Goal: Task Accomplishment & Management: Use online tool/utility

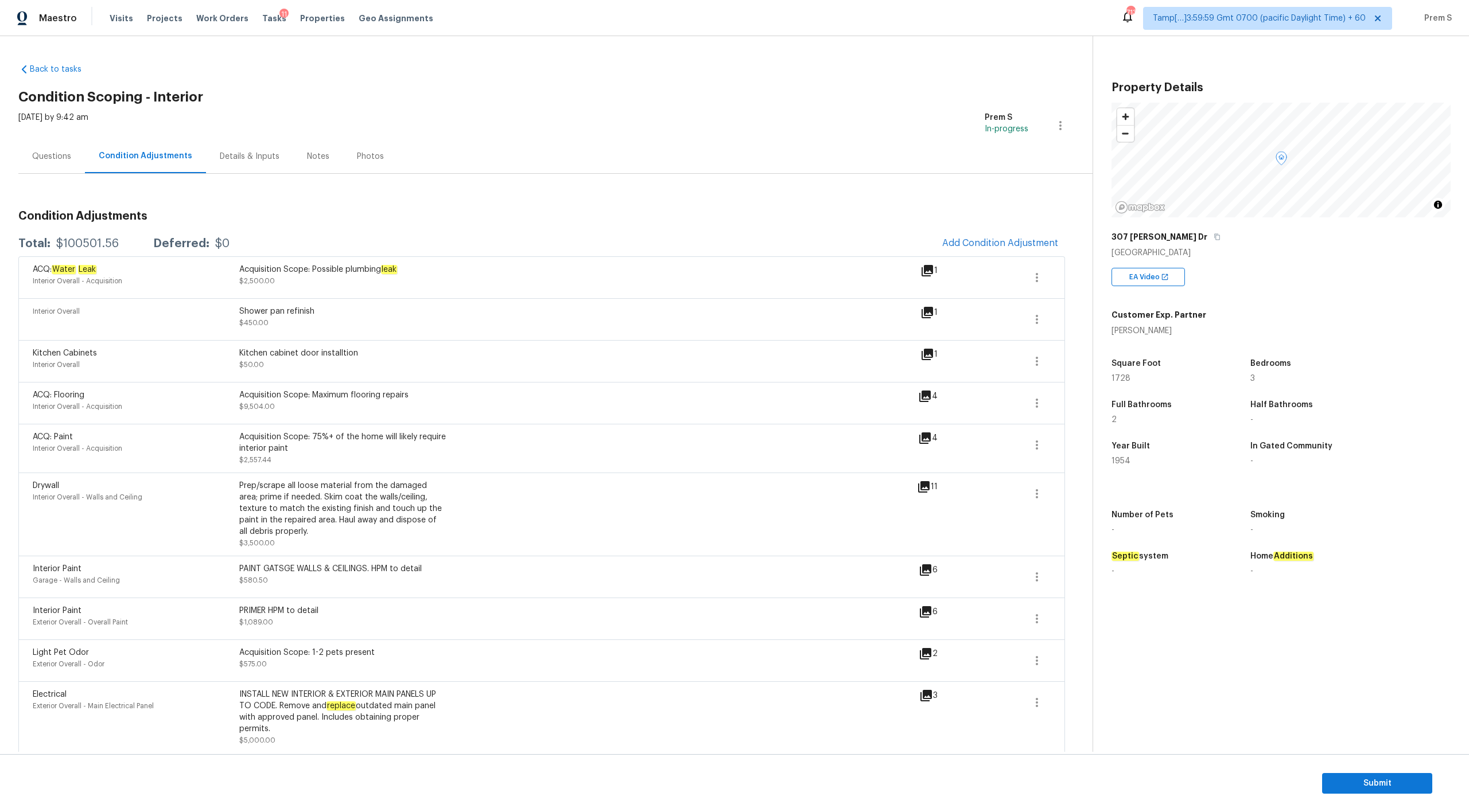
scroll to position [663, 0]
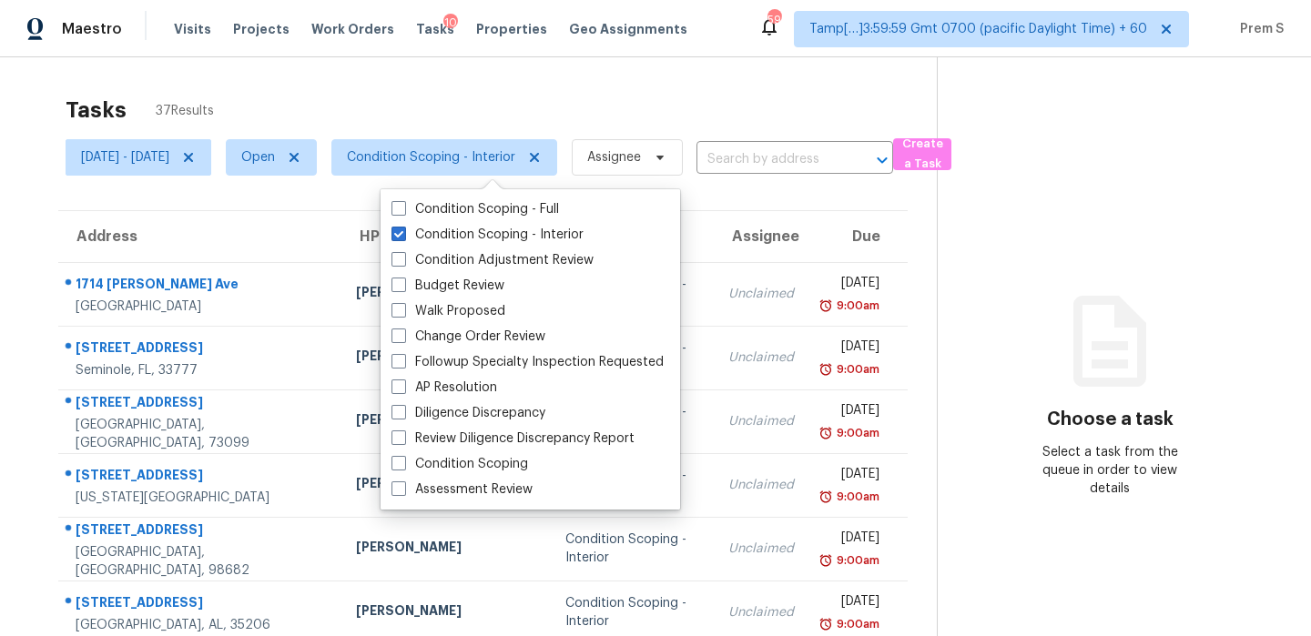
click at [666, 102] on div "Tasks 37 Results" at bounding box center [501, 109] width 871 height 47
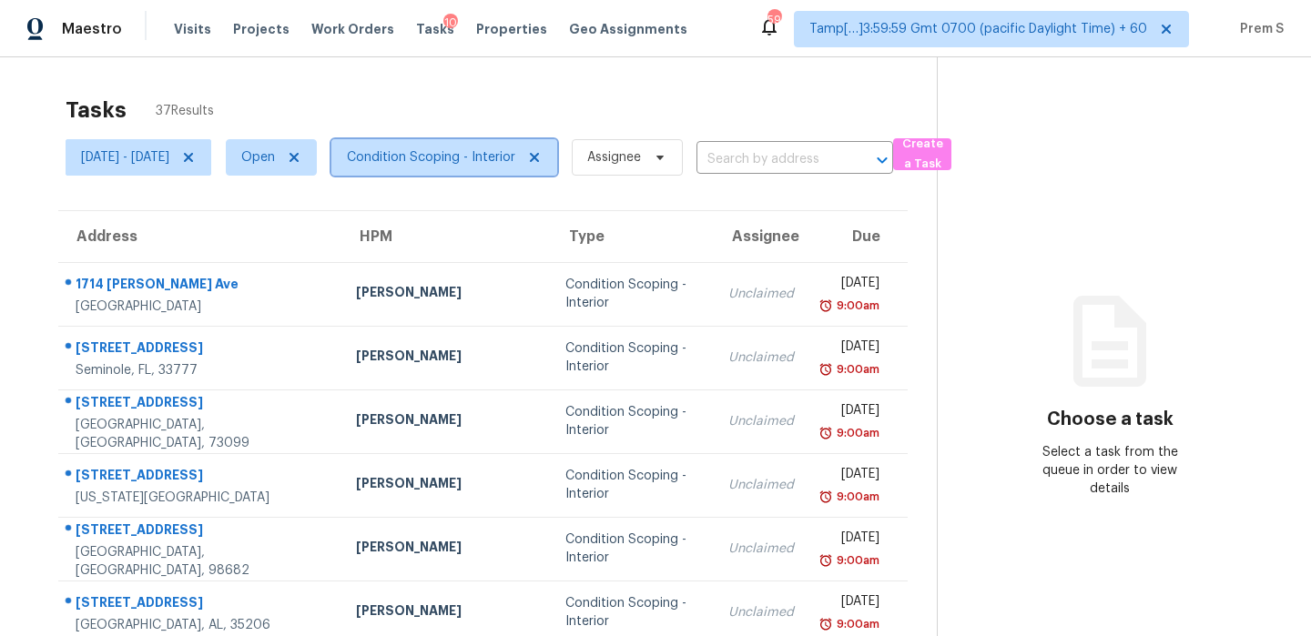
click at [515, 154] on span "Condition Scoping - Interior" at bounding box center [431, 157] width 168 height 18
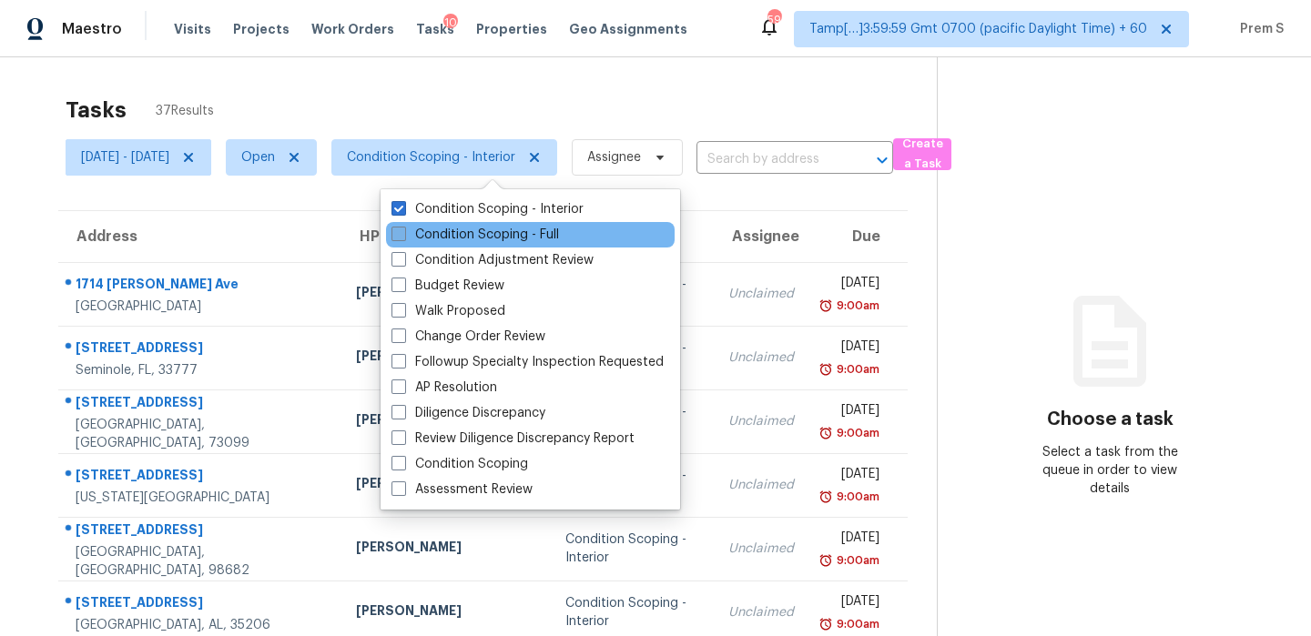
click at [522, 235] on label "Condition Scoping - Full" at bounding box center [475, 235] width 168 height 18
click at [403, 235] on input "Condition Scoping - Full" at bounding box center [397, 232] width 12 height 12
checkbox input "true"
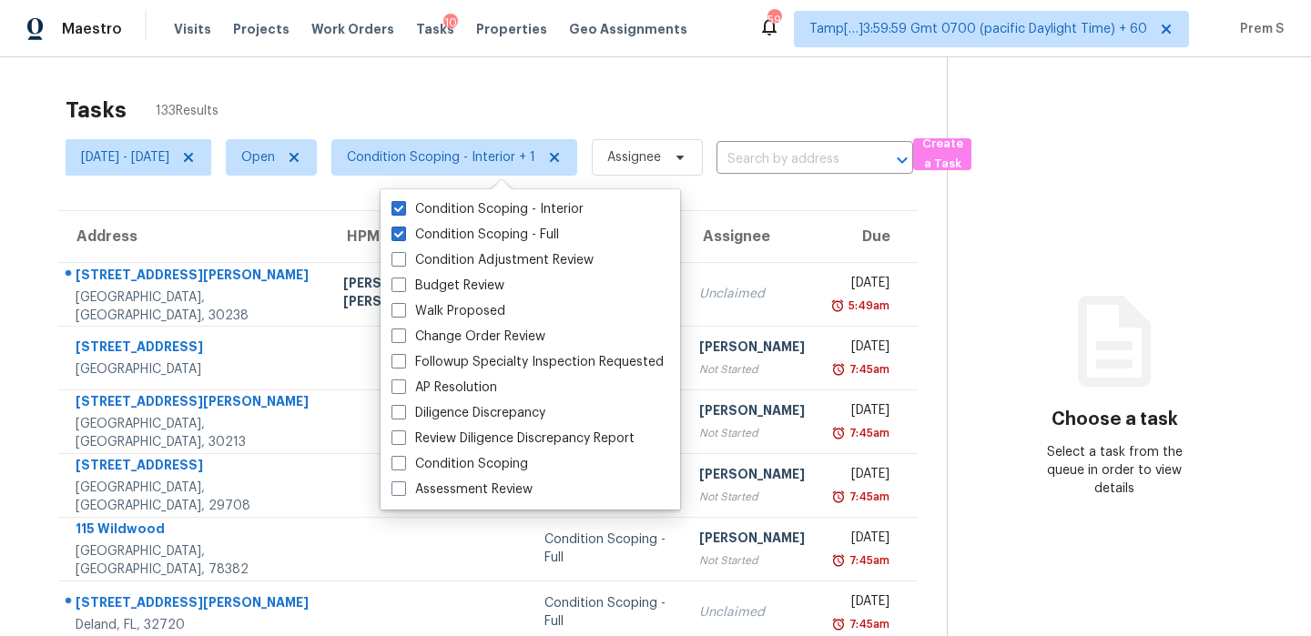
click at [539, 108] on div "Tasks 133 Results" at bounding box center [506, 109] width 881 height 47
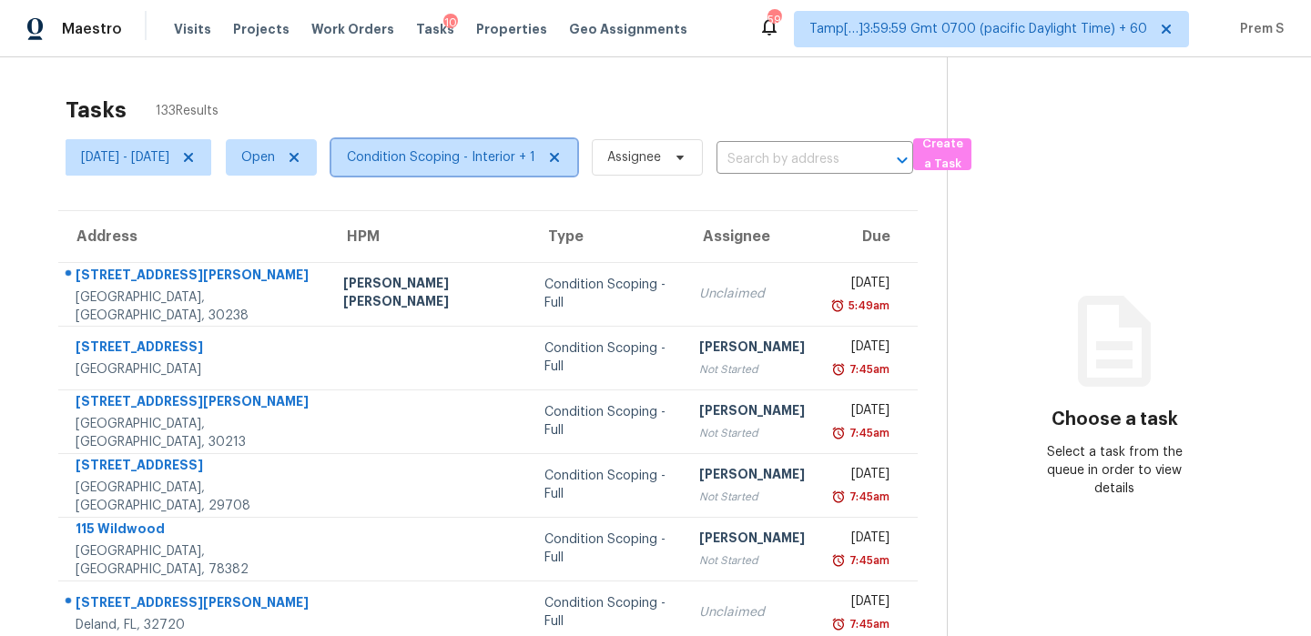
click at [483, 152] on span "Condition Scoping - Interior + 1" at bounding box center [441, 157] width 188 height 18
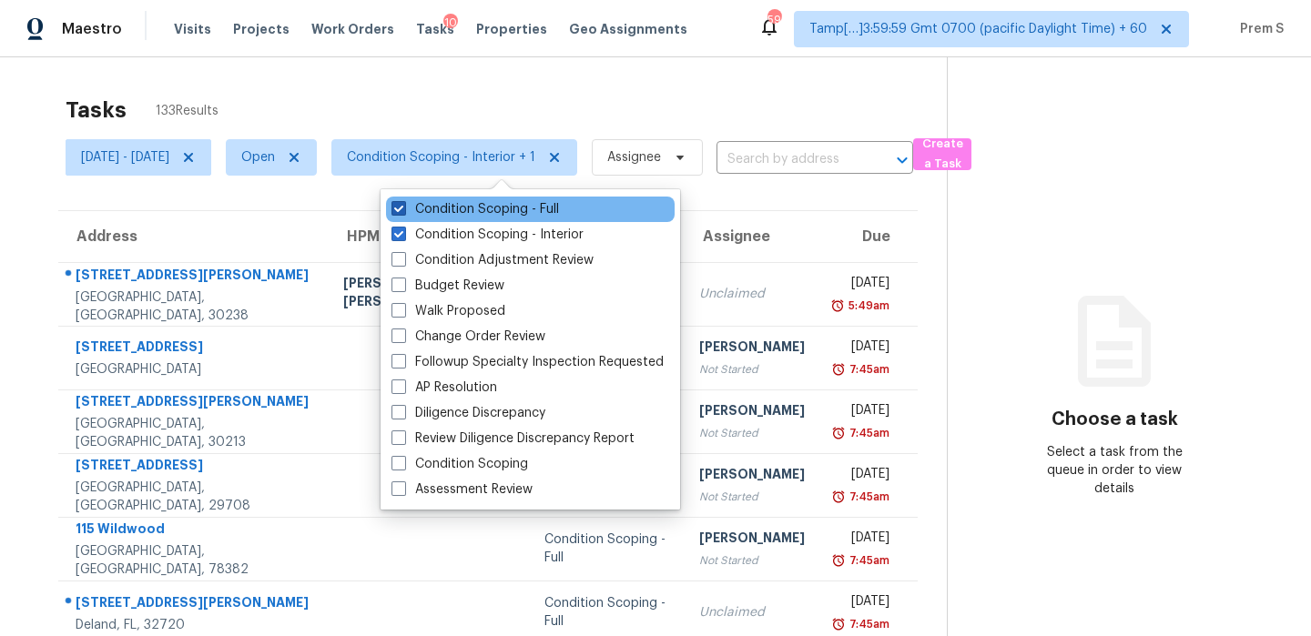
click at [537, 201] on label "Condition Scoping - Full" at bounding box center [475, 209] width 168 height 18
click at [403, 201] on input "Condition Scoping - Full" at bounding box center [397, 206] width 12 height 12
checkbox input "false"
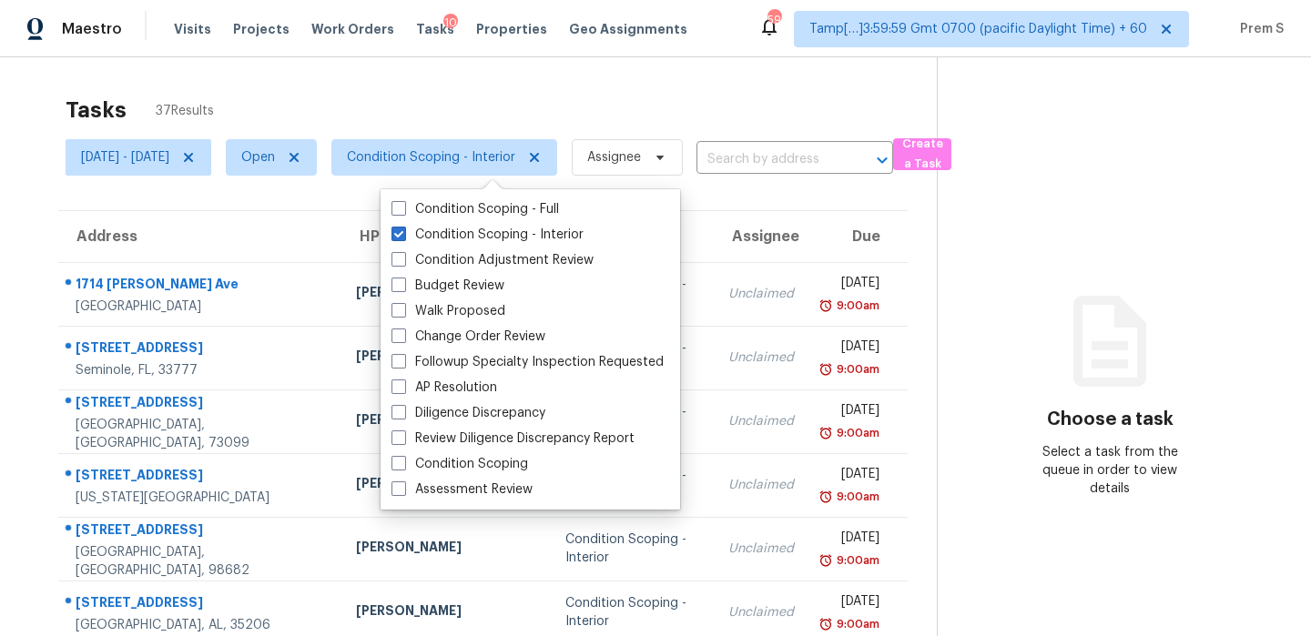
click at [679, 83] on div "Tasks 37 Results Fri, Oct 03 - Fri, Oct 03 Open Condition Scoping - Interior As…" at bounding box center [655, 502] width 1311 height 891
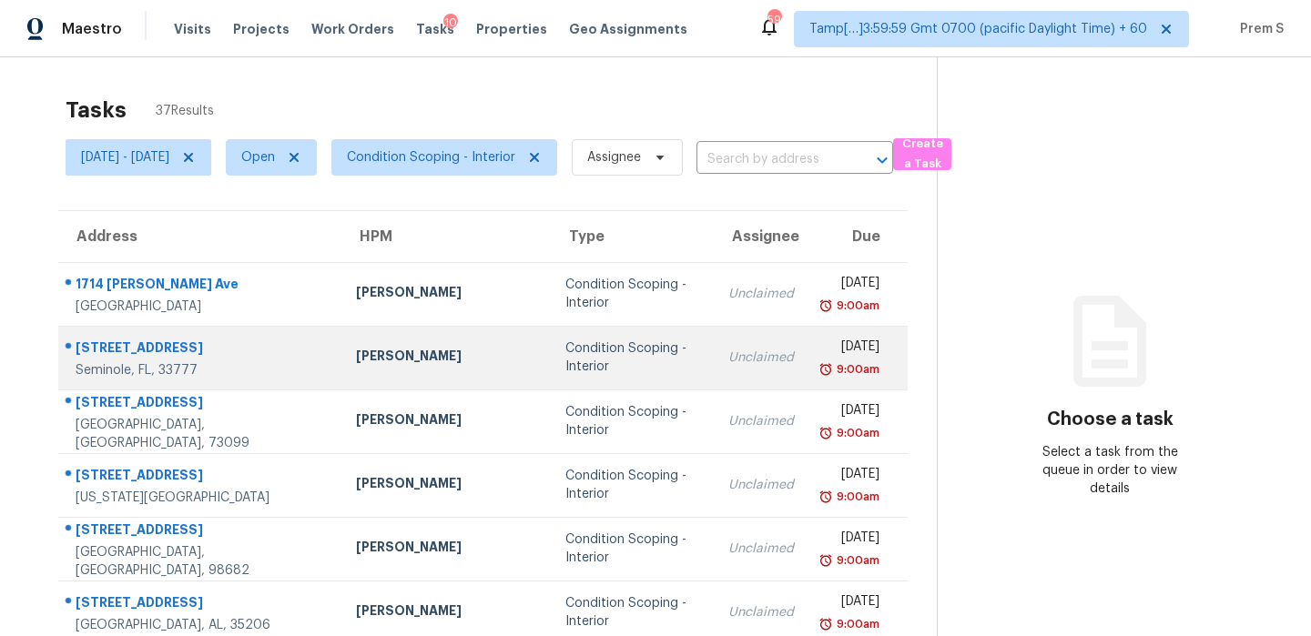
scroll to position [311, 0]
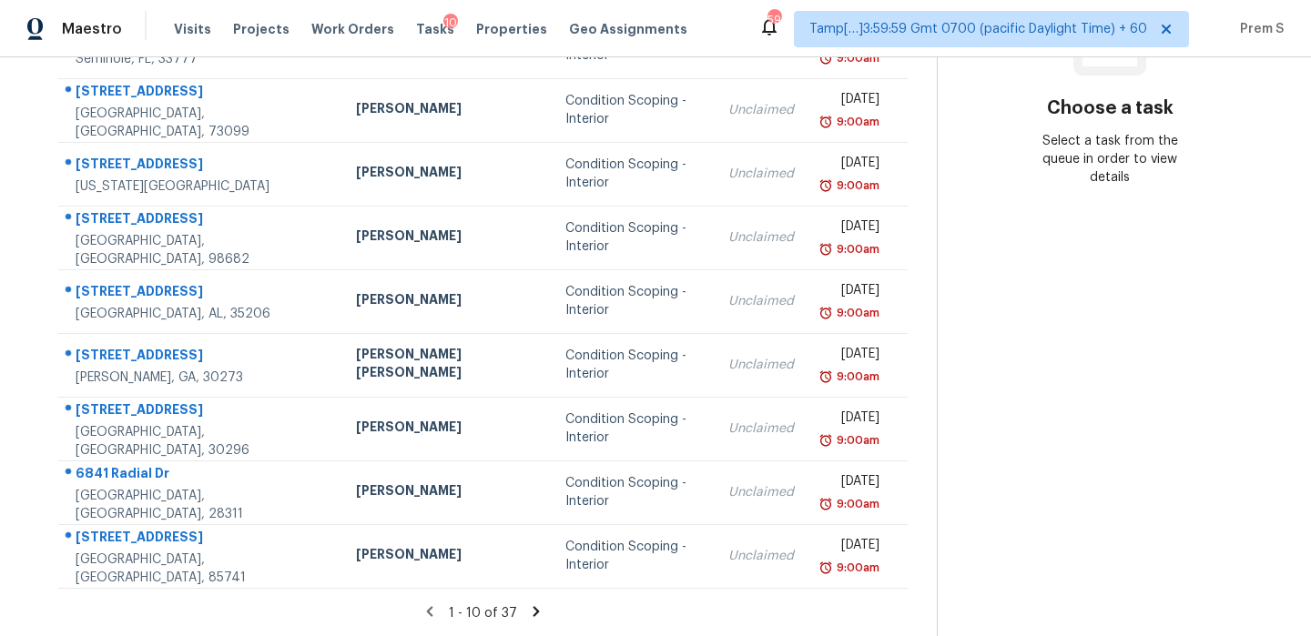
click at [535, 617] on icon at bounding box center [536, 612] width 16 height 16
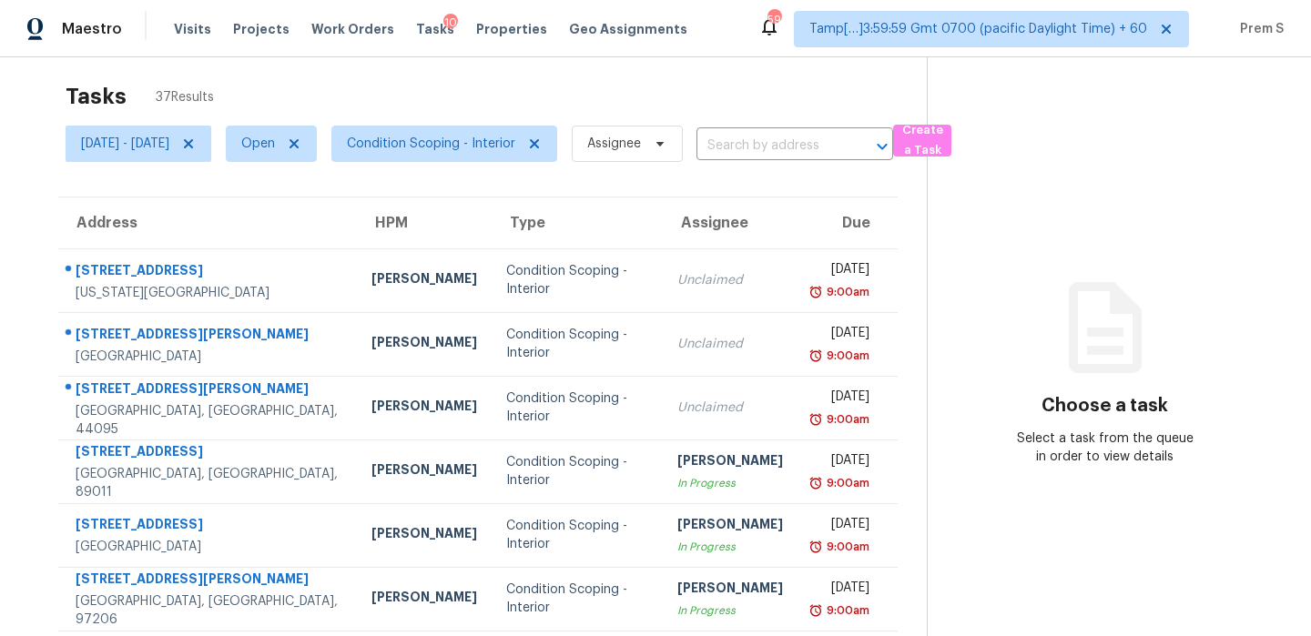
scroll to position [0, 0]
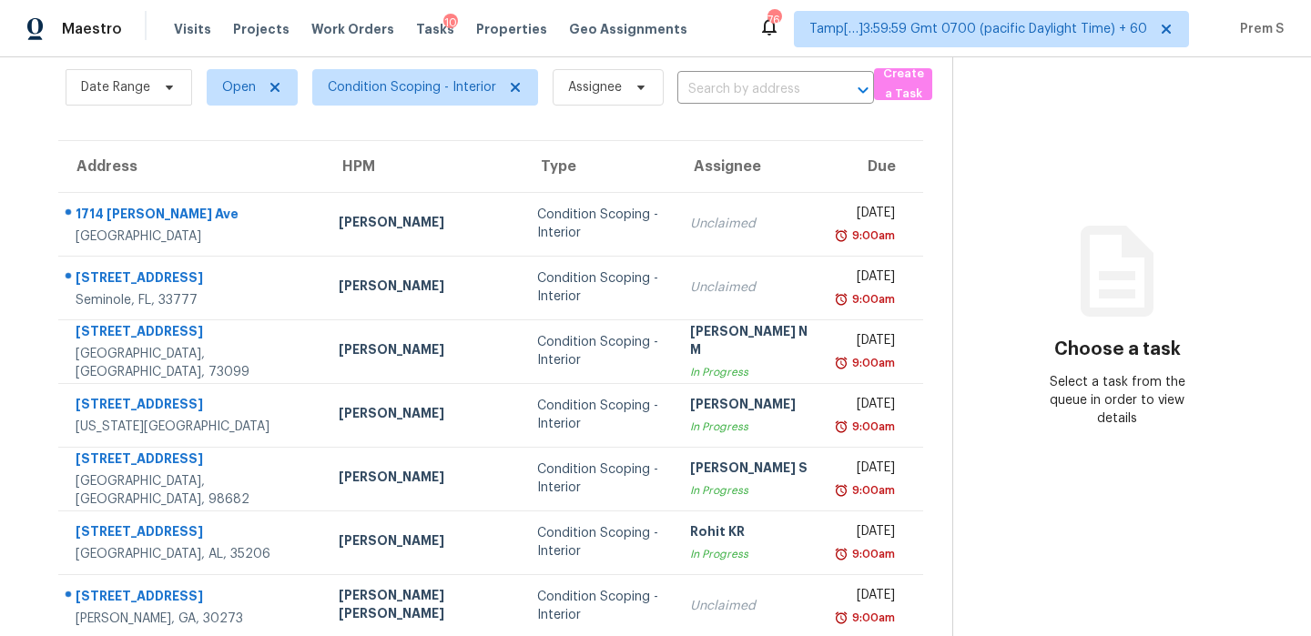
scroll to position [311, 0]
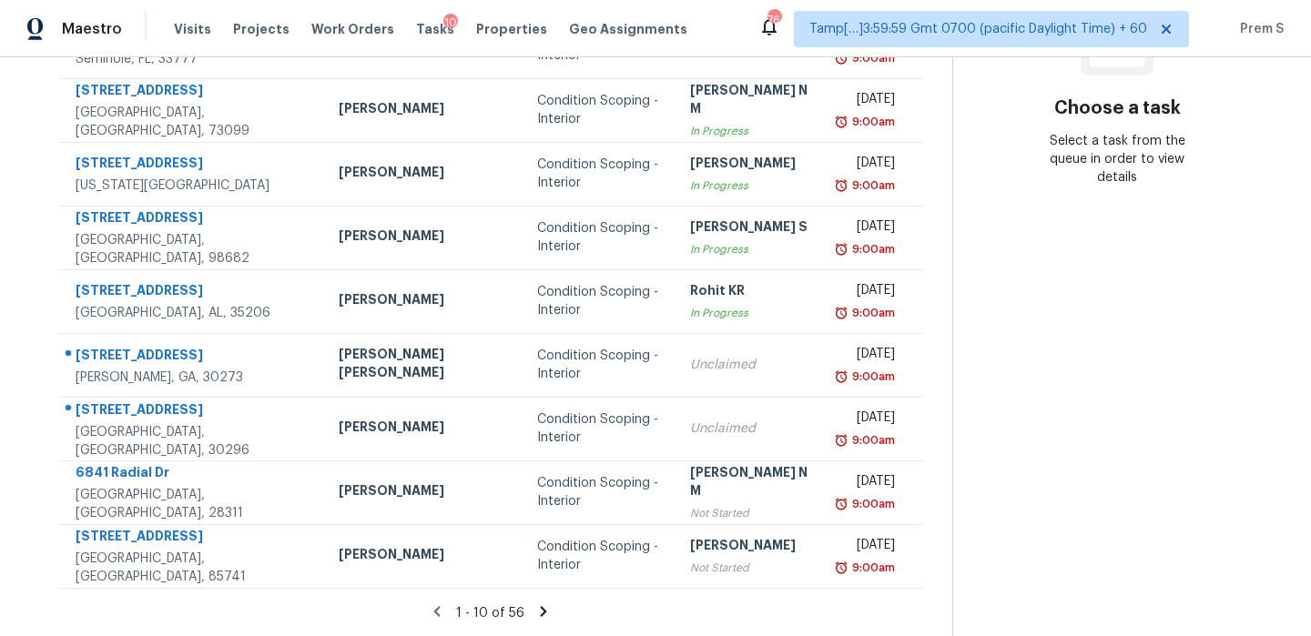
click at [535, 615] on icon at bounding box center [543, 612] width 16 height 16
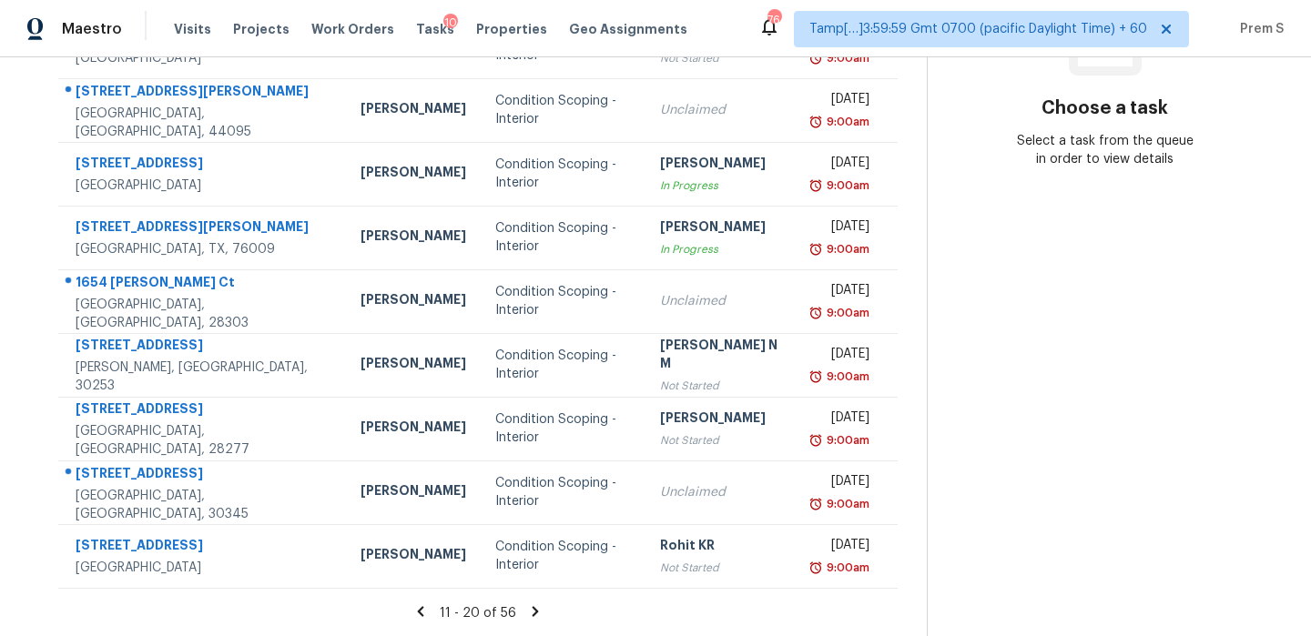
click at [533, 612] on icon at bounding box center [536, 611] width 6 height 10
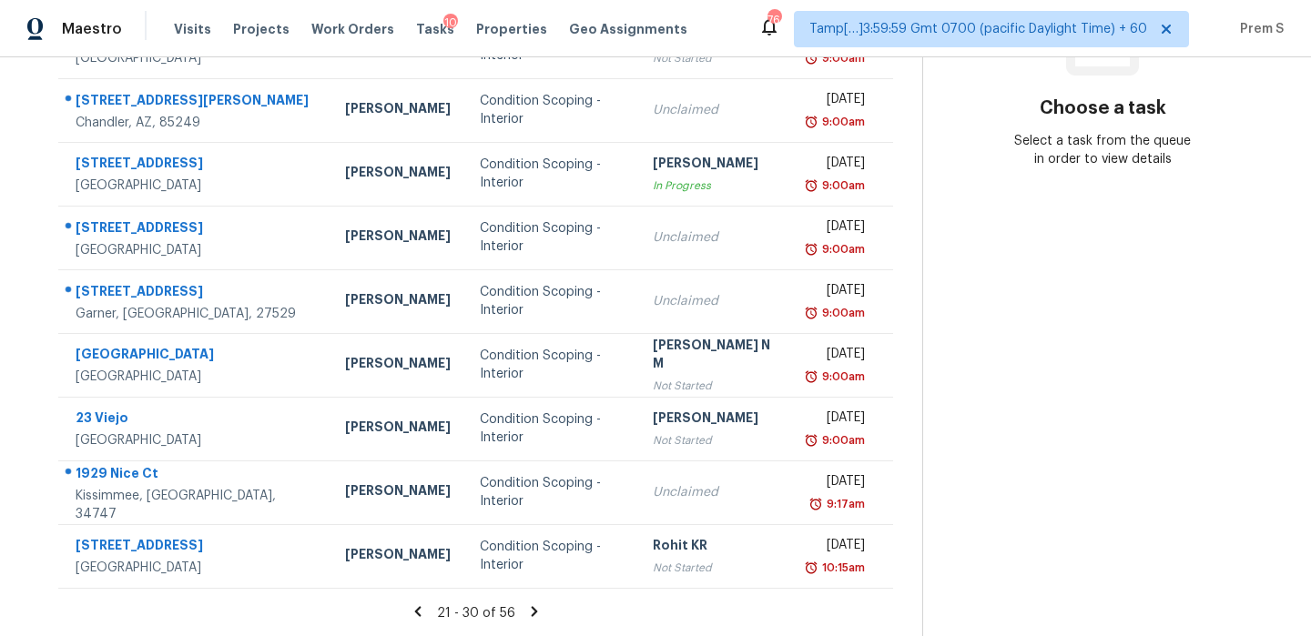
click at [538, 615] on icon at bounding box center [534, 612] width 16 height 16
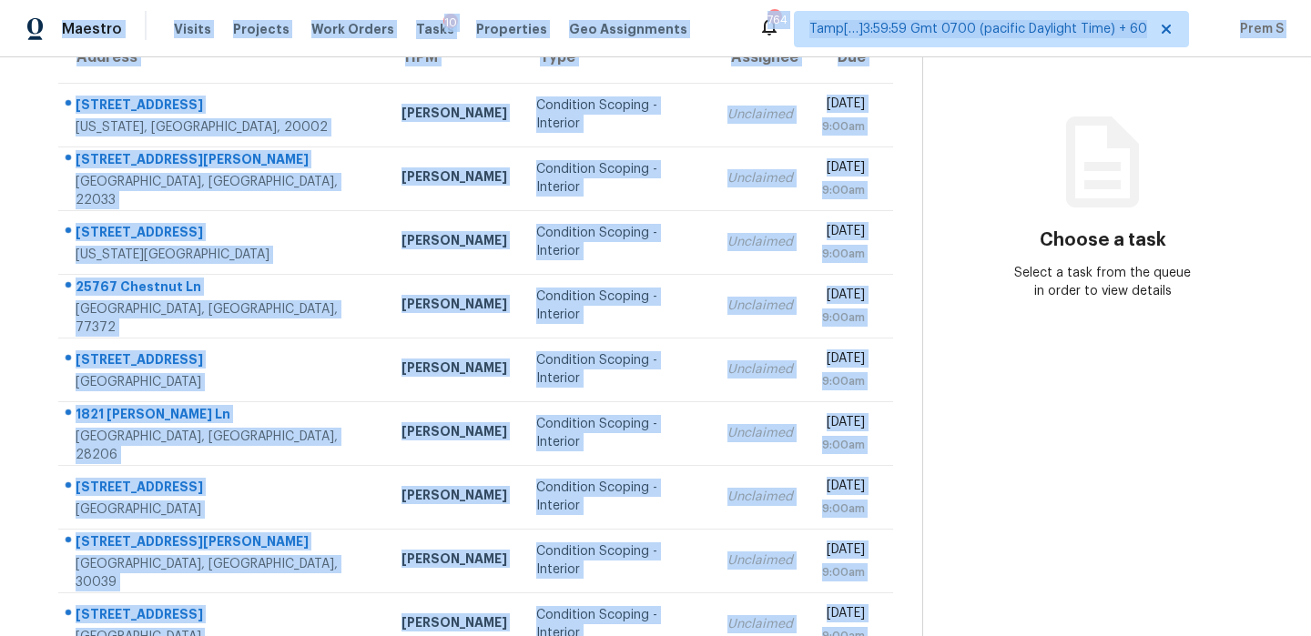
scroll to position [0, 0]
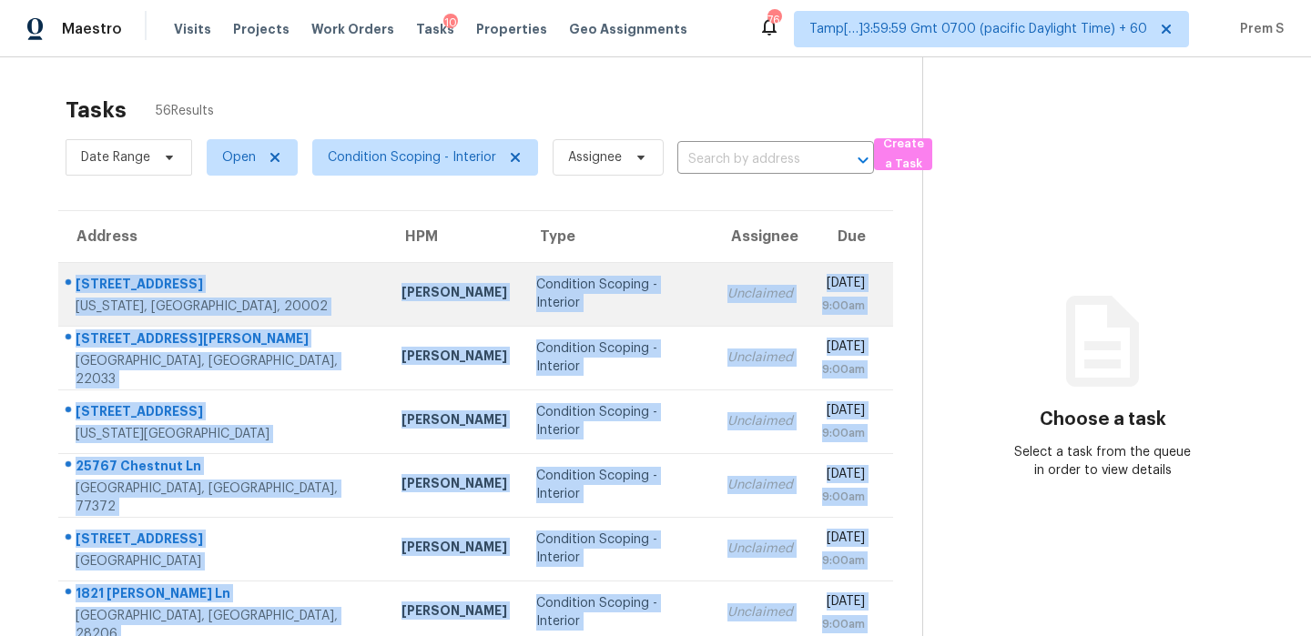
drag, startPoint x: 880, startPoint y: 571, endPoint x: 74, endPoint y: 288, distance: 854.8
click at [74, 288] on tbody "1224 16th St NE Washington, DC, 20002 Nicolas Campuzano Condition Scoping - Int…" at bounding box center [475, 580] width 835 height 637
copy tbody "1224 16th St NE Washington, DC, 20002 Nicolas Campuzano Condition Scoping - Int…"
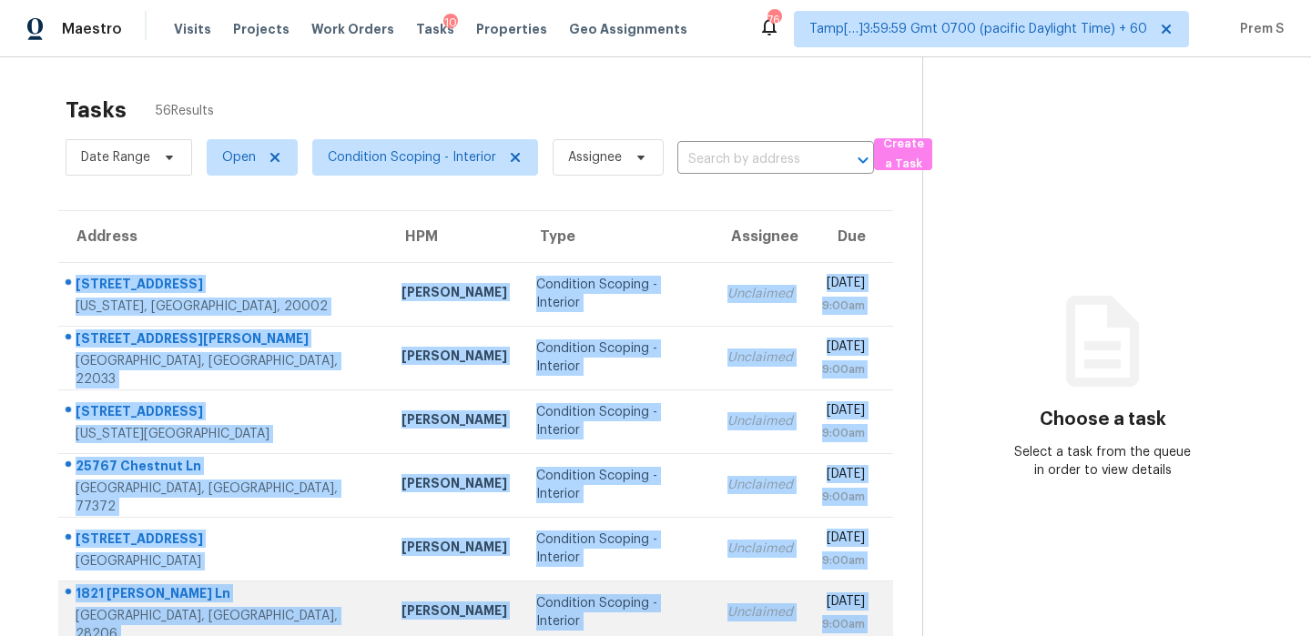
scroll to position [311, 0]
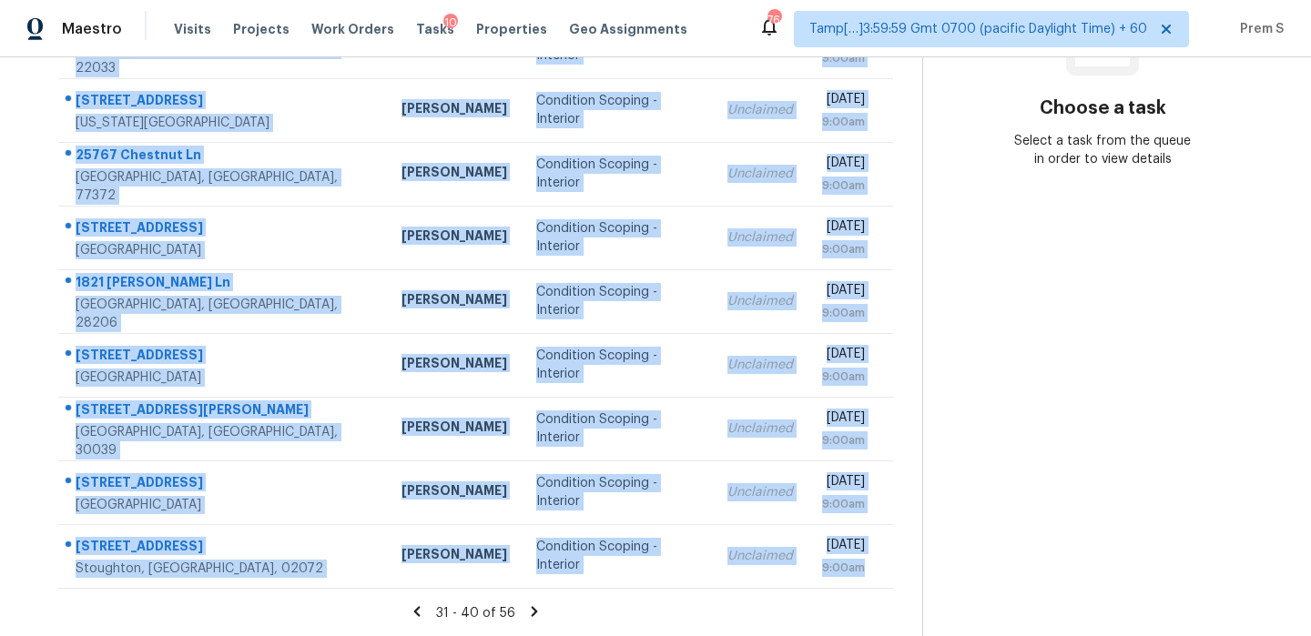
click at [532, 613] on icon at bounding box center [535, 611] width 6 height 10
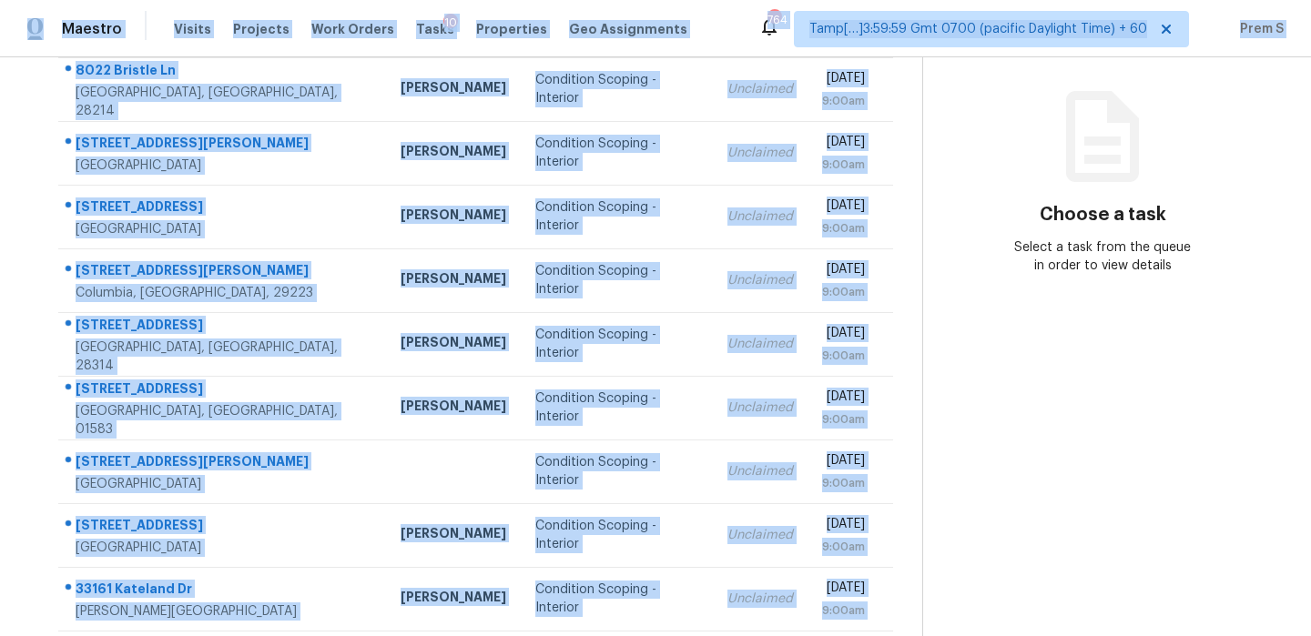
scroll to position [0, 0]
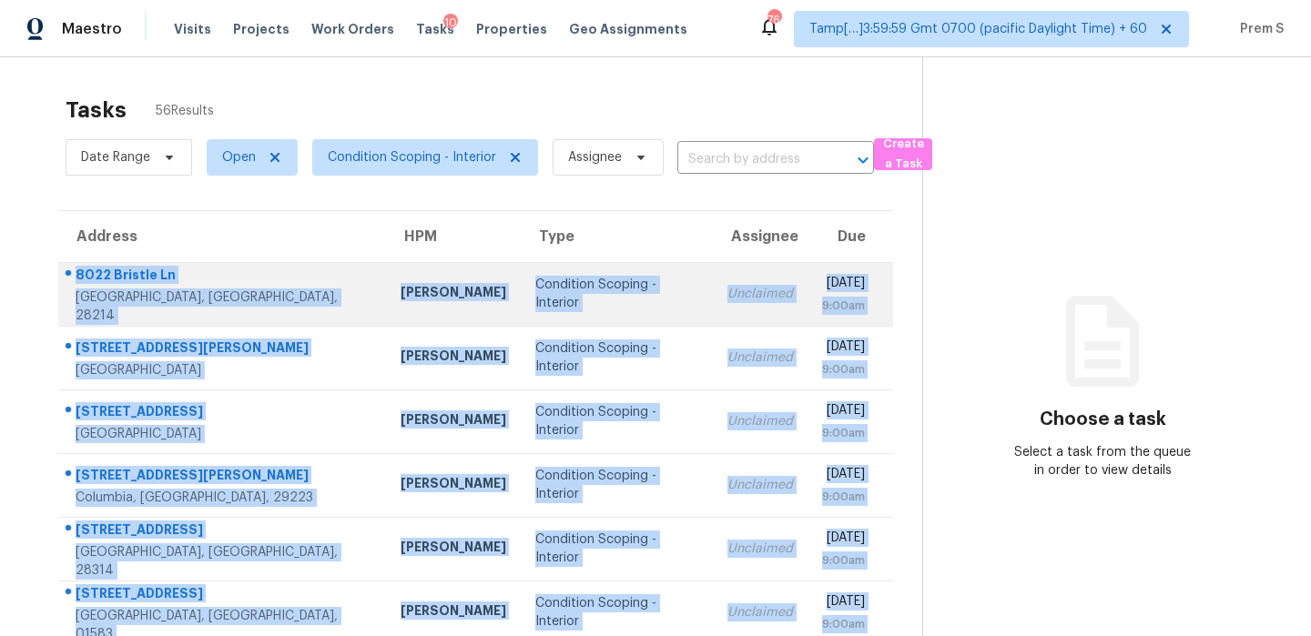
drag, startPoint x: 887, startPoint y: 567, endPoint x: 75, endPoint y: 279, distance: 861.8
click at [75, 279] on tbody "8022 Bristle Ln Charlotte, NC, 28214 Ryan Carder Condition Scoping - Interior U…" at bounding box center [475, 580] width 835 height 637
copy tbody "8022 Bristle Ln Charlotte, NC, 28214 Ryan Carder Condition Scoping - Interior U…"
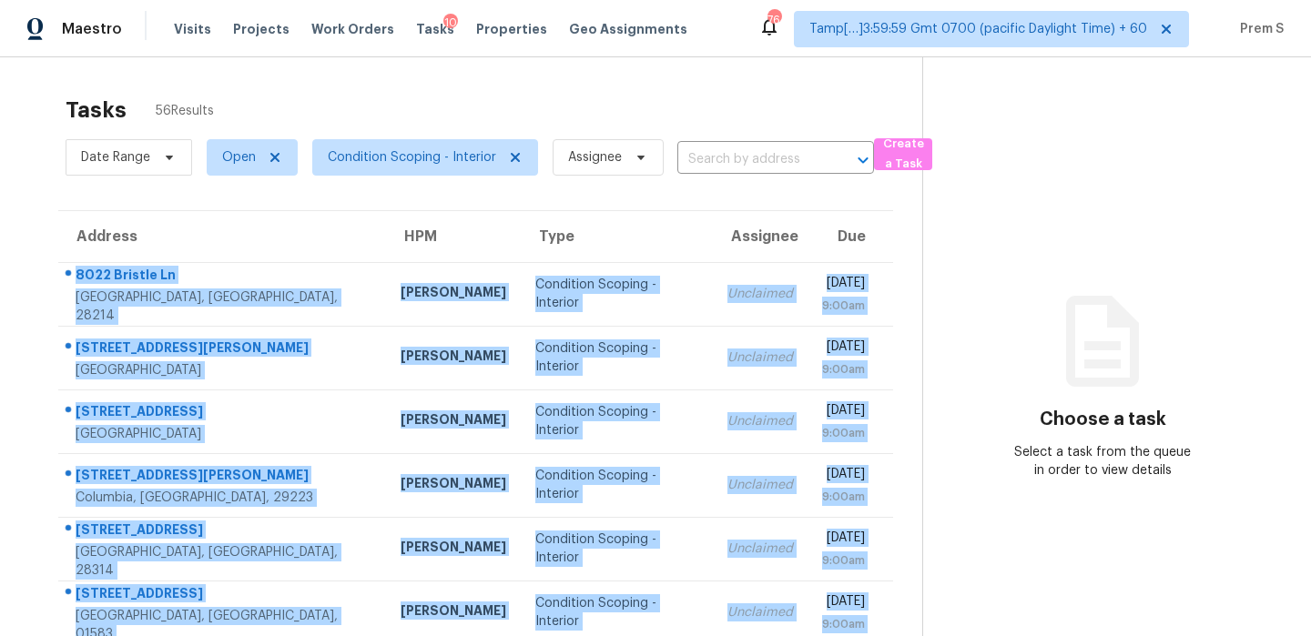
scroll to position [311, 0]
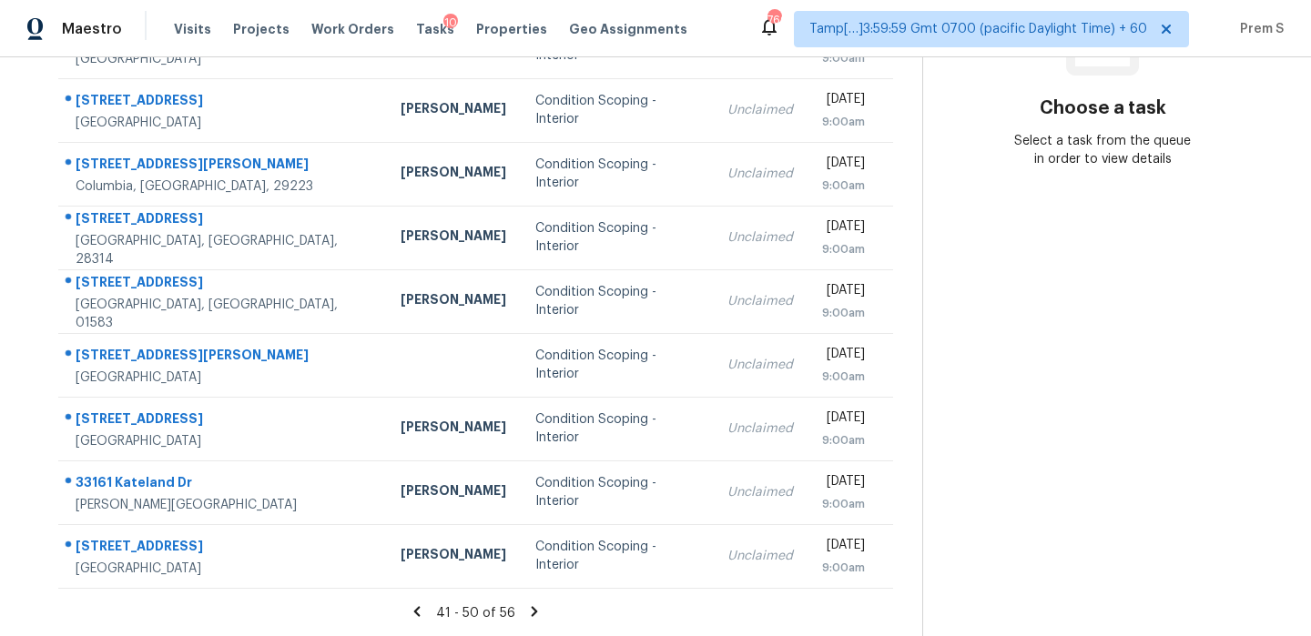
click at [532, 606] on icon at bounding box center [535, 611] width 6 height 10
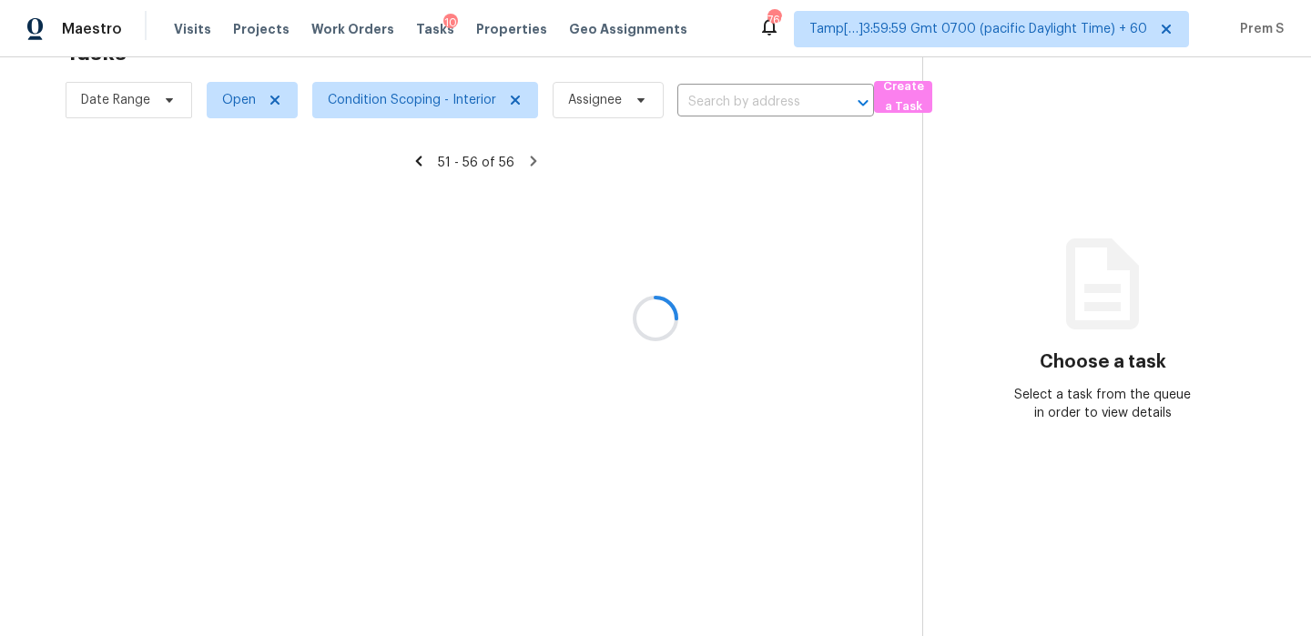
scroll to position [57, 0]
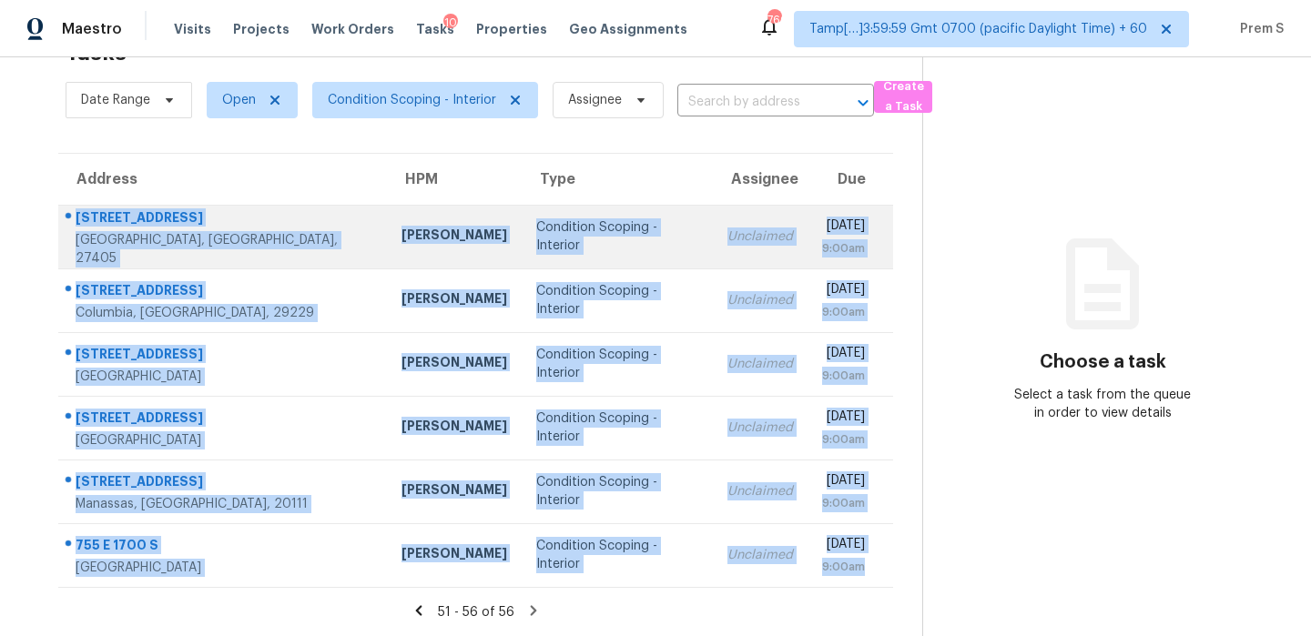
drag, startPoint x: 875, startPoint y: 571, endPoint x: 78, endPoint y: 220, distance: 870.3
click at [78, 220] on tbody "5102 Shorthorn Way Greensboro, NC, 27405 Ken Romain Condition Scoping - Interio…" at bounding box center [475, 396] width 835 height 382
copy tbody "5102 Shorthorn Way Greensboro, NC, 27405 Ken Romain Condition Scoping - Interio…"
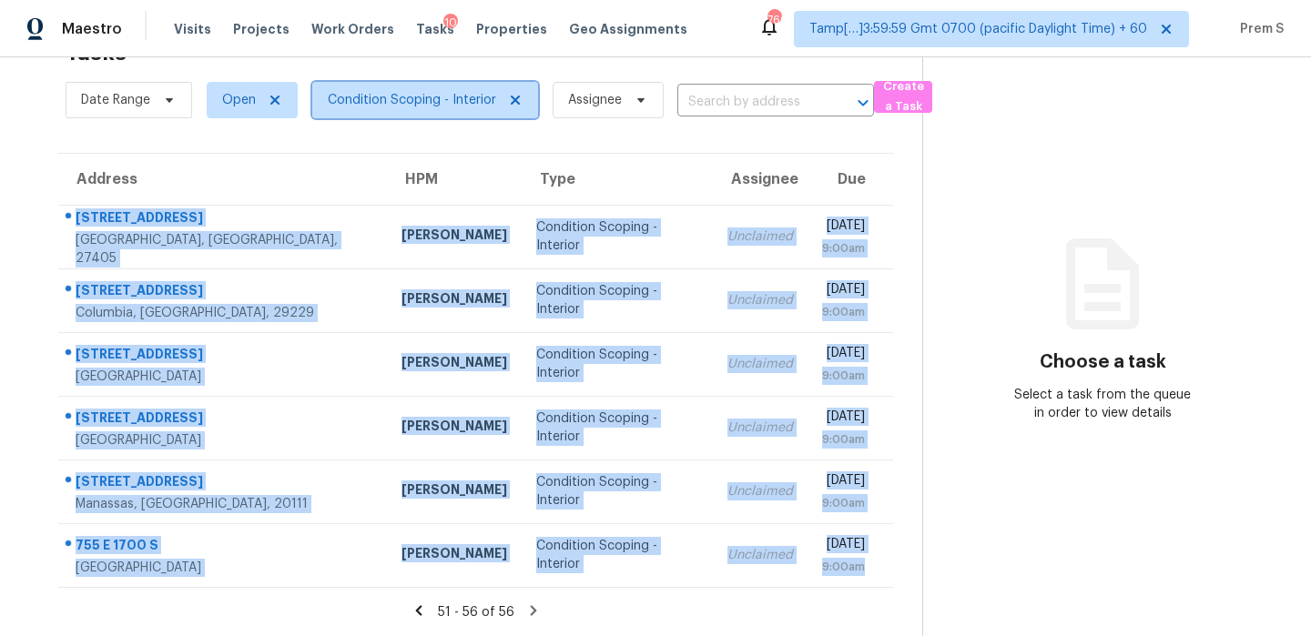
click at [436, 96] on span "Condition Scoping - Interior" at bounding box center [412, 100] width 168 height 18
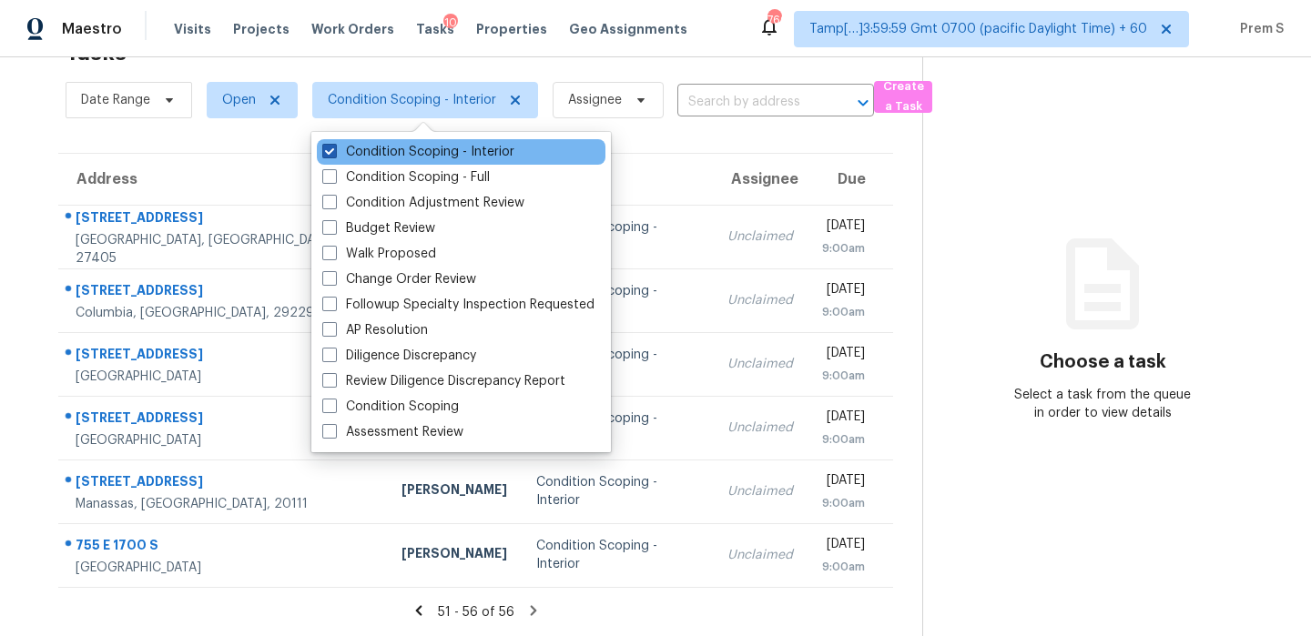
click at [423, 145] on label "Condition Scoping - Interior" at bounding box center [418, 152] width 192 height 18
click at [334, 145] on input "Condition Scoping - Interior" at bounding box center [328, 149] width 12 height 12
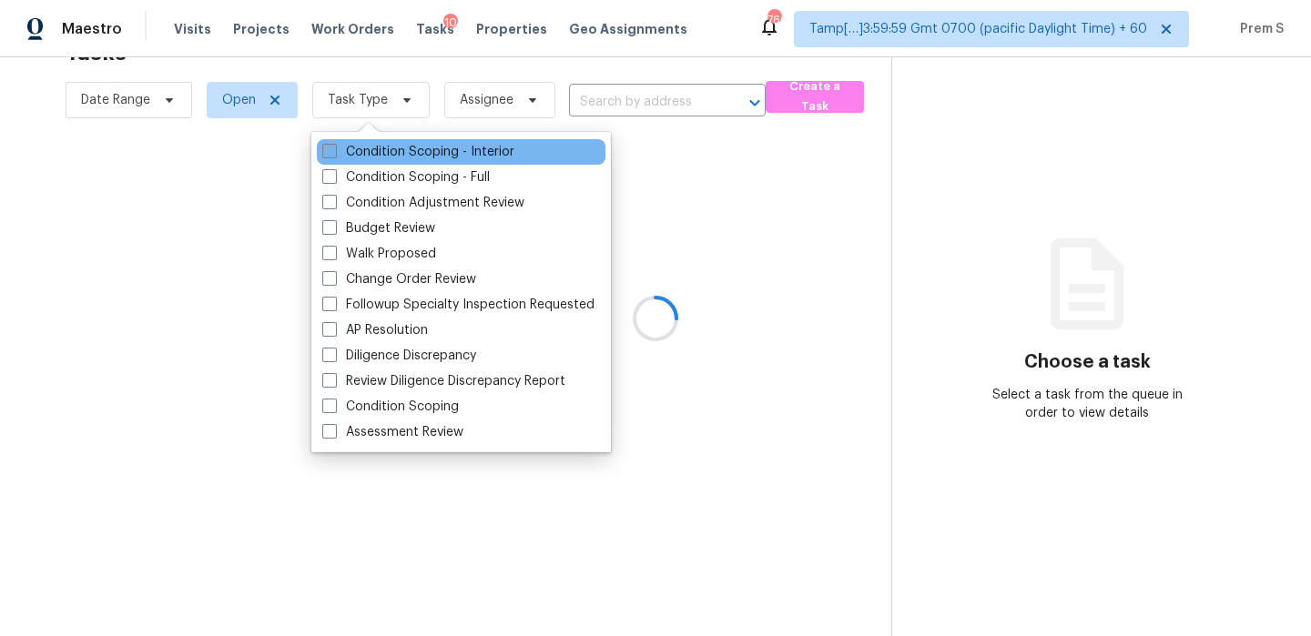
click at [423, 145] on label "Condition Scoping - Interior" at bounding box center [418, 152] width 192 height 18
click at [334, 145] on input "Condition Scoping - Interior" at bounding box center [328, 149] width 12 height 12
checkbox input "true"
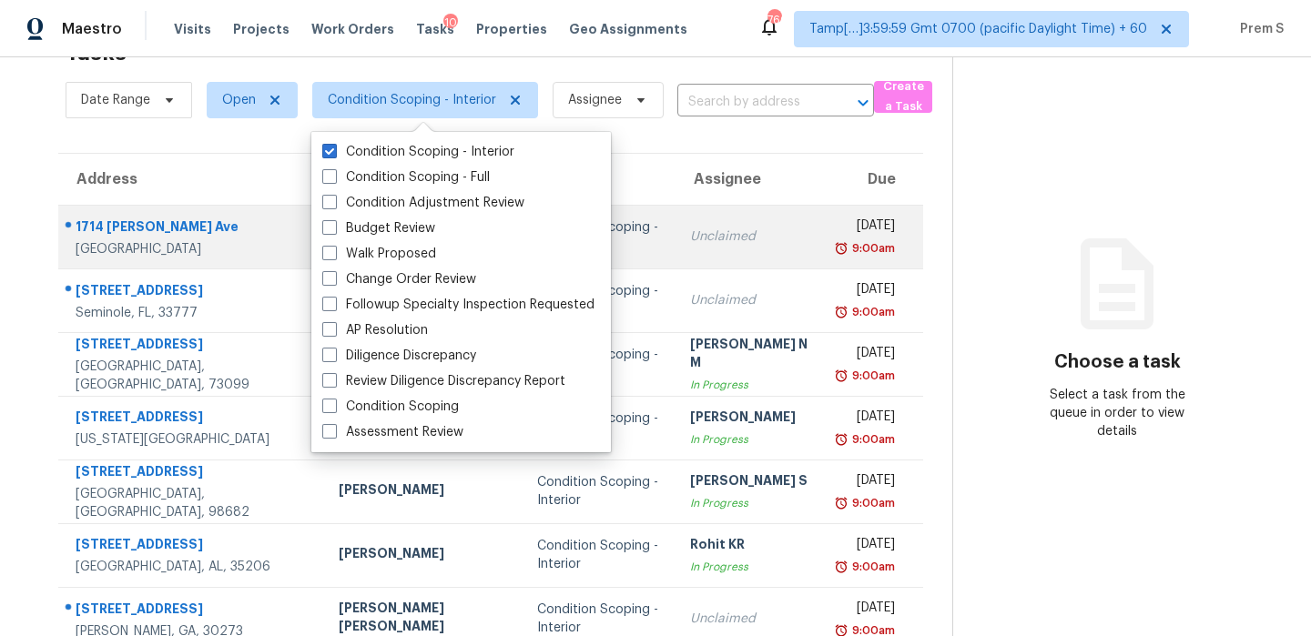
click at [749, 249] on td "Unclaimed" at bounding box center [750, 237] width 150 height 64
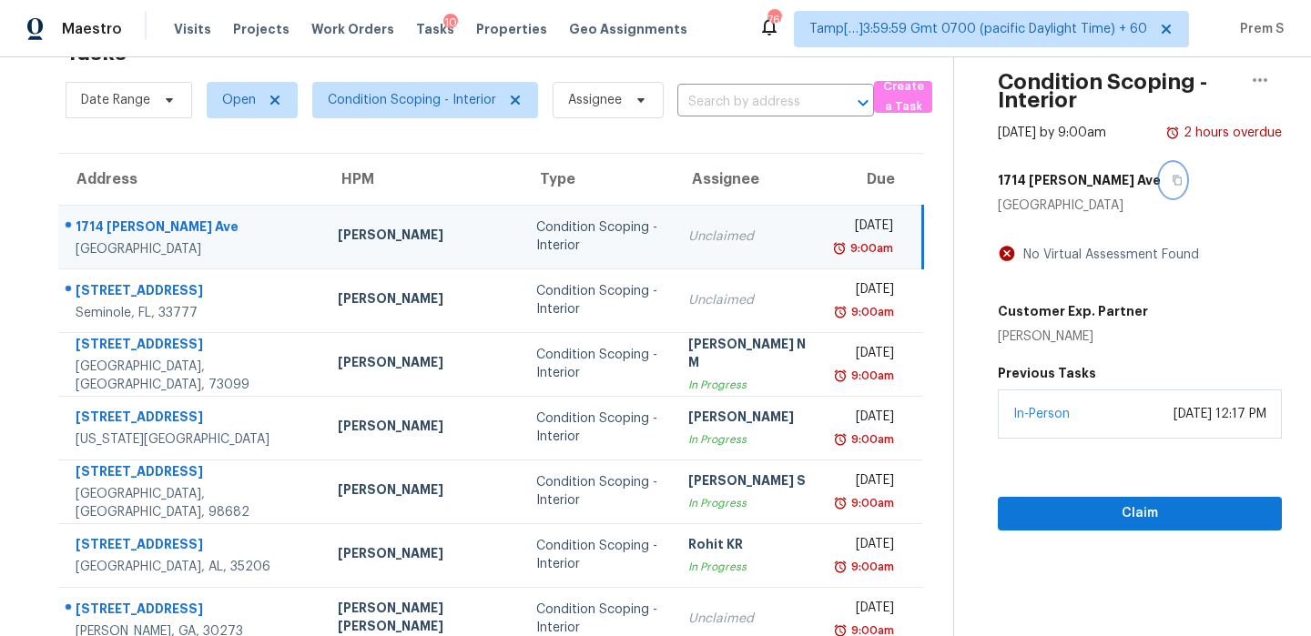
click at [1172, 184] on icon "button" at bounding box center [1177, 180] width 11 height 11
click at [432, 96] on span "Condition Scoping - Interior" at bounding box center [412, 100] width 168 height 18
click at [706, 178] on th "Assignee" at bounding box center [748, 179] width 149 height 51
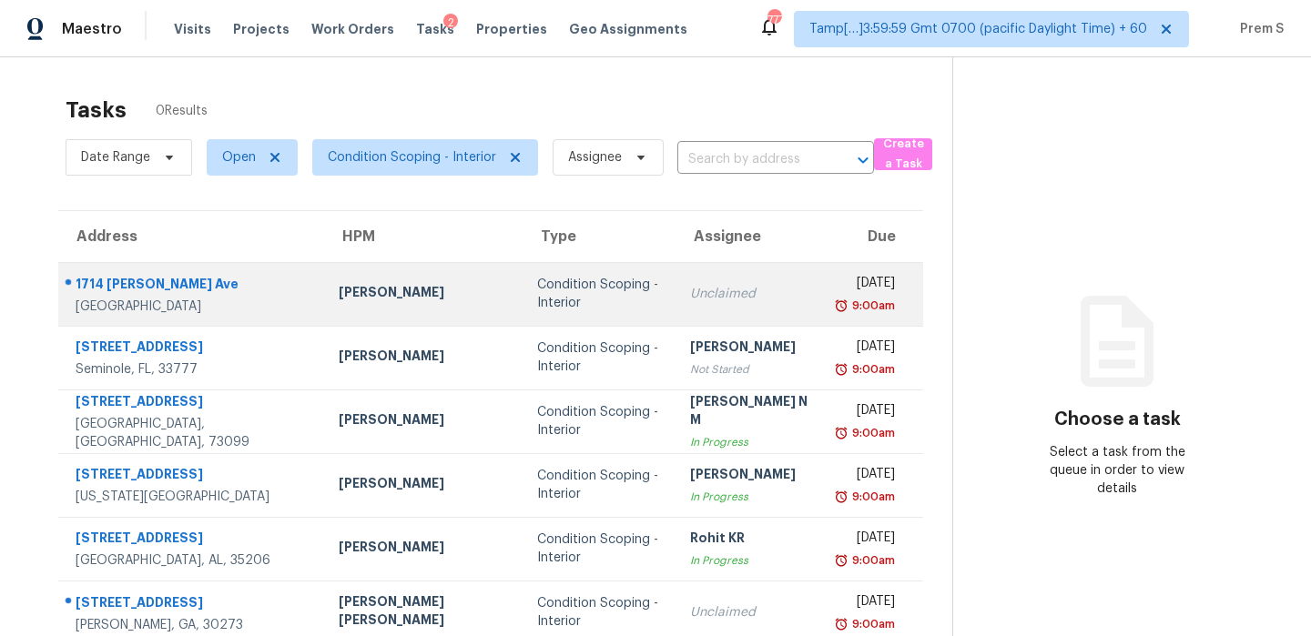
click at [825, 289] on td "[DATE] 9:00am" at bounding box center [873, 294] width 97 height 64
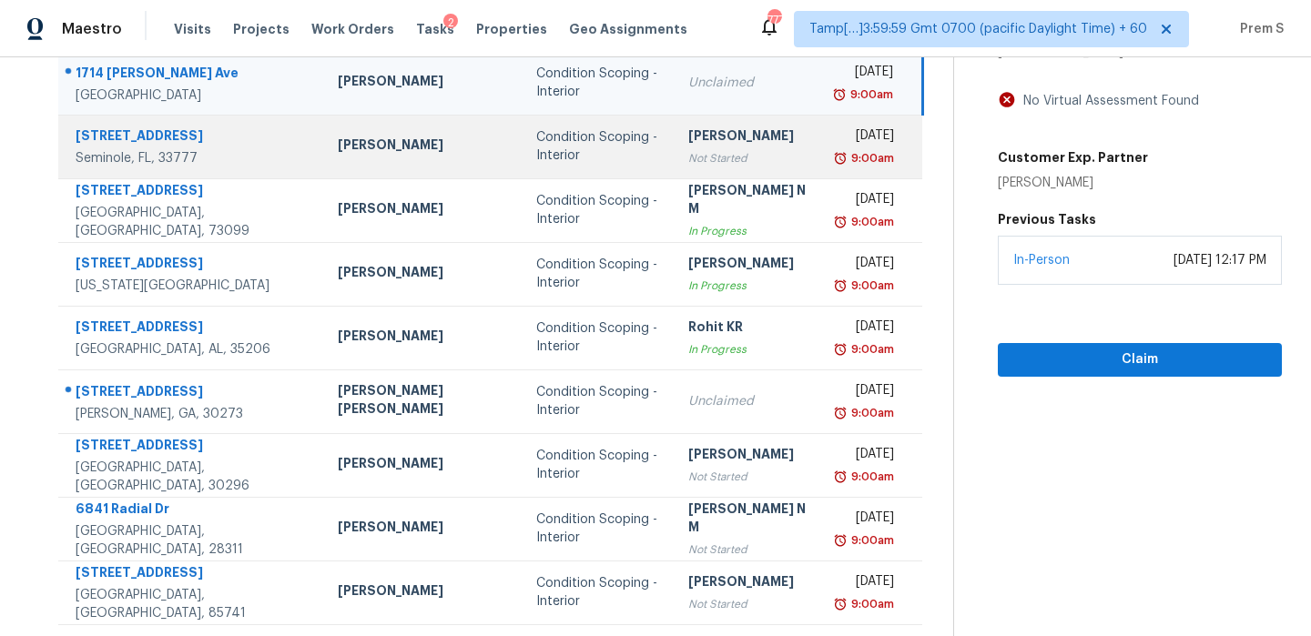
scroll to position [212, 0]
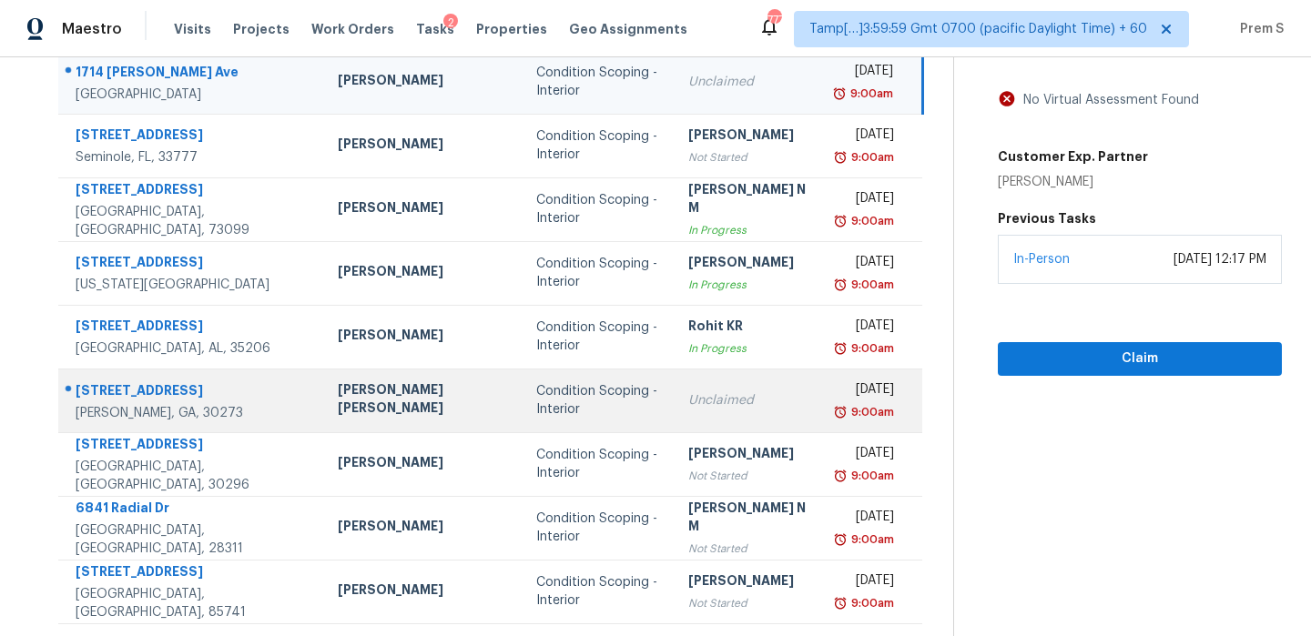
click at [736, 386] on td "Unclaimed" at bounding box center [748, 401] width 149 height 64
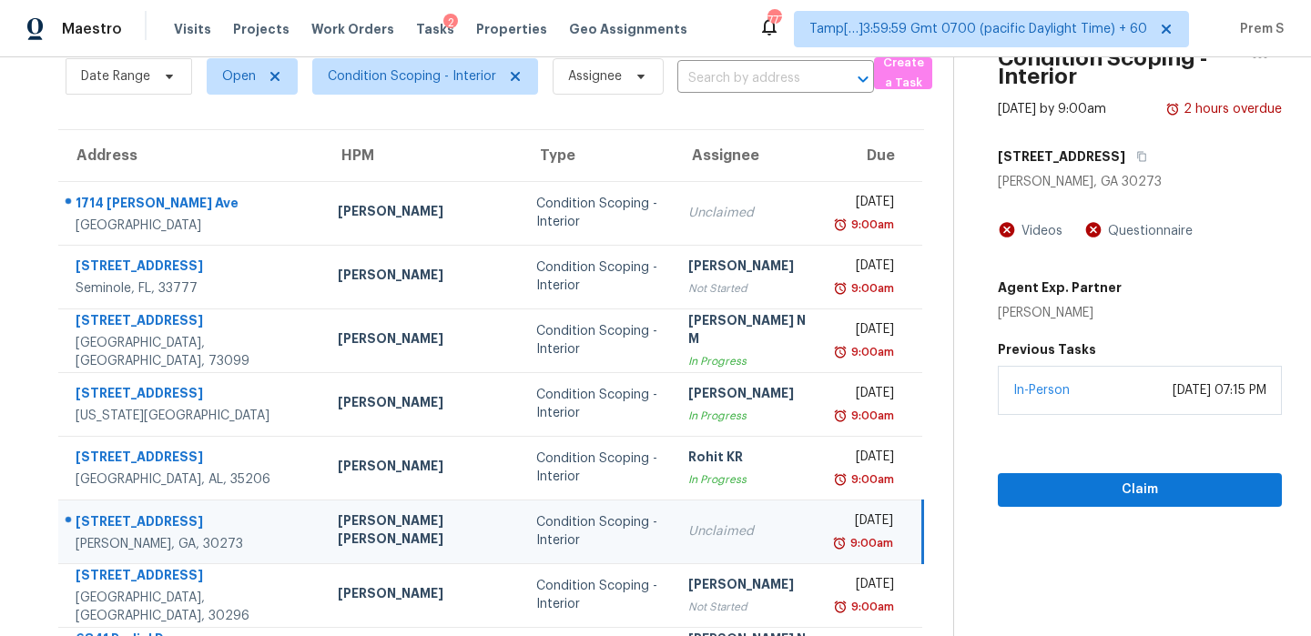
scroll to position [66, 0]
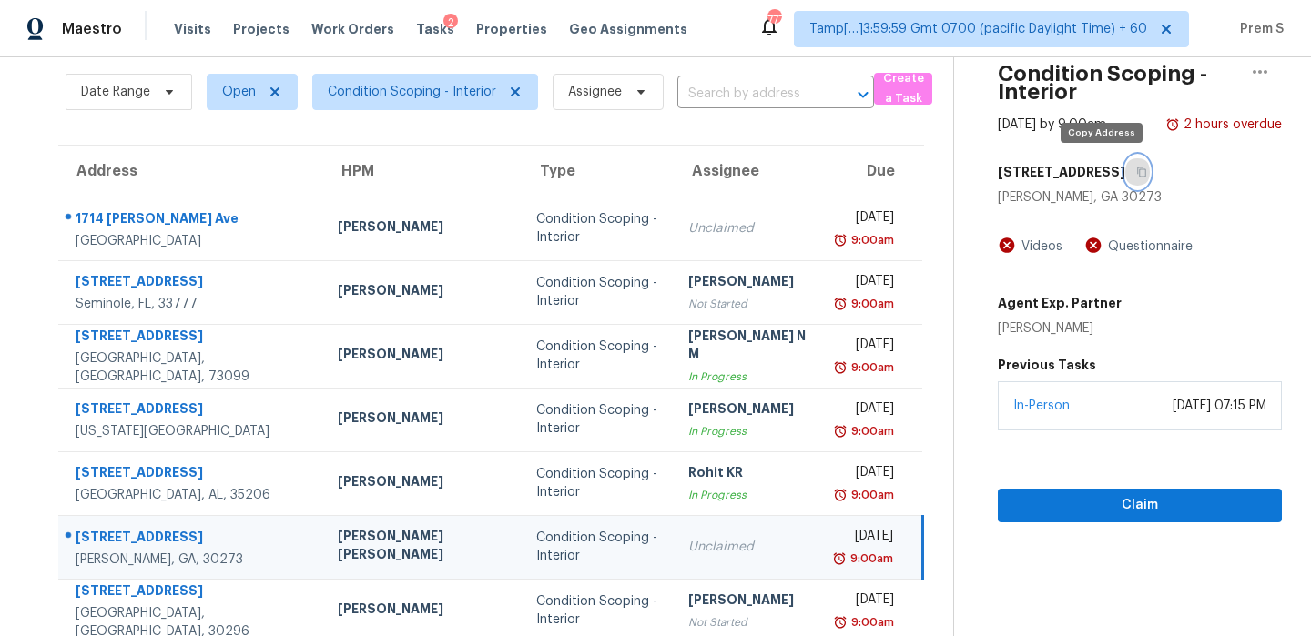
click at [1125, 166] on button "button" at bounding box center [1137, 172] width 25 height 33
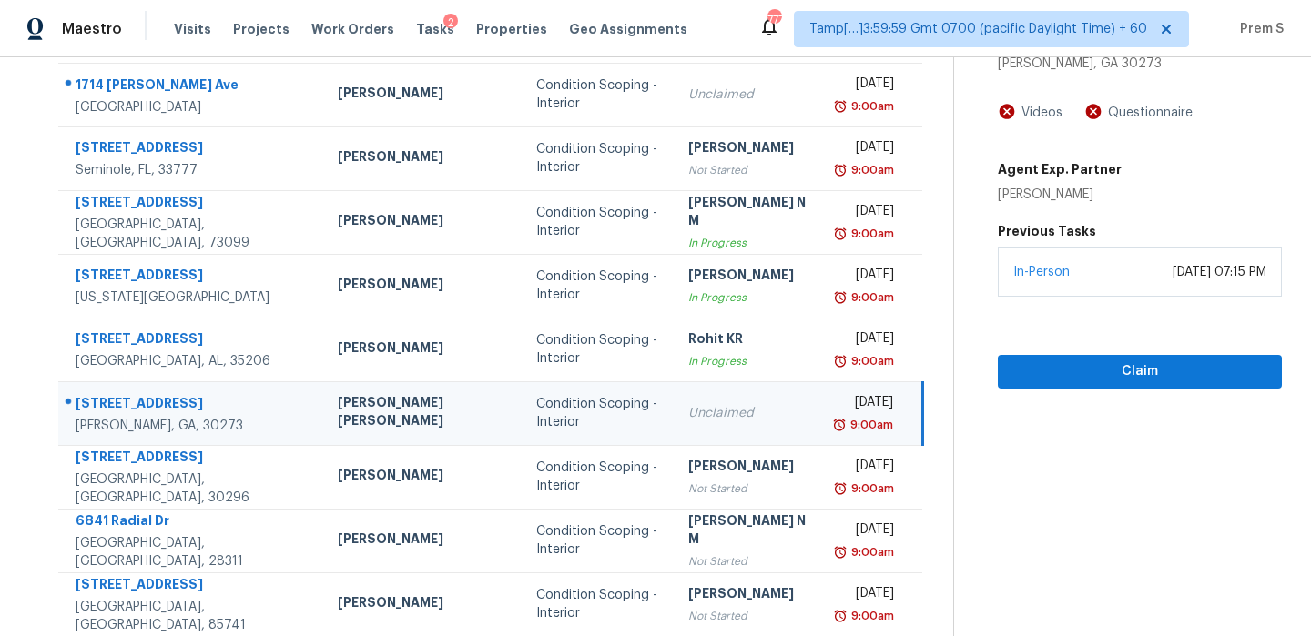
scroll to position [311, 0]
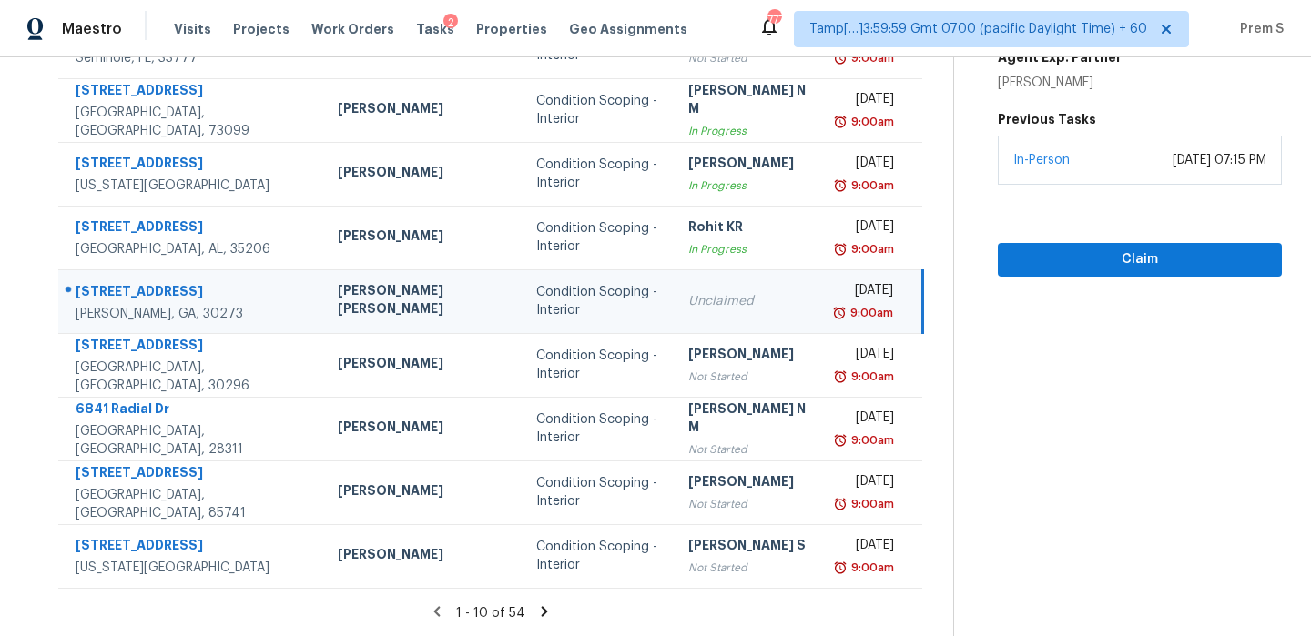
click at [542, 614] on icon at bounding box center [545, 611] width 6 height 10
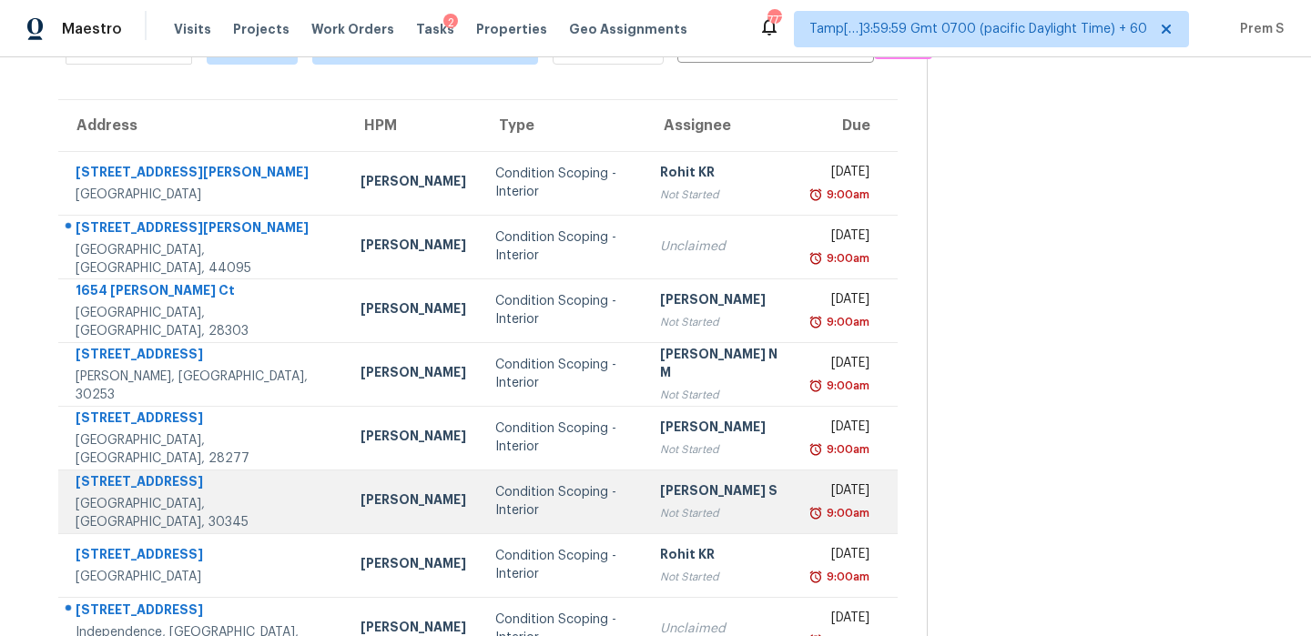
scroll to position [88, 0]
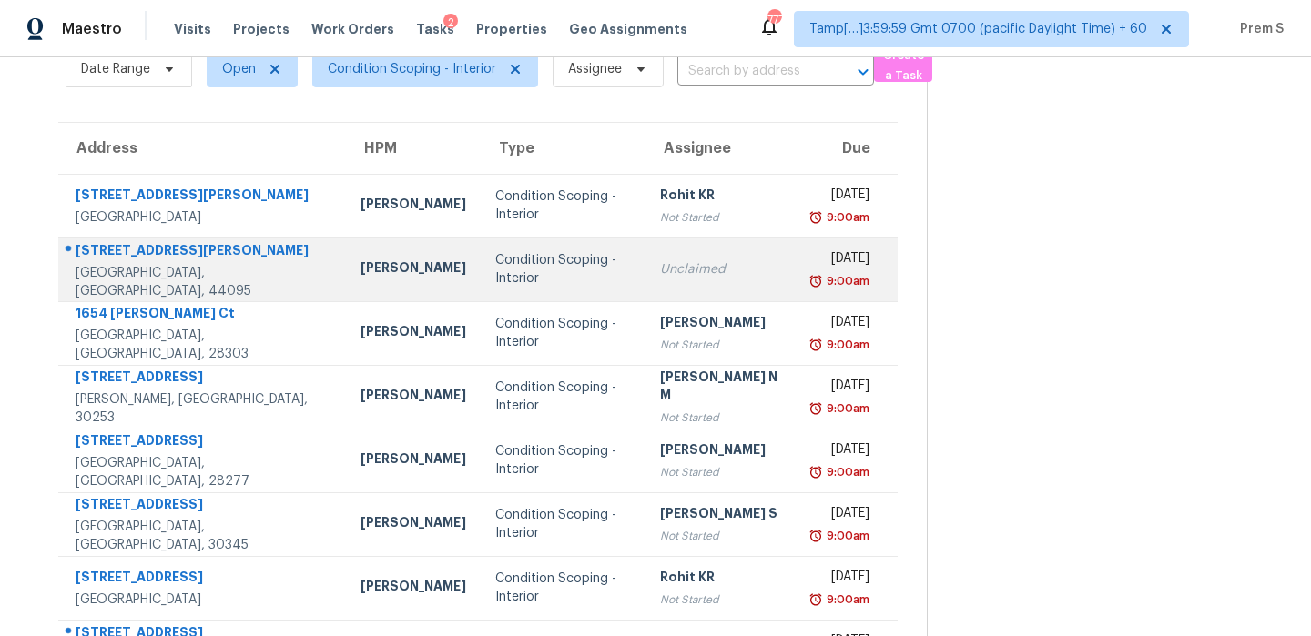
click at [740, 269] on div "Unclaimed" at bounding box center [722, 269] width 124 height 18
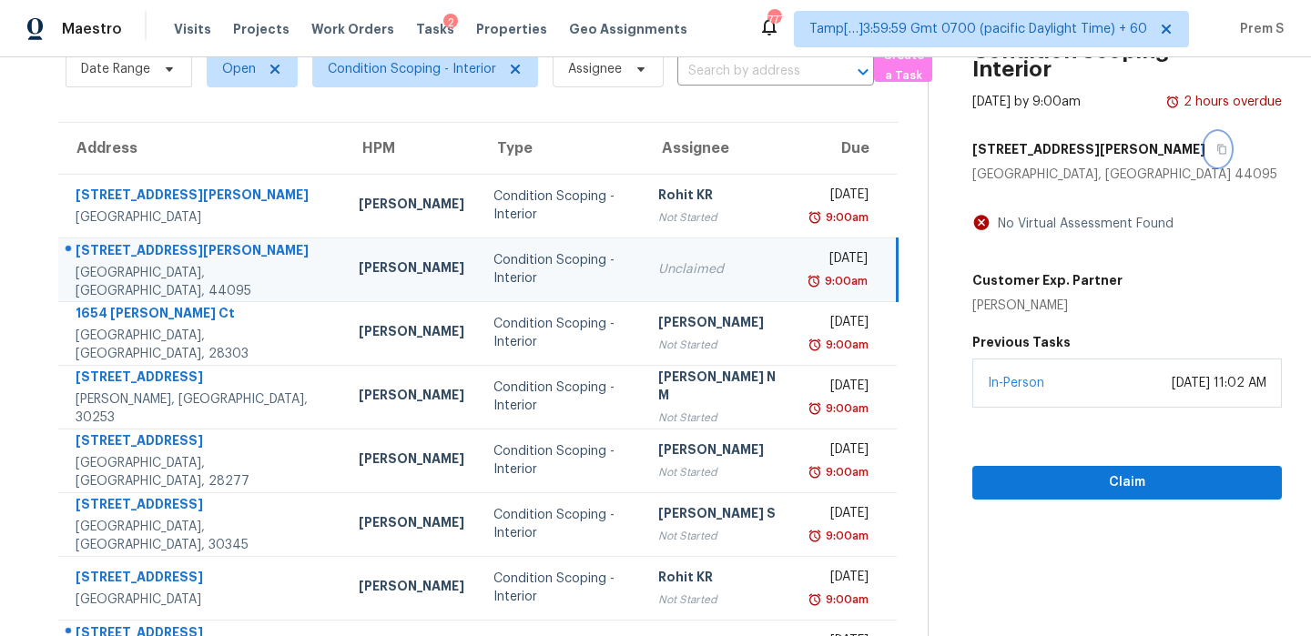
click at [1216, 150] on icon "button" at bounding box center [1221, 149] width 11 height 11
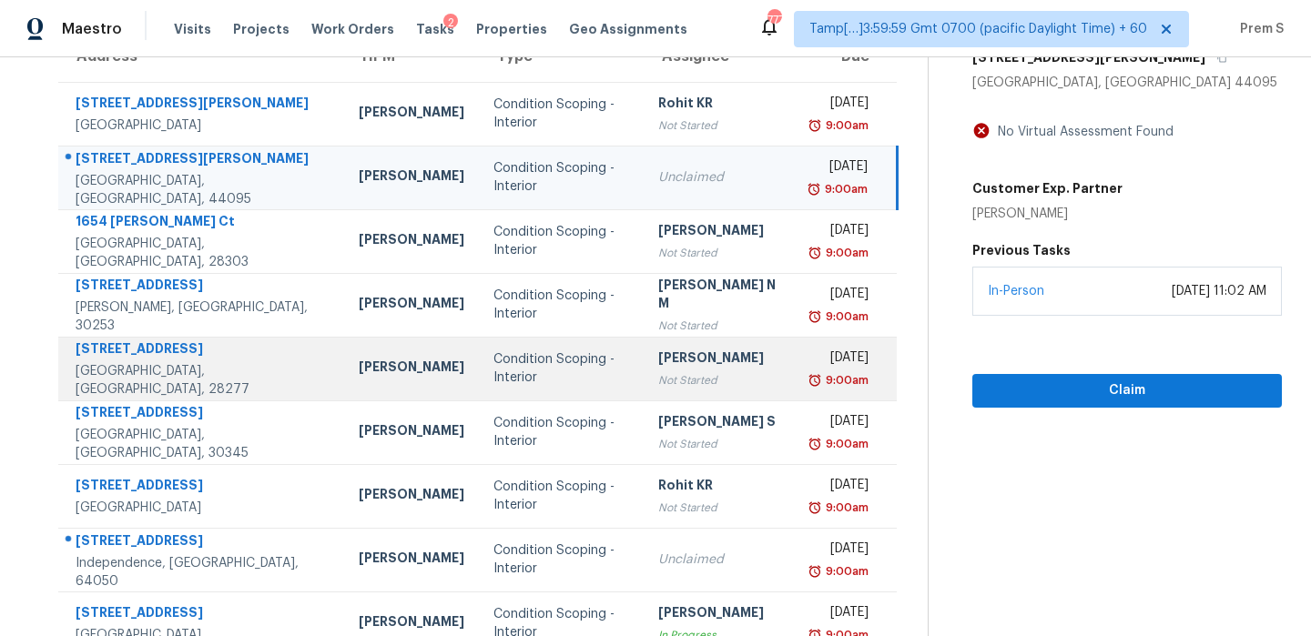
scroll to position [246, 0]
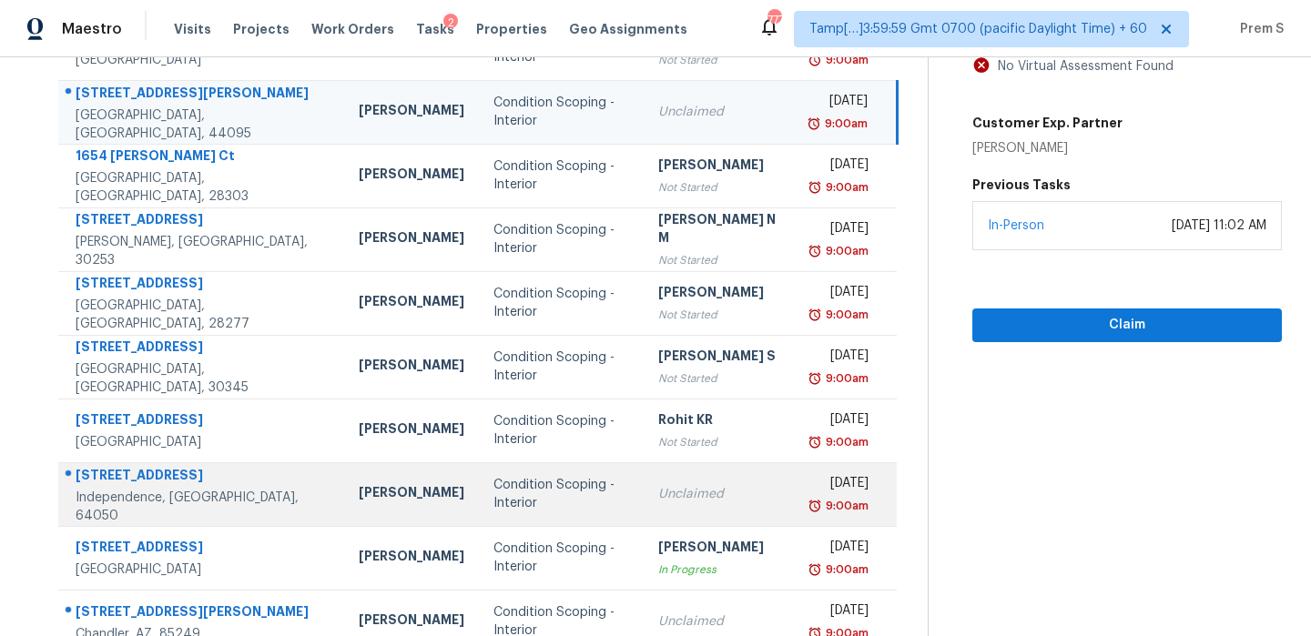
click at [658, 487] on div "Unclaimed" at bounding box center [720, 494] width 124 height 18
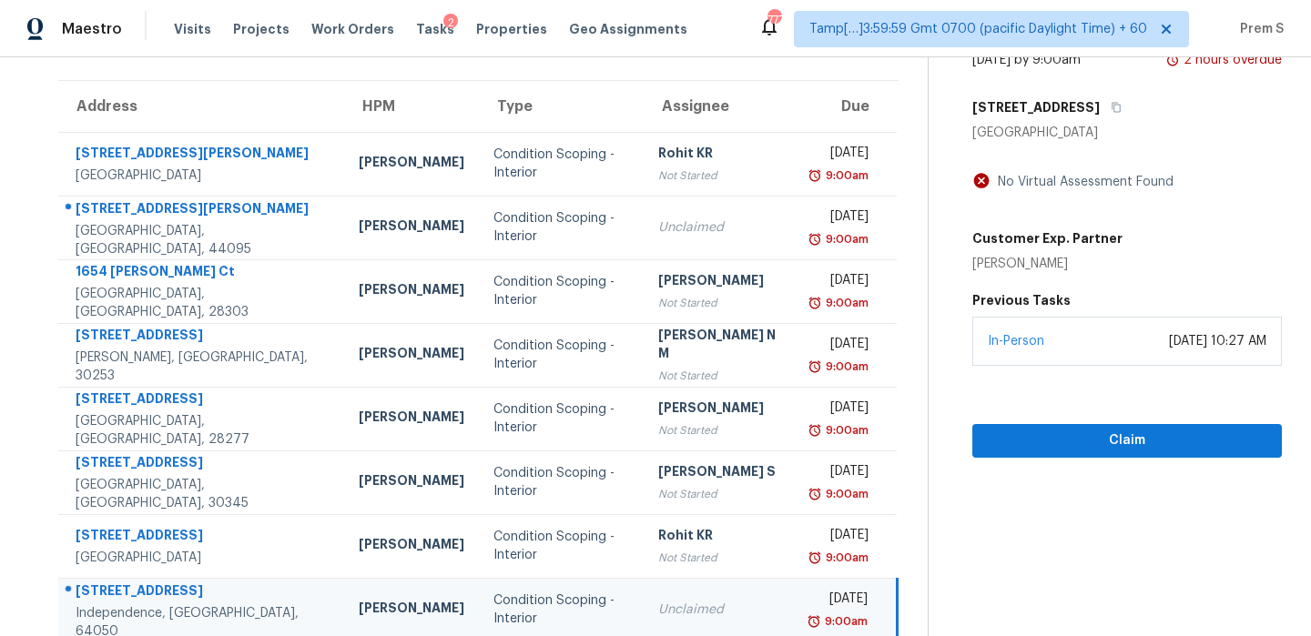
scroll to position [0, 0]
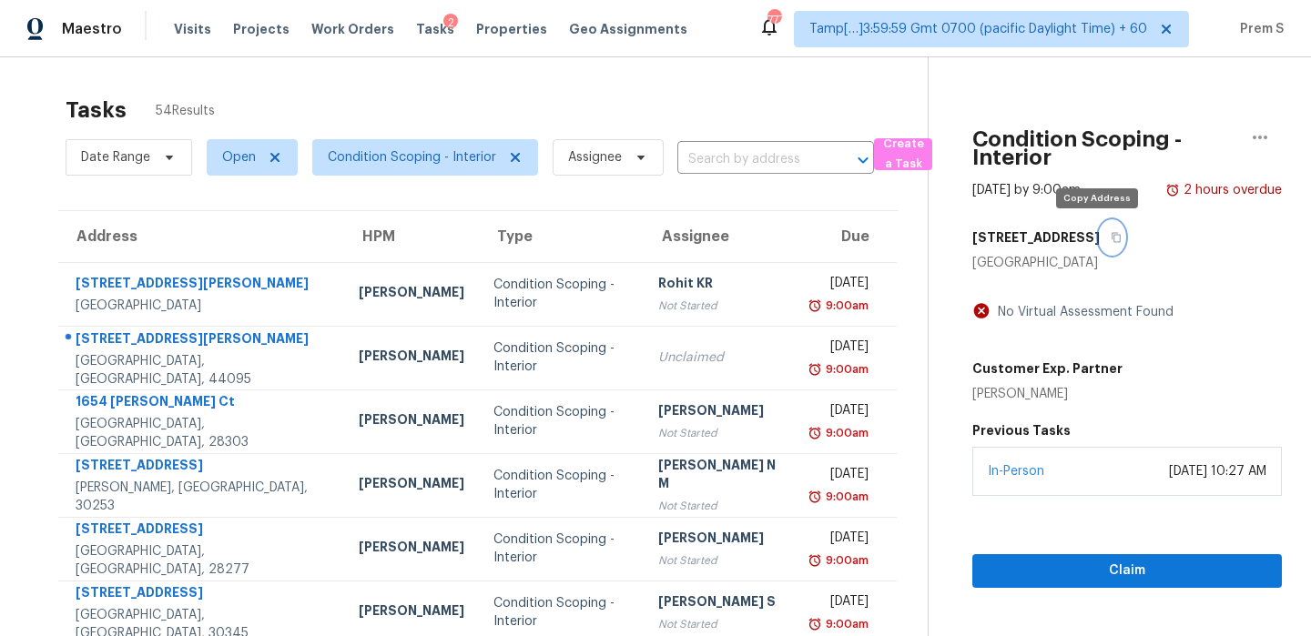
click at [1112, 241] on icon "button" at bounding box center [1116, 238] width 9 height 10
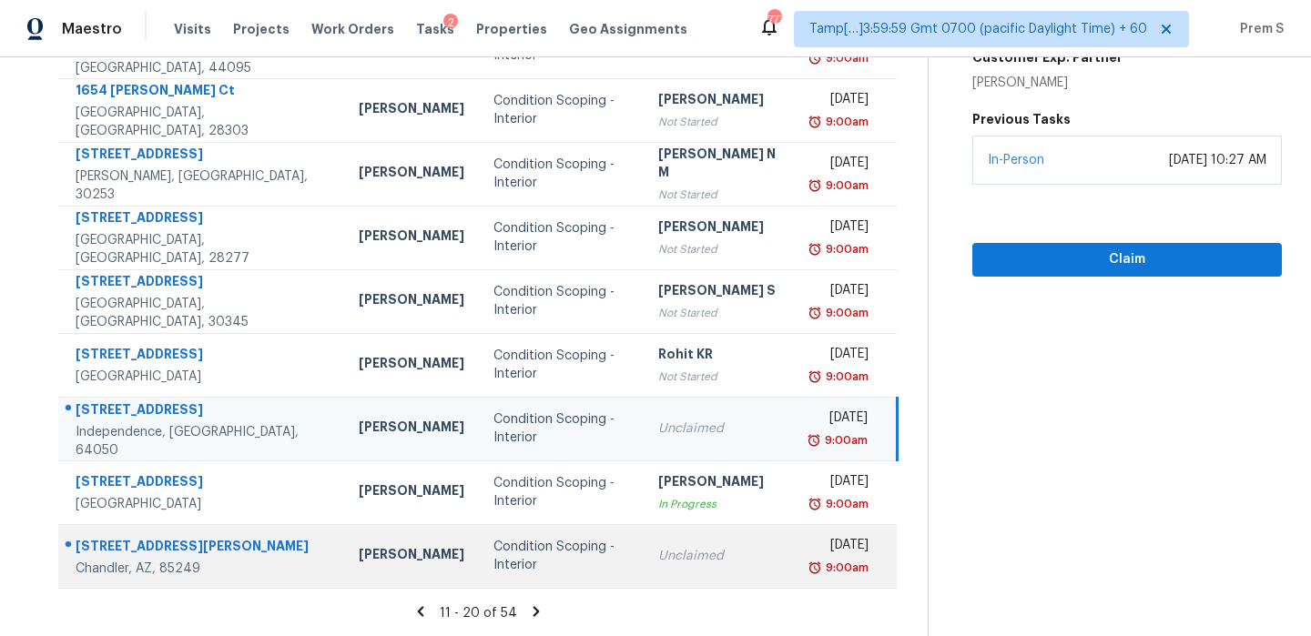
click at [644, 563] on td "Unclaimed" at bounding box center [720, 556] width 153 height 64
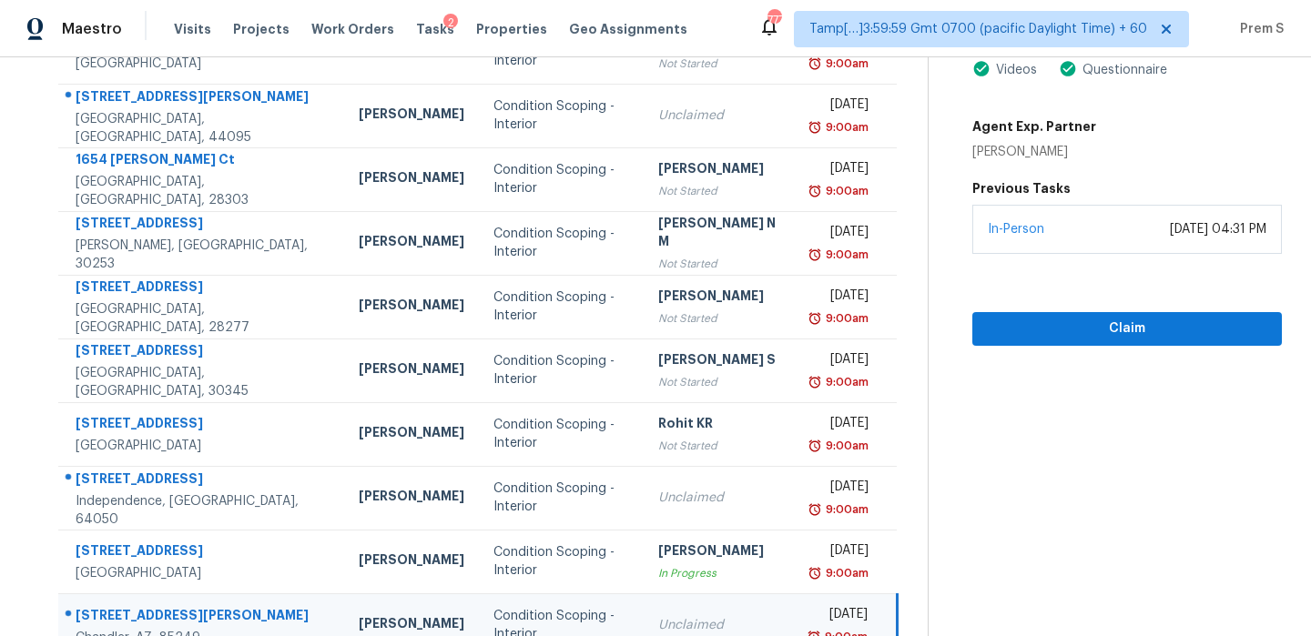
scroll to position [97, 0]
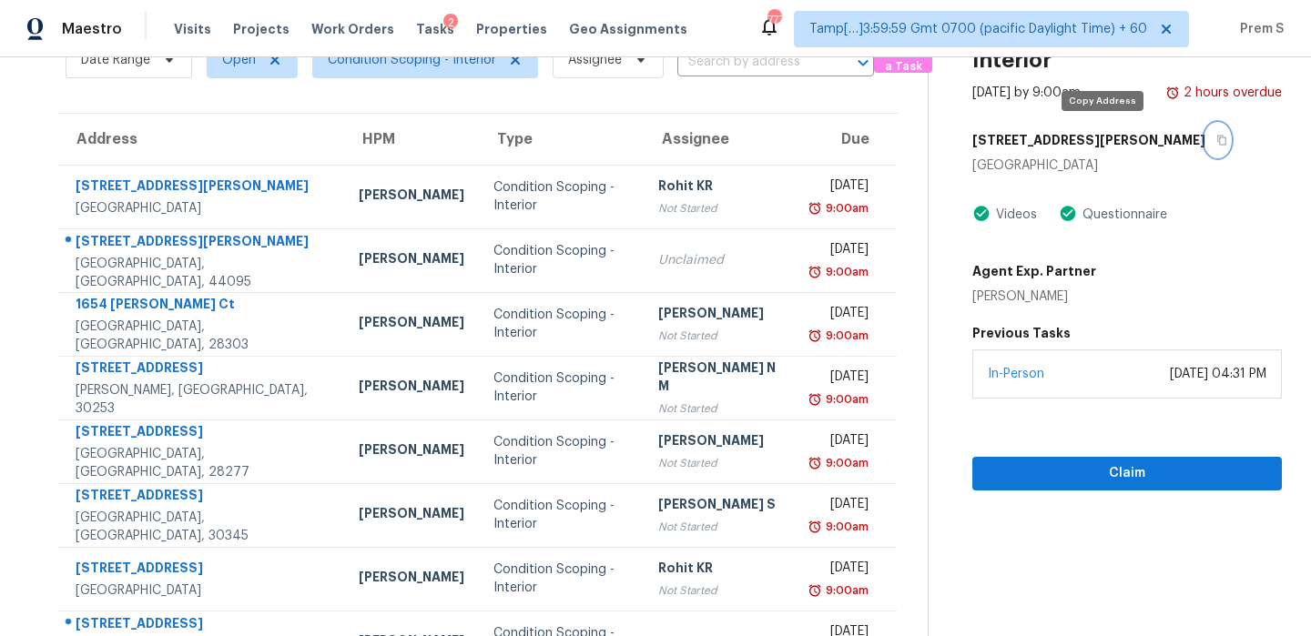
click at [1216, 139] on icon "button" at bounding box center [1221, 140] width 11 height 11
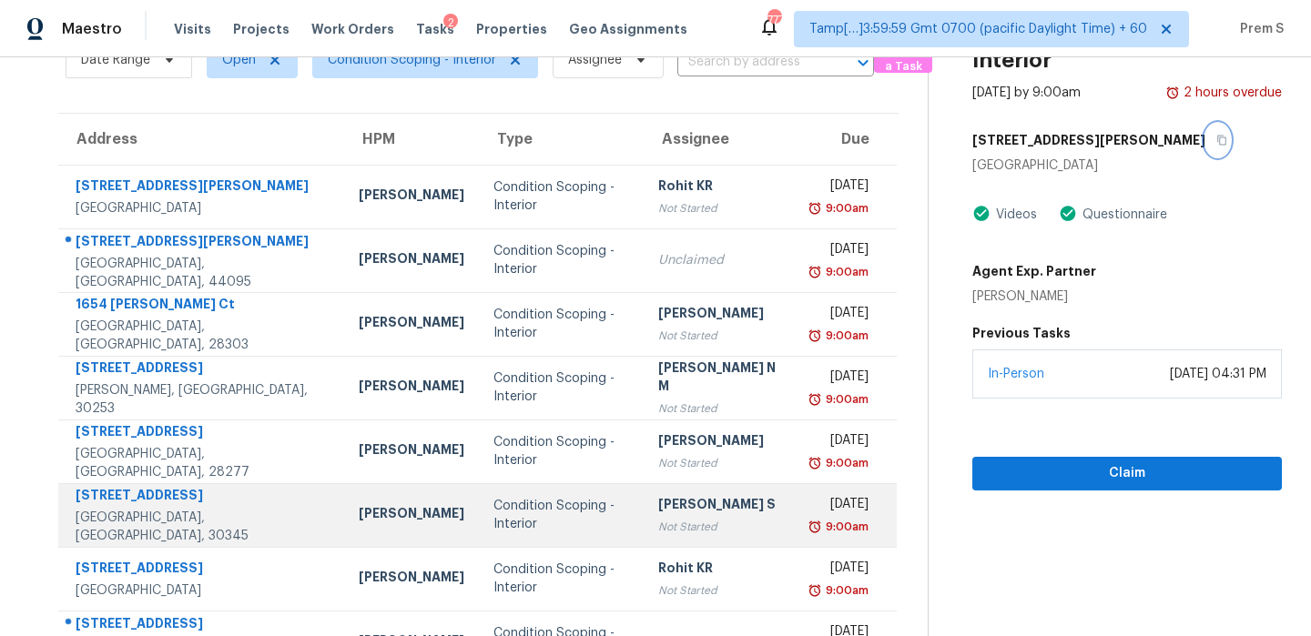
scroll to position [311, 0]
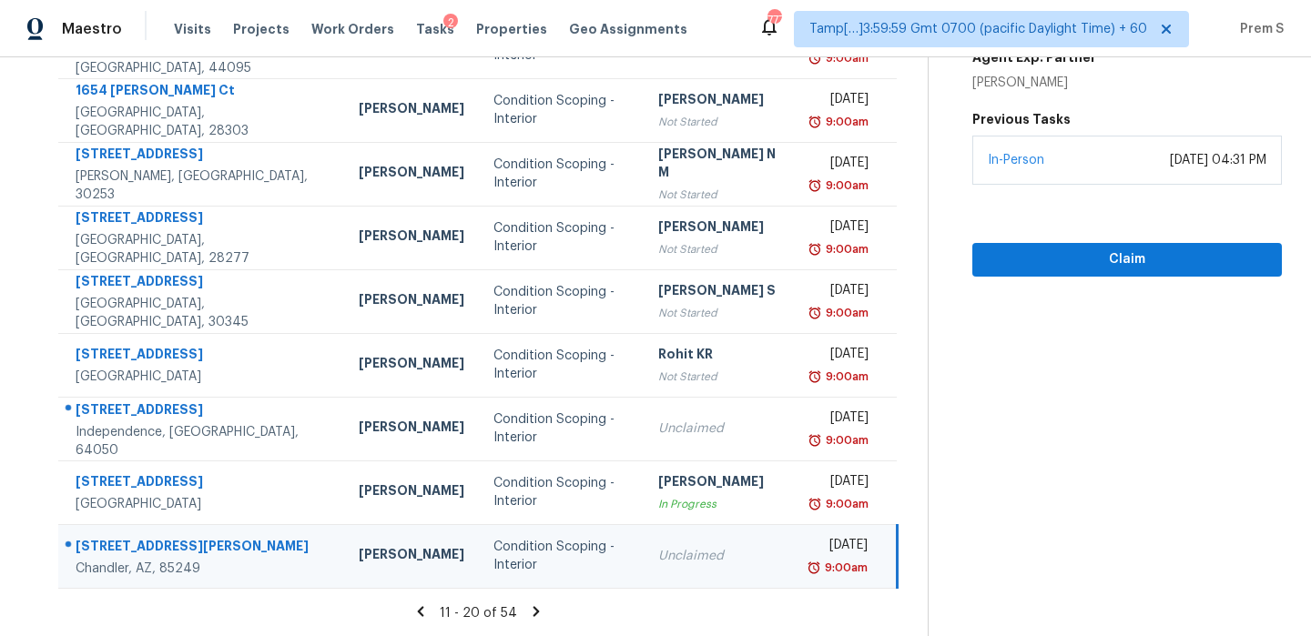
click at [535, 614] on icon at bounding box center [536, 612] width 16 height 16
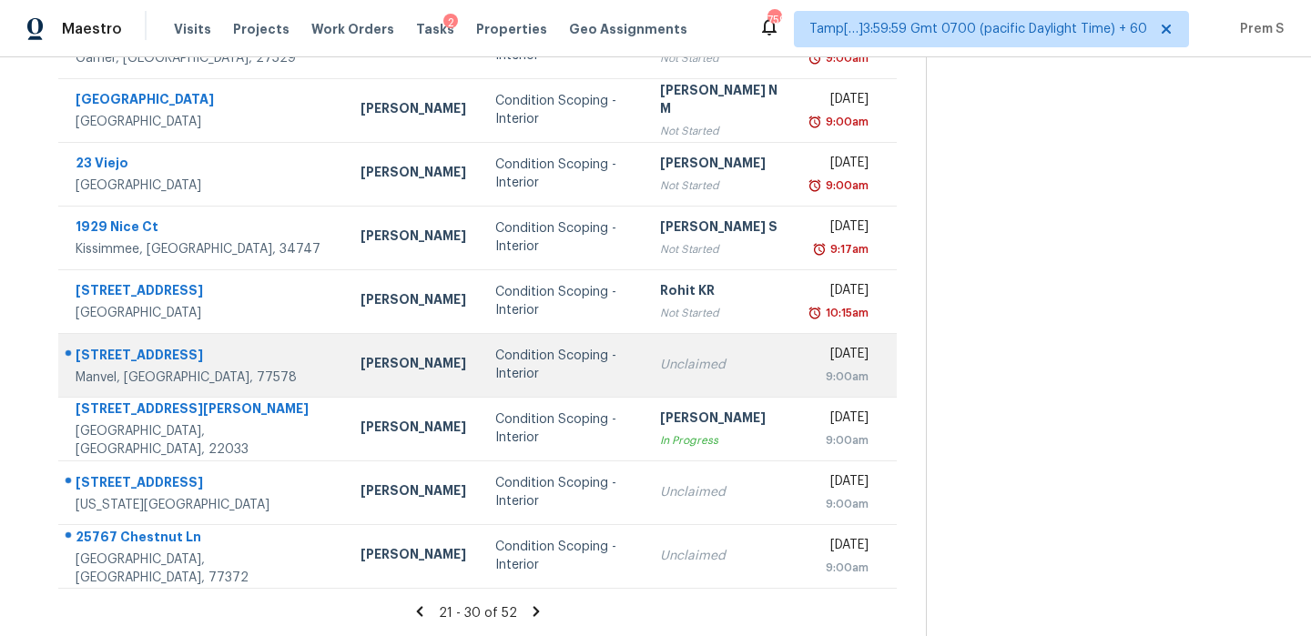
click at [529, 366] on div "Condition Scoping - Interior" at bounding box center [563, 365] width 136 height 36
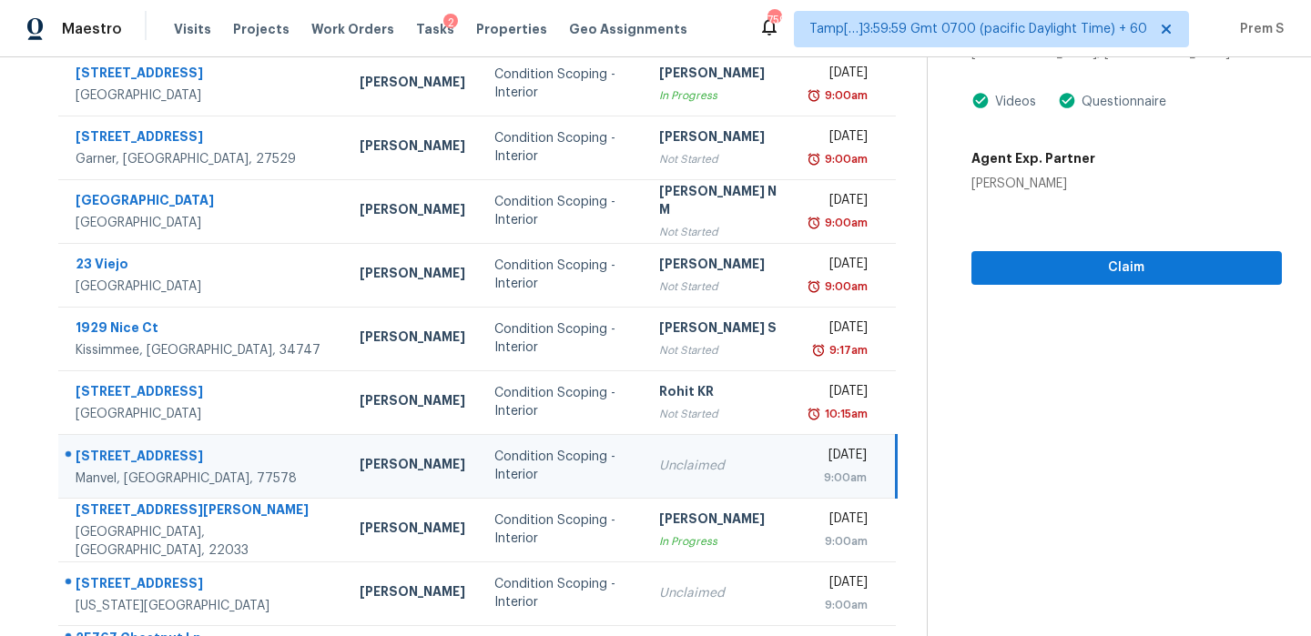
scroll to position [0, 0]
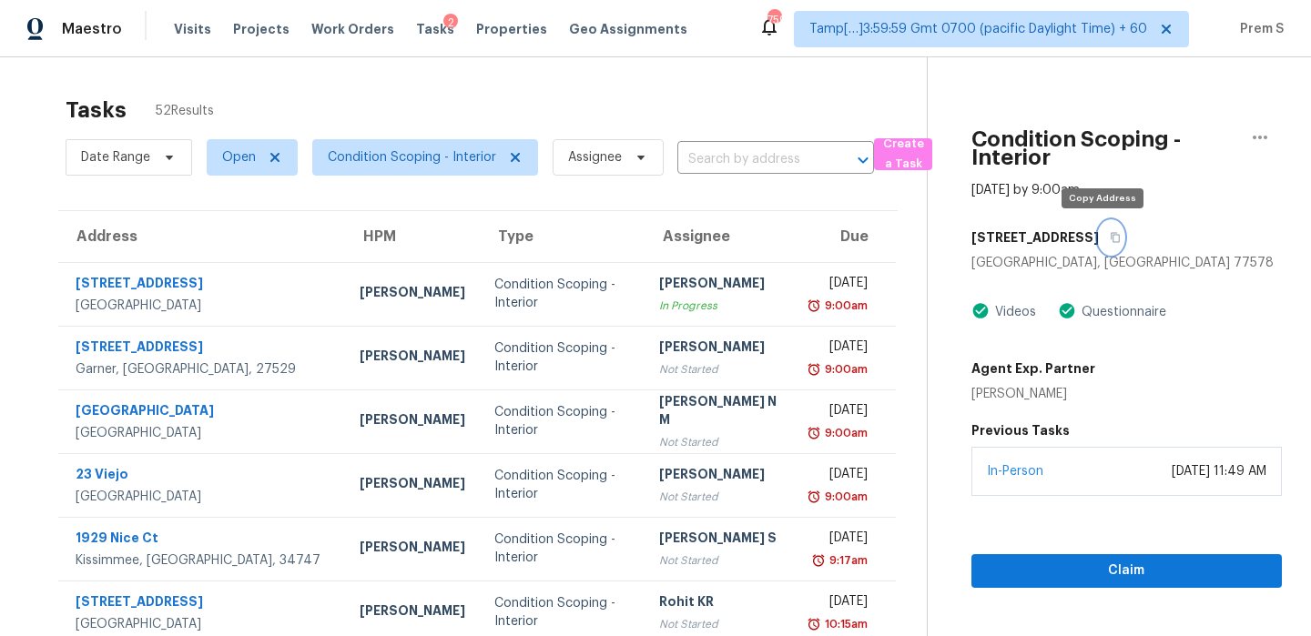
click at [1110, 239] on icon "button" at bounding box center [1115, 237] width 11 height 11
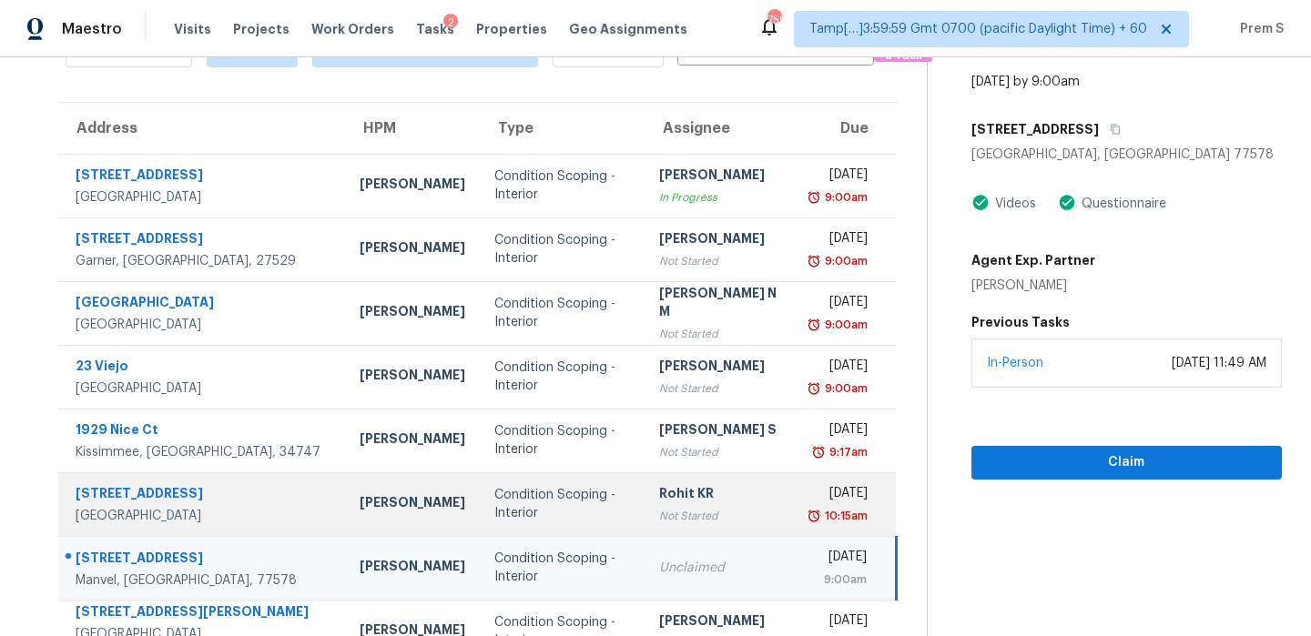
scroll to position [2, 0]
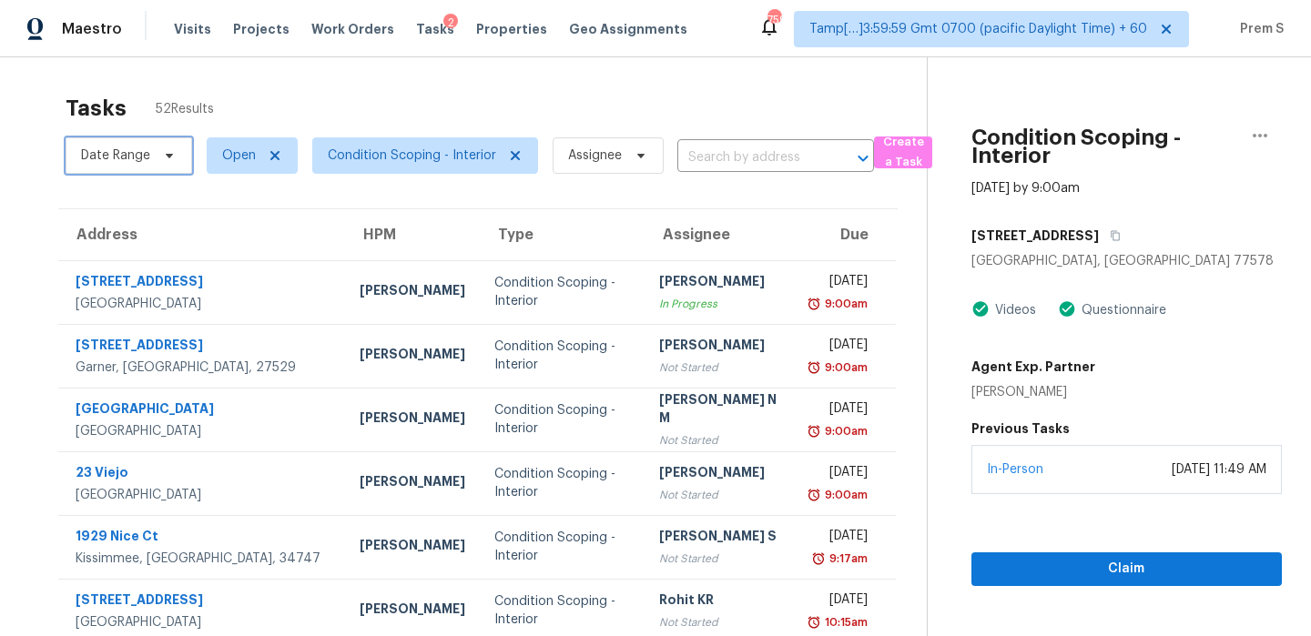
click at [147, 156] on span "Date Range" at bounding box center [115, 156] width 69 height 18
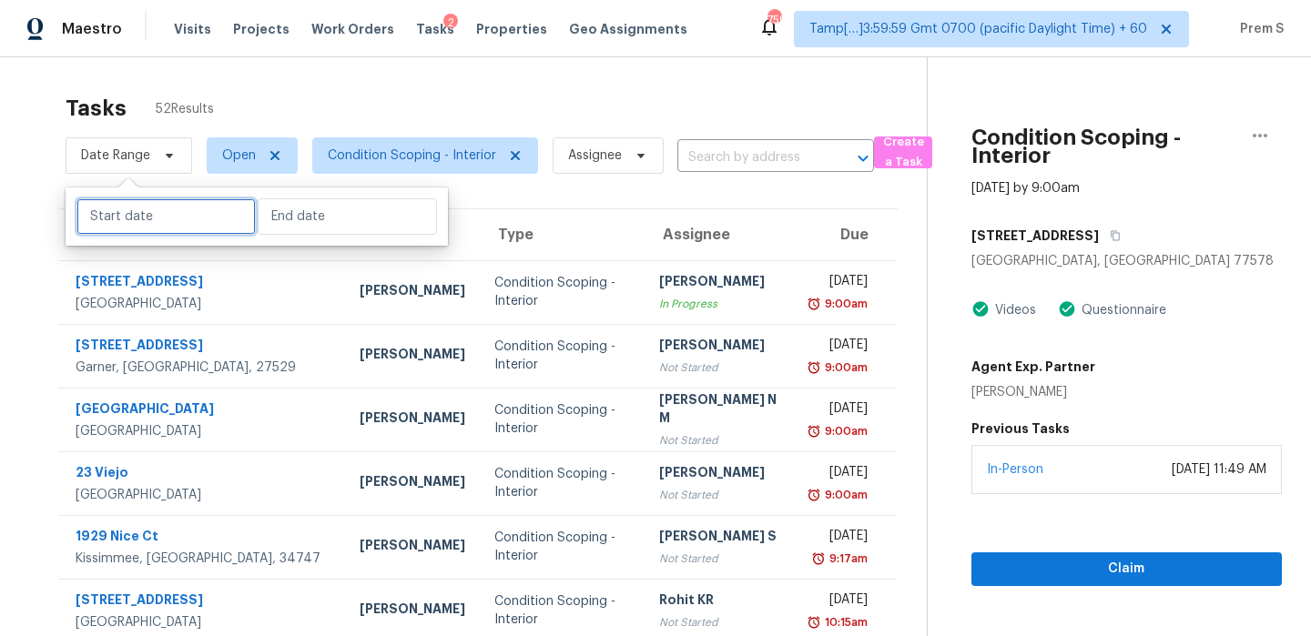
click at [195, 215] on input "text" at bounding box center [165, 216] width 179 height 36
select select "9"
select select "2025"
select select "10"
select select "2025"
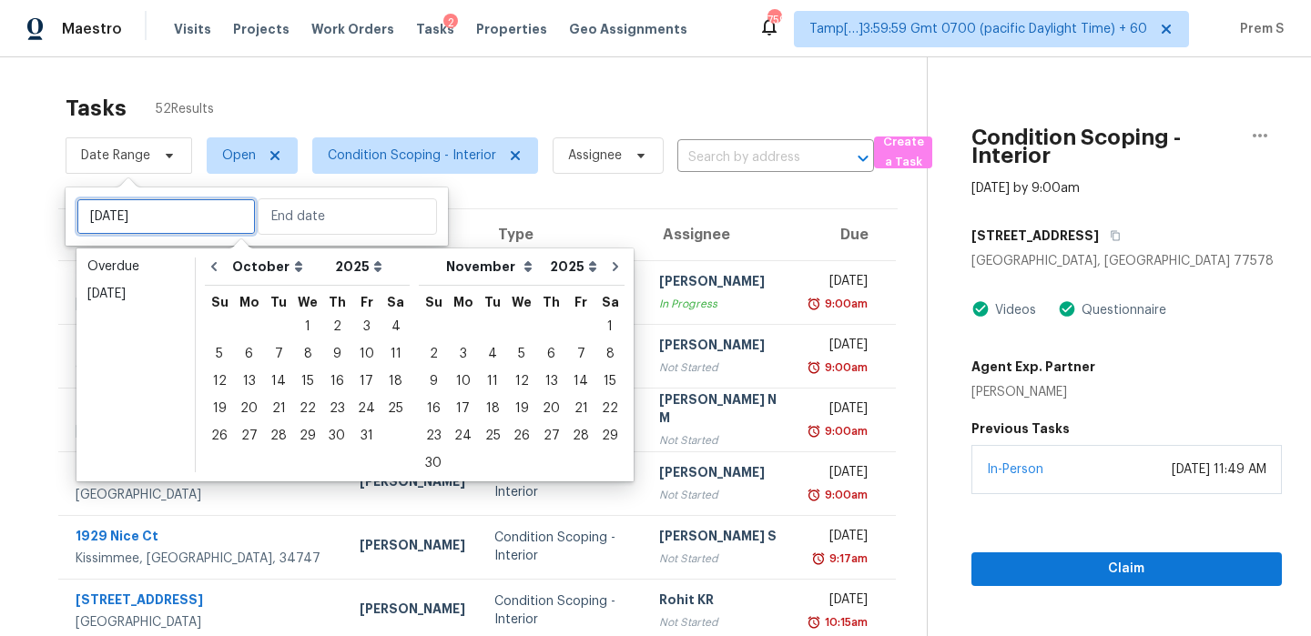
type input "[DATE]"
click at [359, 324] on div "3" at bounding box center [366, 326] width 30 height 25
type input "[DATE]"
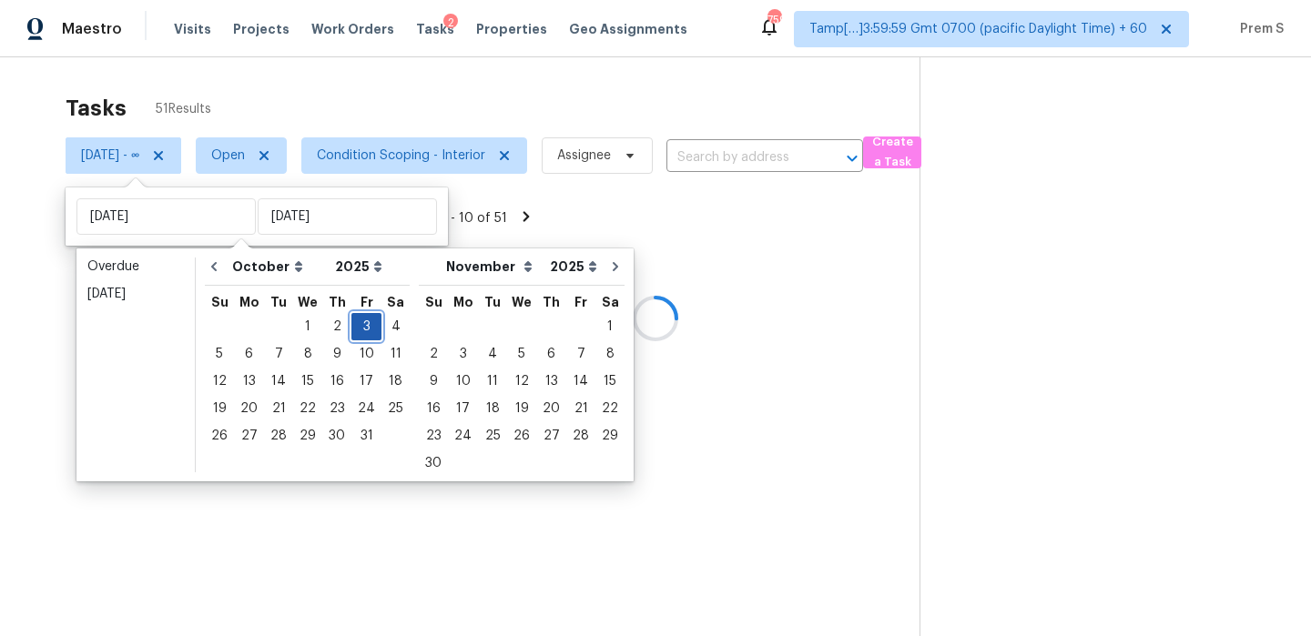
click at [360, 325] on div "3" at bounding box center [366, 326] width 30 height 25
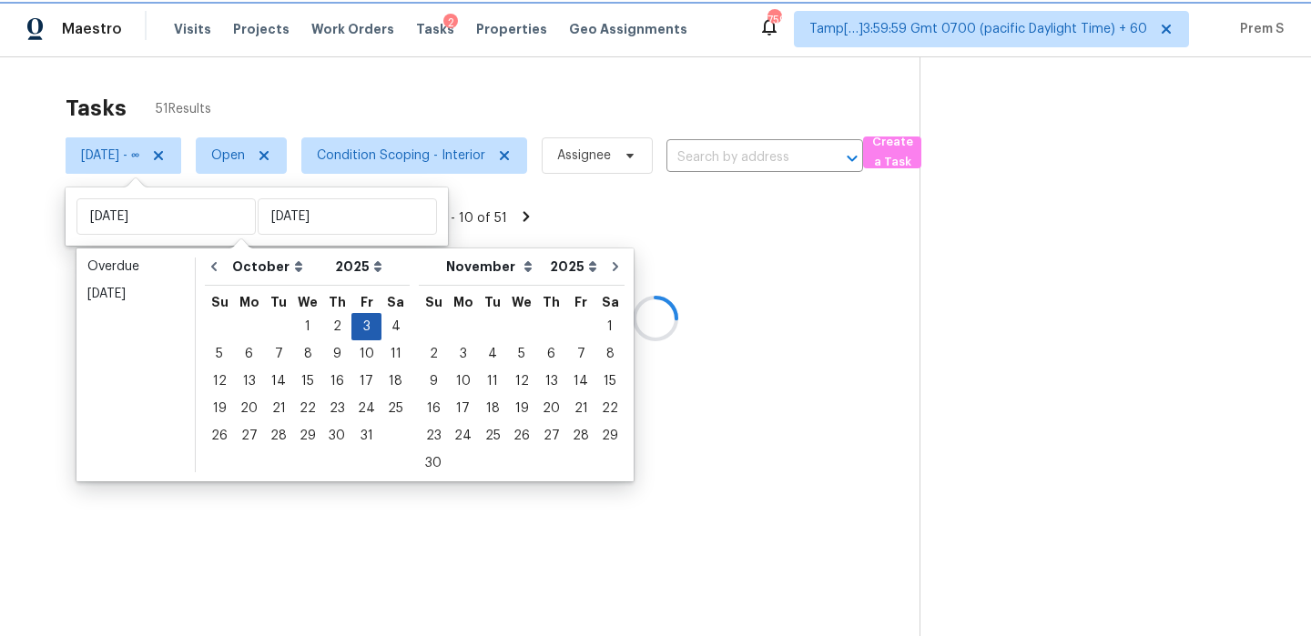
type input "[DATE]"
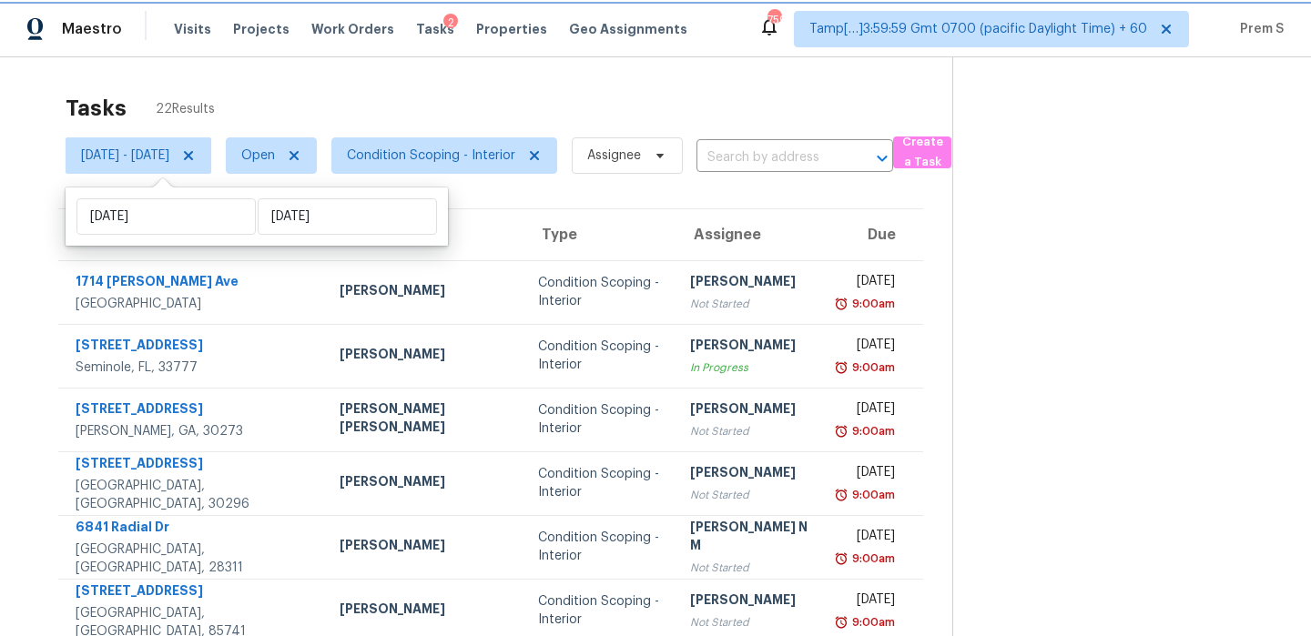
scroll to position [311, 0]
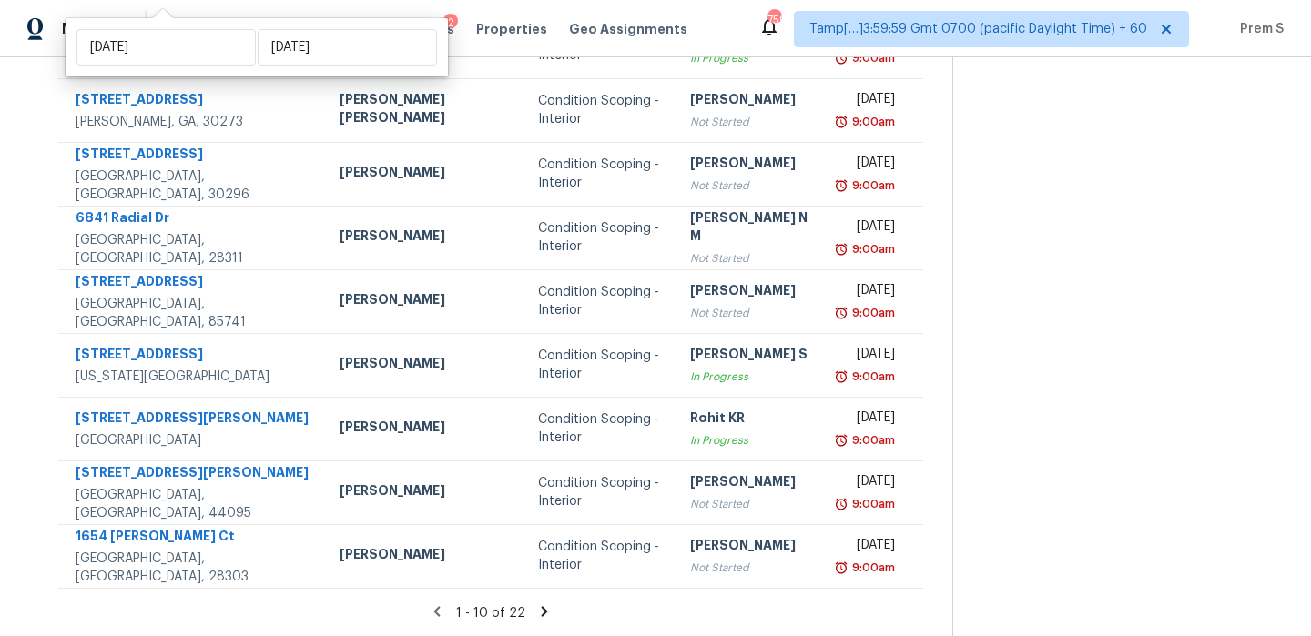
click at [536, 608] on icon at bounding box center [544, 612] width 16 height 16
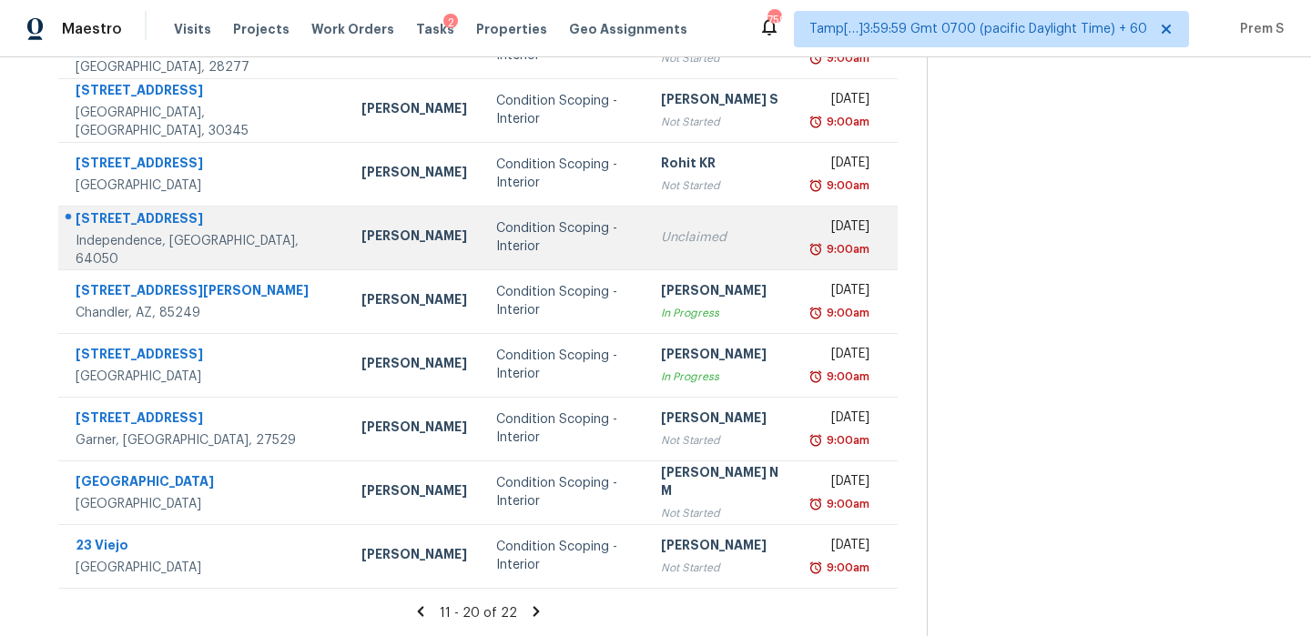
click at [757, 244] on td "Unclaimed" at bounding box center [722, 238] width 153 height 64
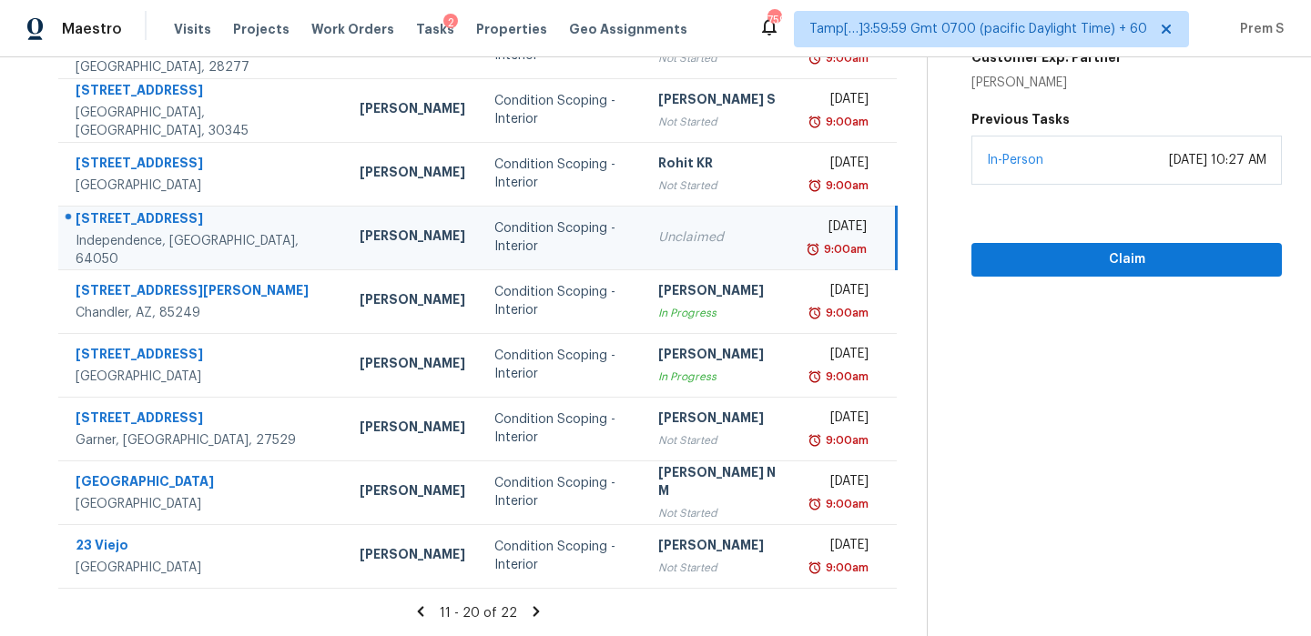
click at [541, 605] on icon at bounding box center [536, 612] width 16 height 16
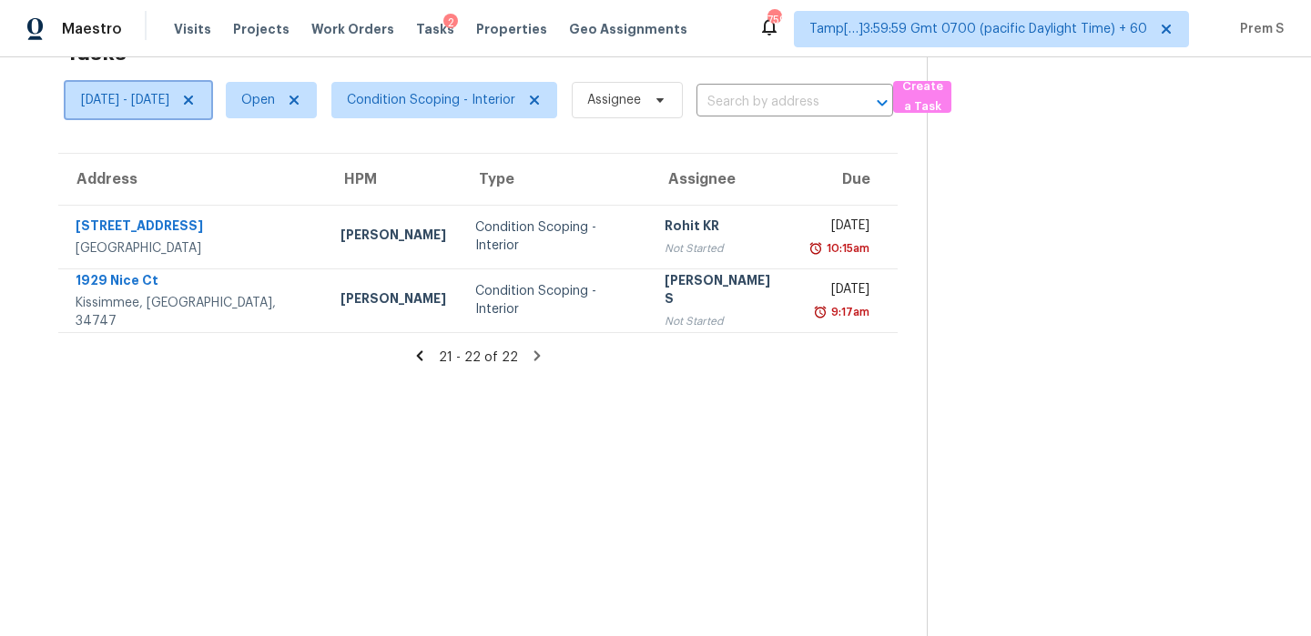
click at [169, 103] on span "[DATE] - [DATE]" at bounding box center [125, 100] width 88 height 18
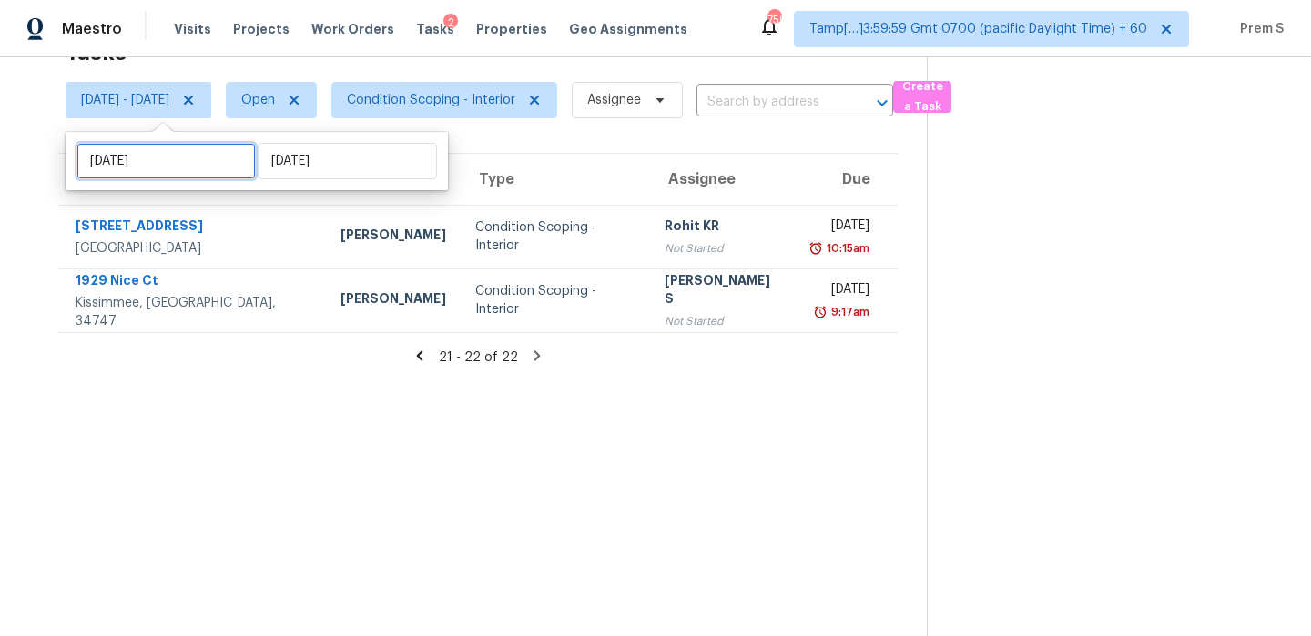
select select "9"
select select "2025"
select select "10"
select select "2025"
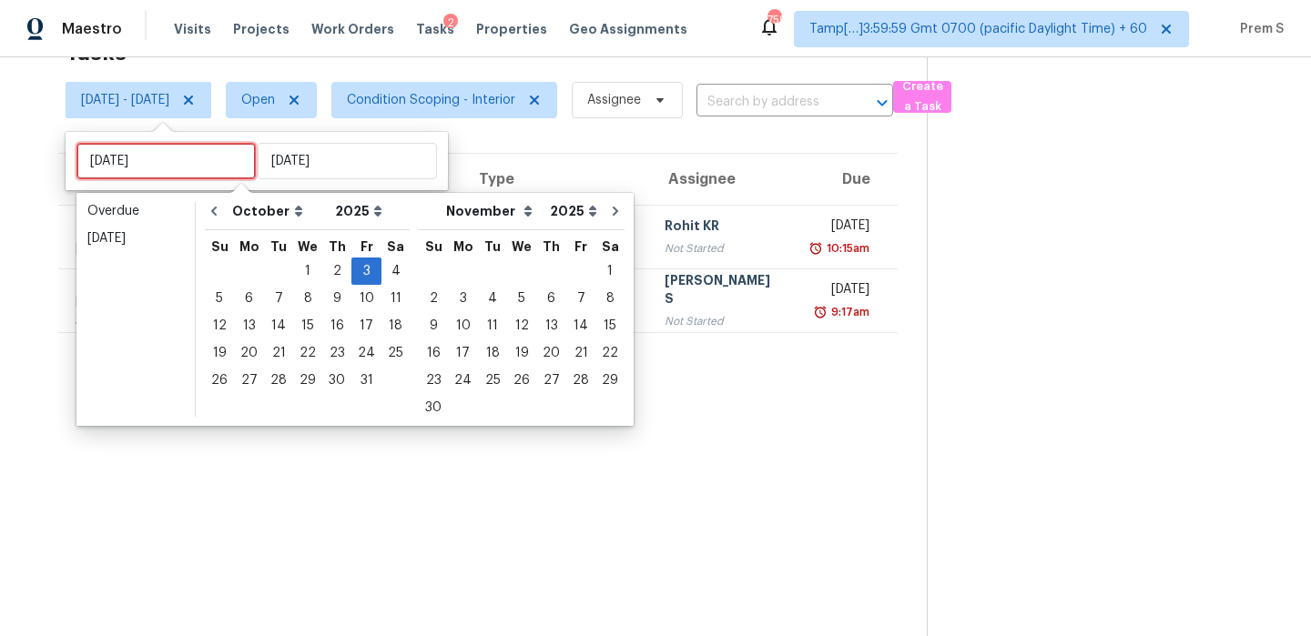
click at [158, 159] on input "[DATE]" at bounding box center [165, 161] width 179 height 36
click at [515, 99] on span "Condition Scoping - Interior" at bounding box center [431, 100] width 168 height 18
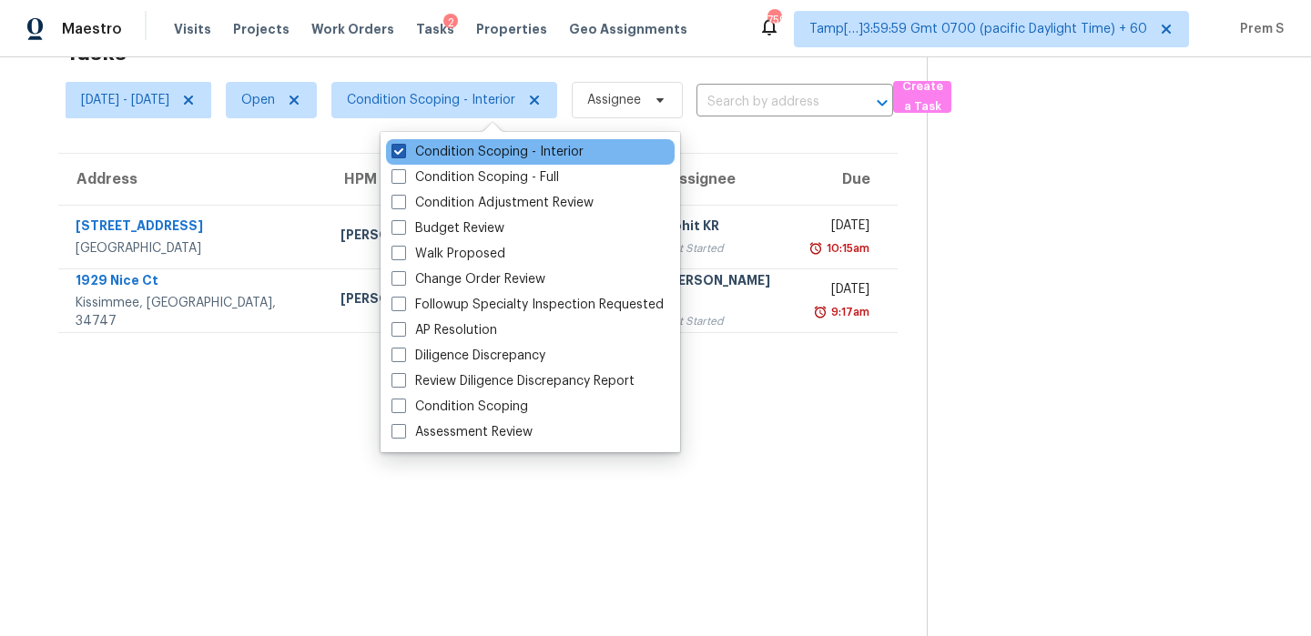
click at [531, 157] on label "Condition Scoping - Interior" at bounding box center [487, 152] width 192 height 18
click at [403, 155] on input "Condition Scoping - Interior" at bounding box center [397, 149] width 12 height 12
checkbox input "false"
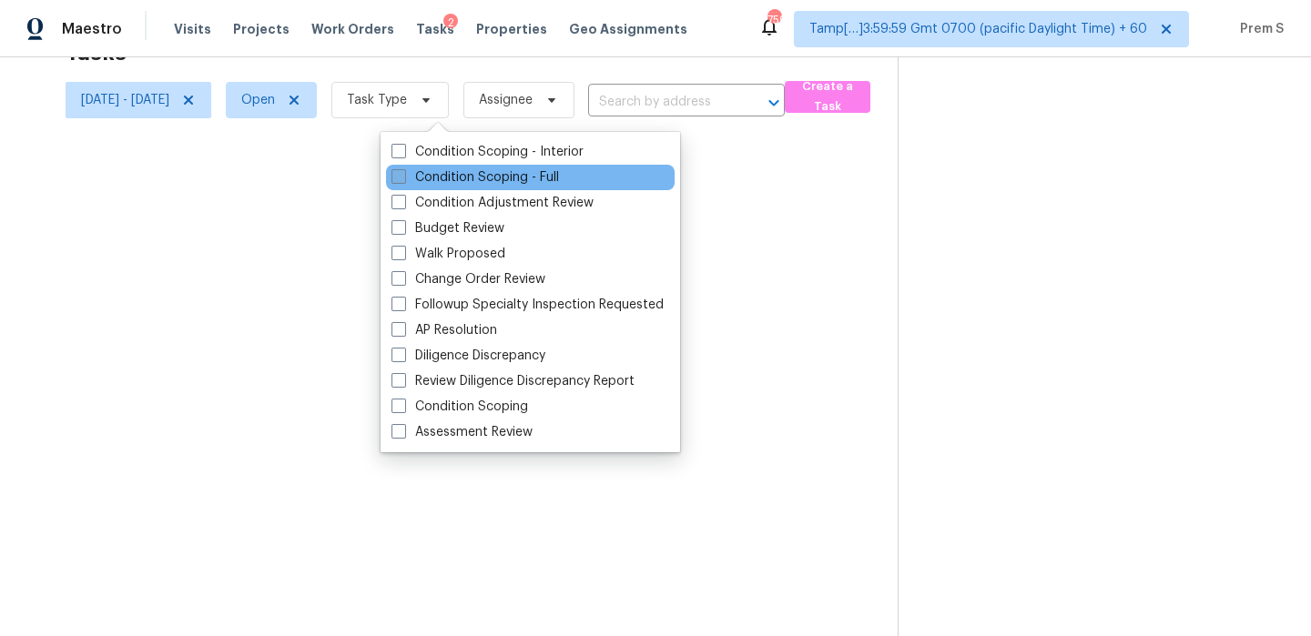
click at [522, 171] on label "Condition Scoping - Full" at bounding box center [475, 177] width 168 height 18
click at [403, 171] on input "Condition Scoping - Full" at bounding box center [397, 174] width 12 height 12
checkbox input "true"
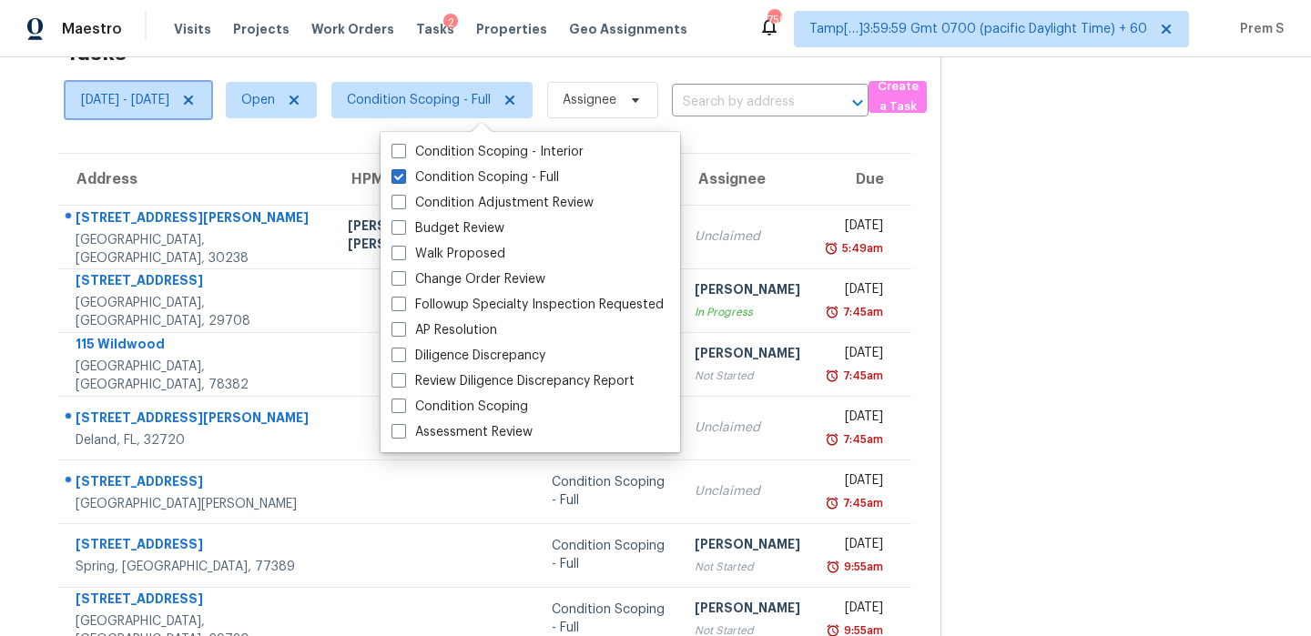
click at [169, 103] on span "[DATE] - [DATE]" at bounding box center [125, 100] width 88 height 18
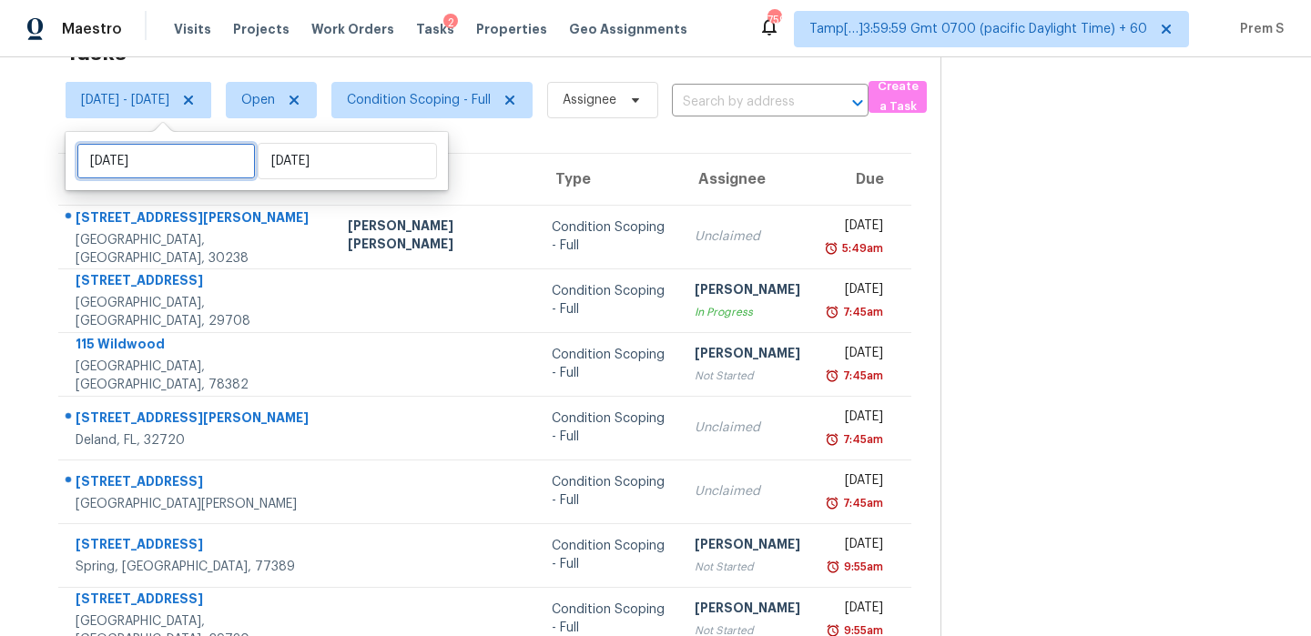
click at [174, 171] on input "[DATE]" at bounding box center [165, 161] width 179 height 36
select select "9"
select select "2025"
select select "10"
select select "2025"
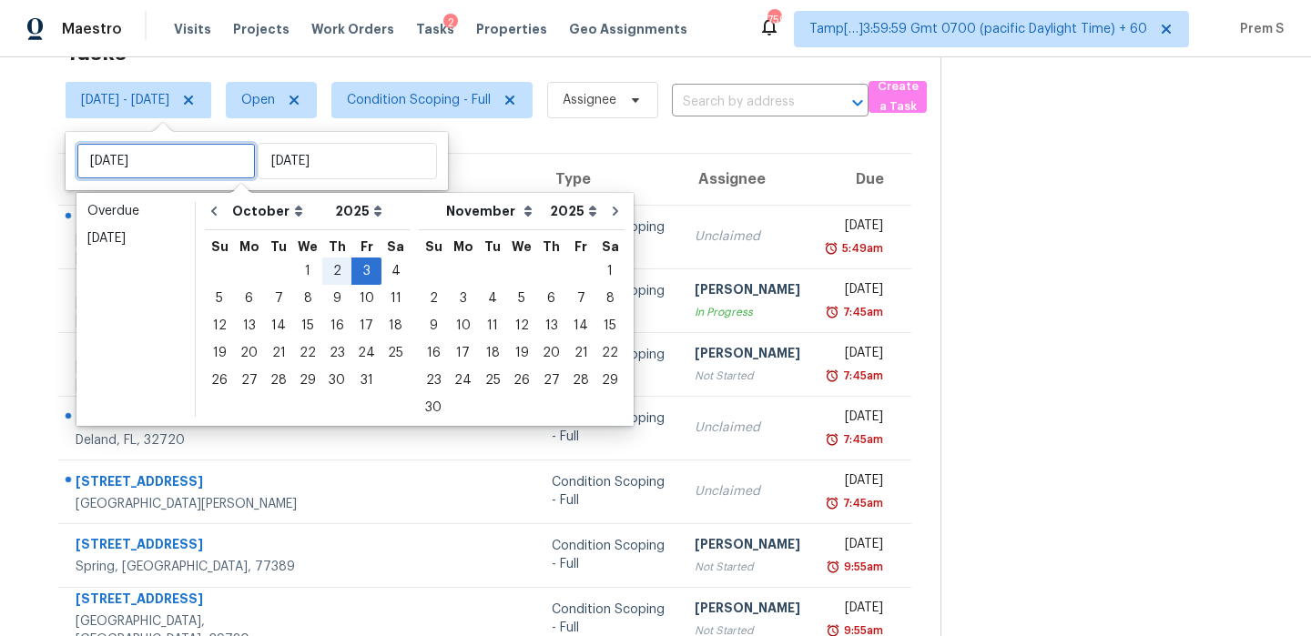
type input "[DATE]"
click at [242, 300] on div "6" at bounding box center [249, 298] width 30 height 25
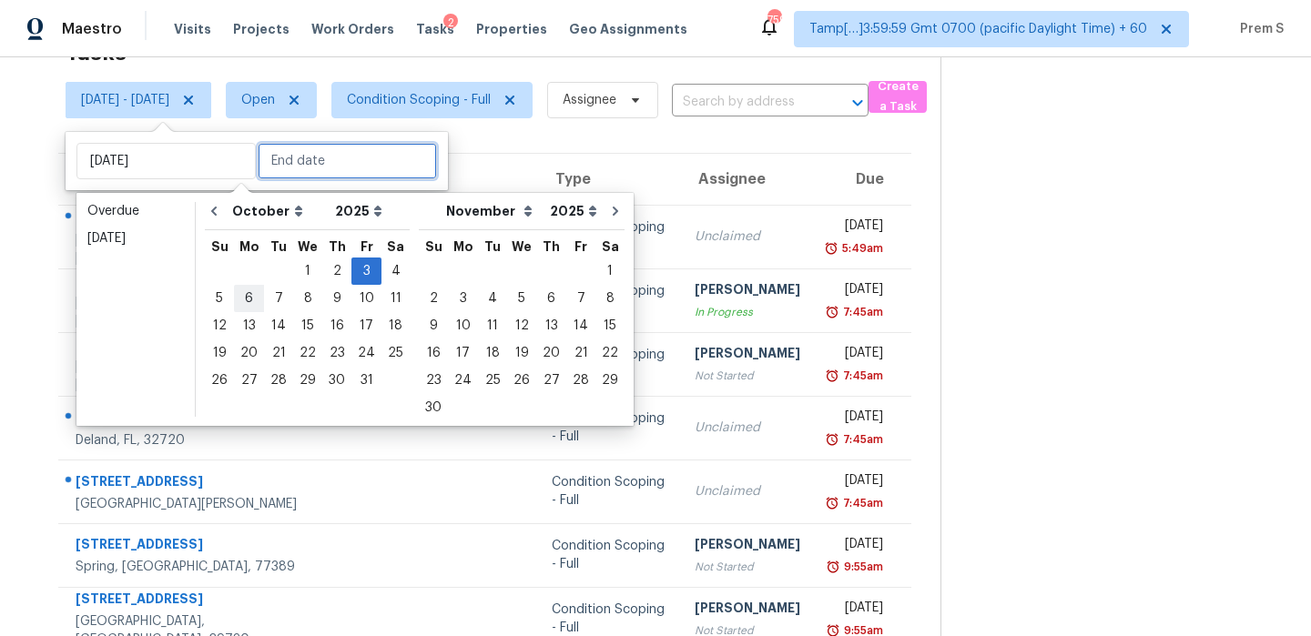
type input "[DATE]"
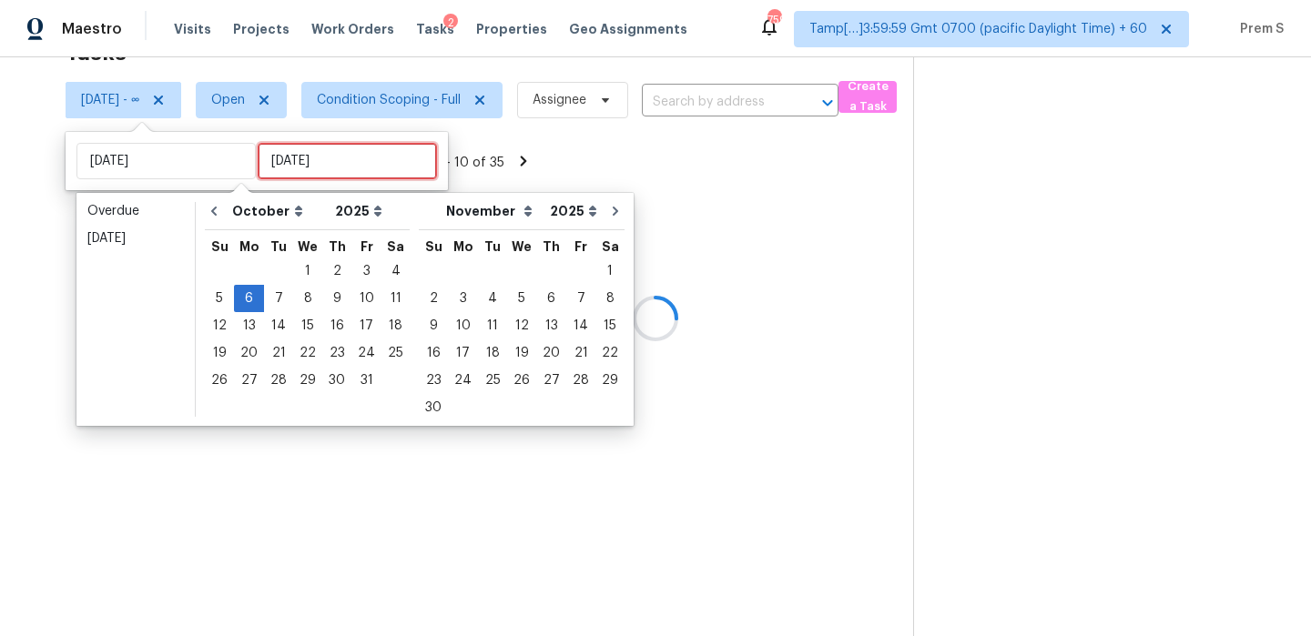
click at [310, 158] on input "[DATE]" at bounding box center [347, 161] width 179 height 36
click at [255, 291] on div "6" at bounding box center [249, 298] width 30 height 25
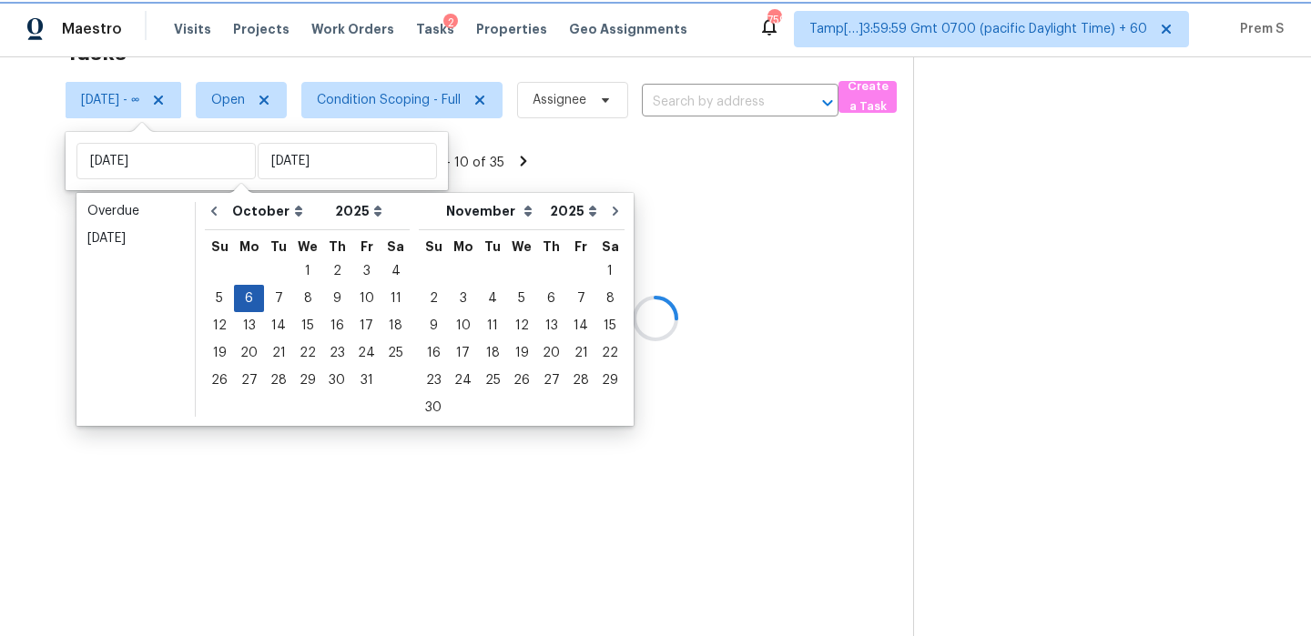
type input "[DATE]"
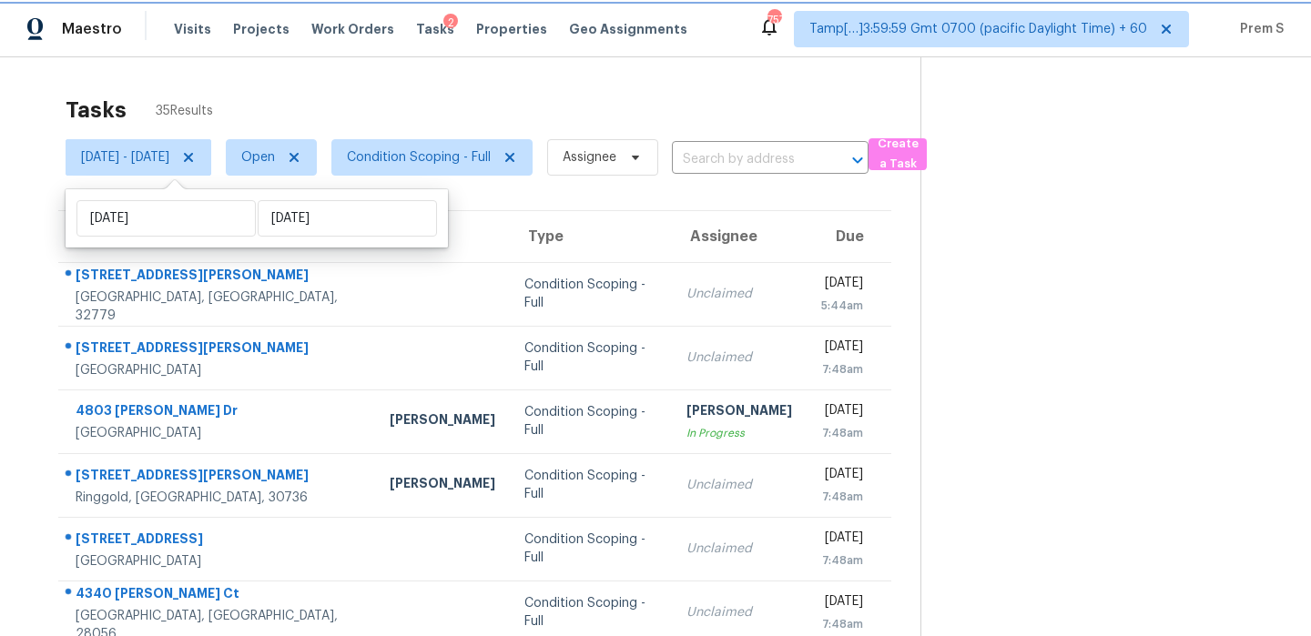
click at [163, 157] on span "[DATE] - [DATE]" at bounding box center [125, 157] width 88 height 18
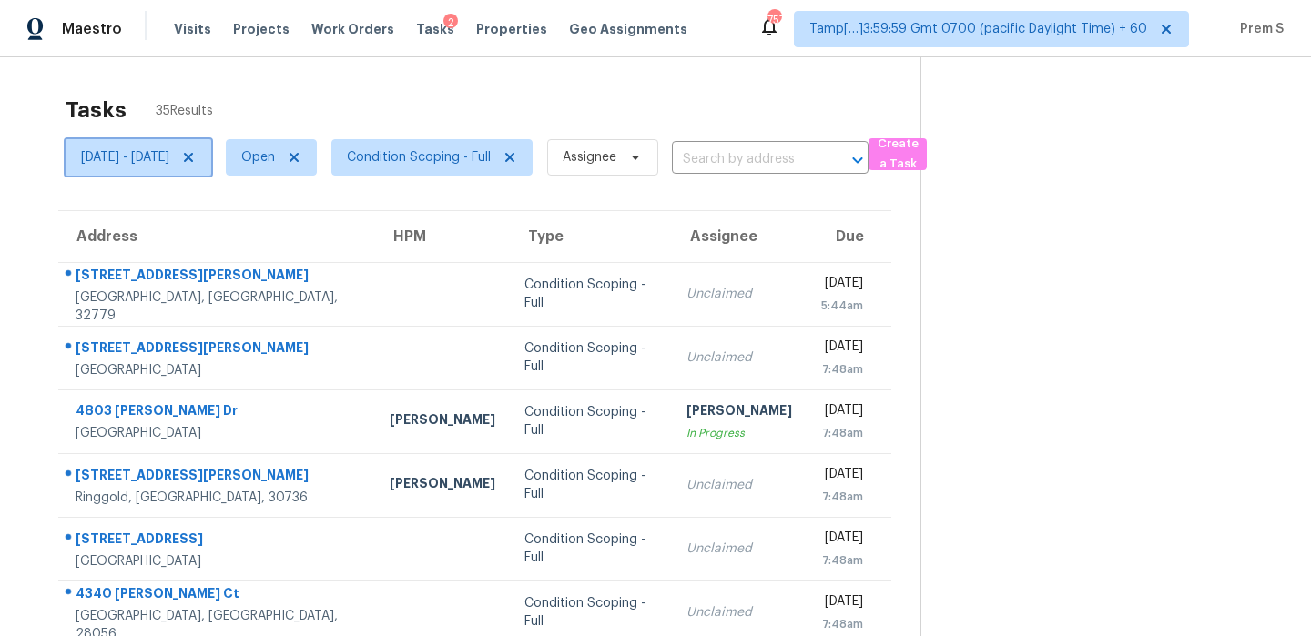
click at [134, 168] on span "[DATE] - [DATE]" at bounding box center [139, 157] width 146 height 36
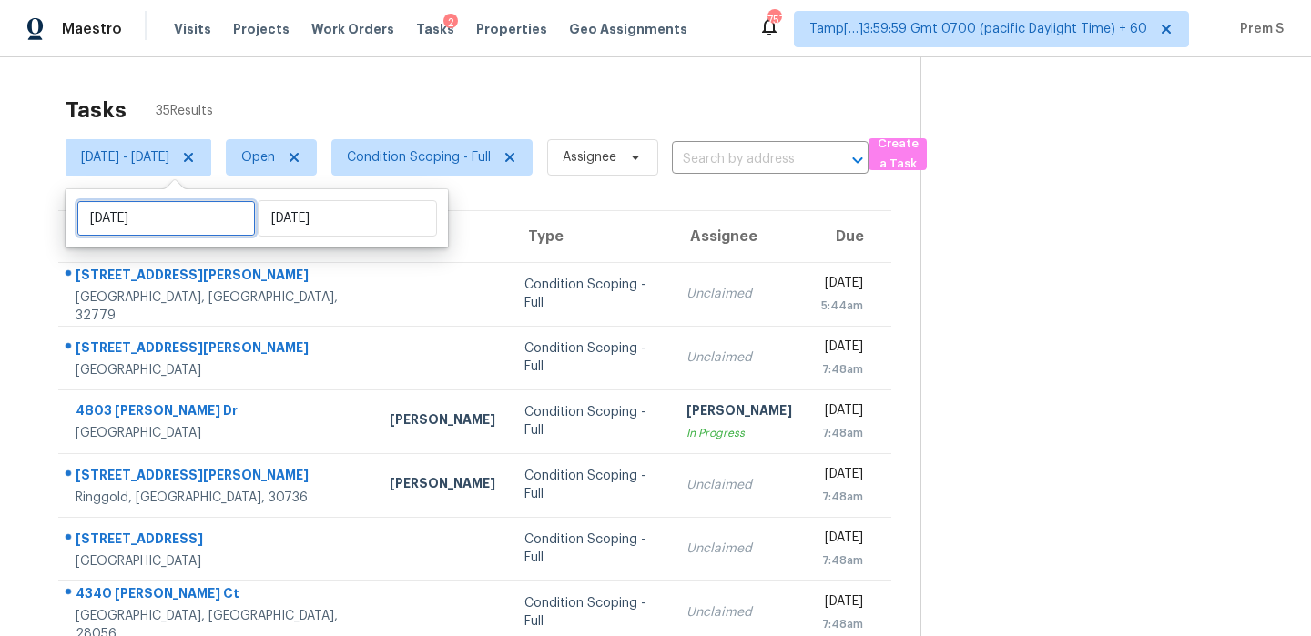
click at [166, 226] on input "[DATE]" at bounding box center [165, 218] width 179 height 36
select select "9"
select select "2025"
select select "10"
select select "2025"
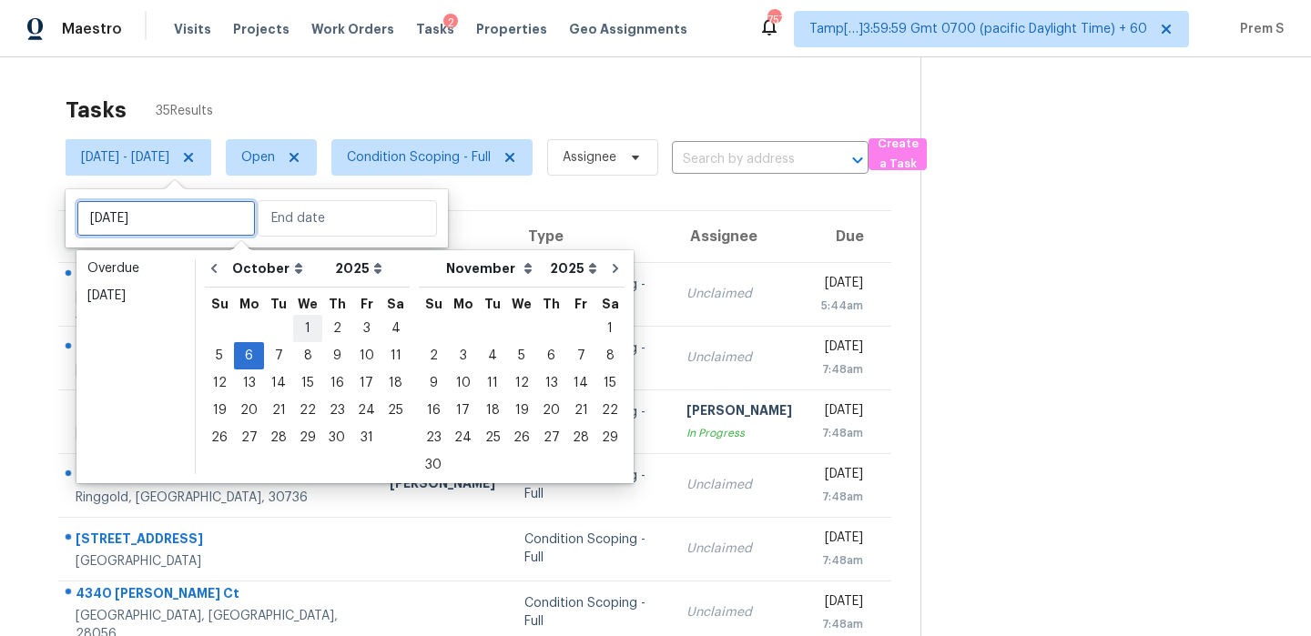
type input "[DATE]"
click at [362, 332] on div "3" at bounding box center [366, 328] width 30 height 25
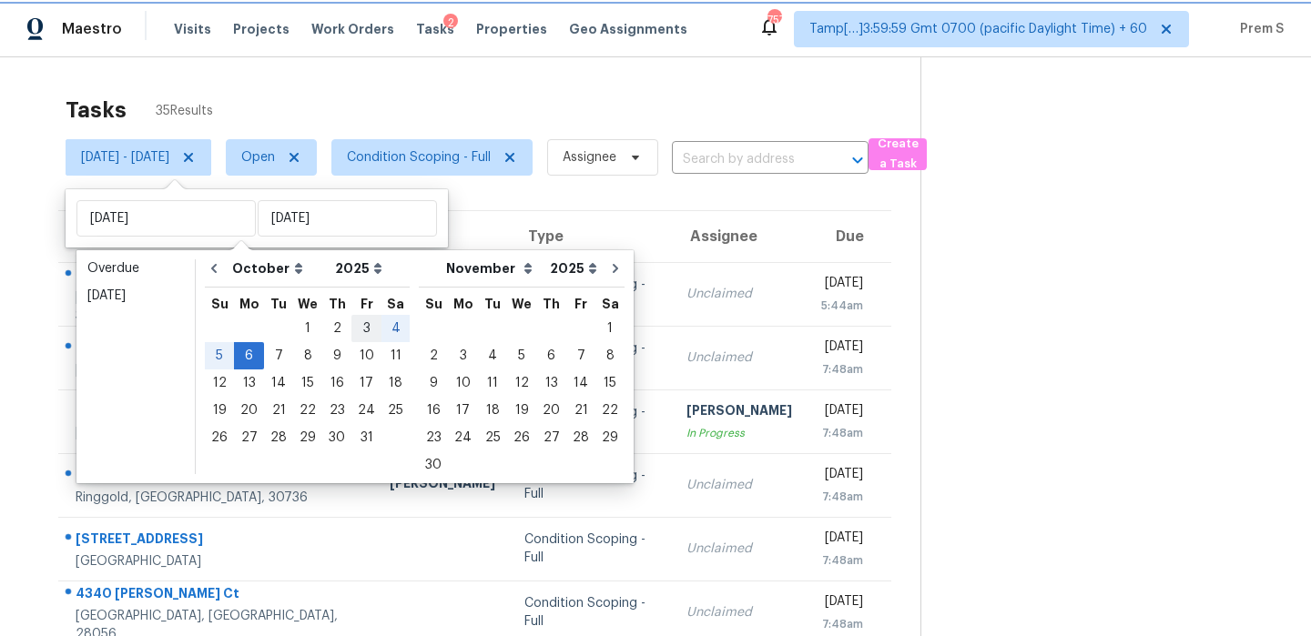
type input "[DATE]"
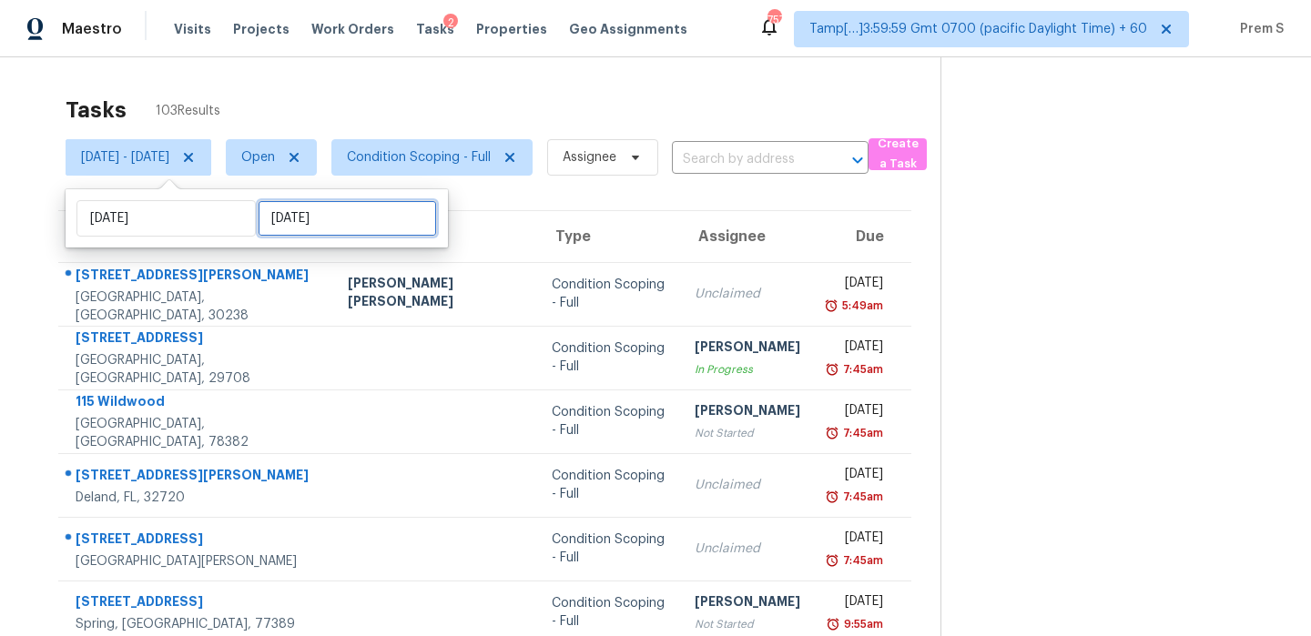
click at [321, 213] on input "[DATE]" at bounding box center [347, 218] width 179 height 36
select select "9"
select select "2025"
select select "10"
select select "2025"
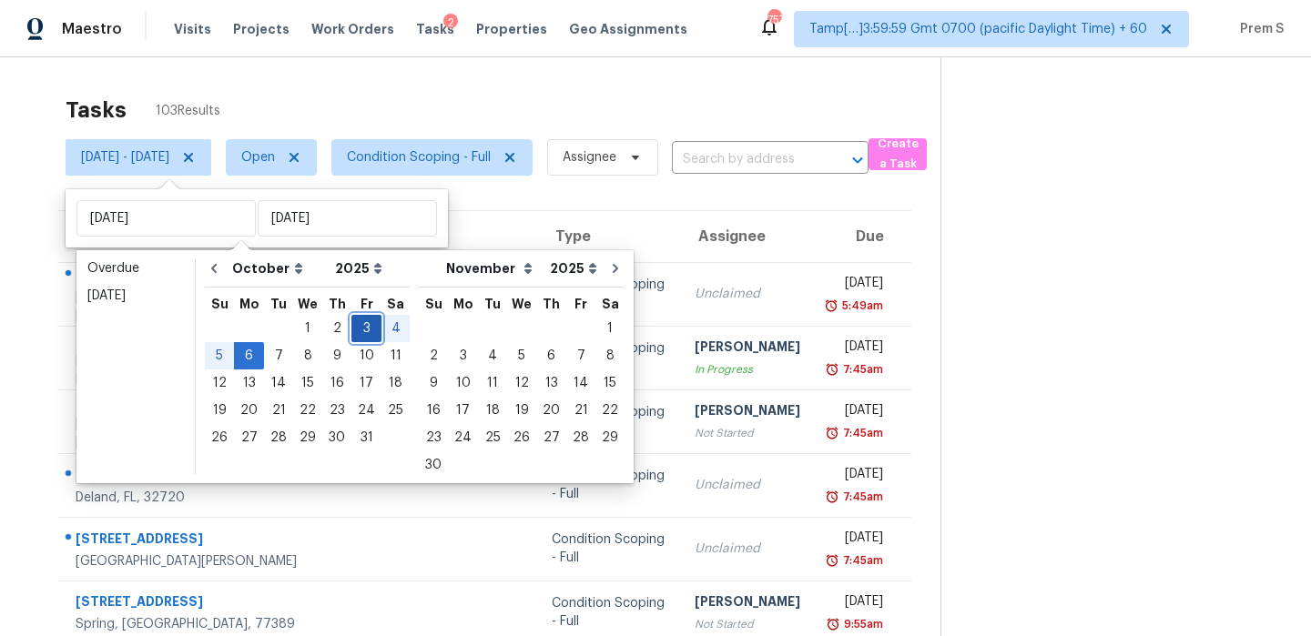
click at [364, 330] on div "3" at bounding box center [366, 328] width 30 height 25
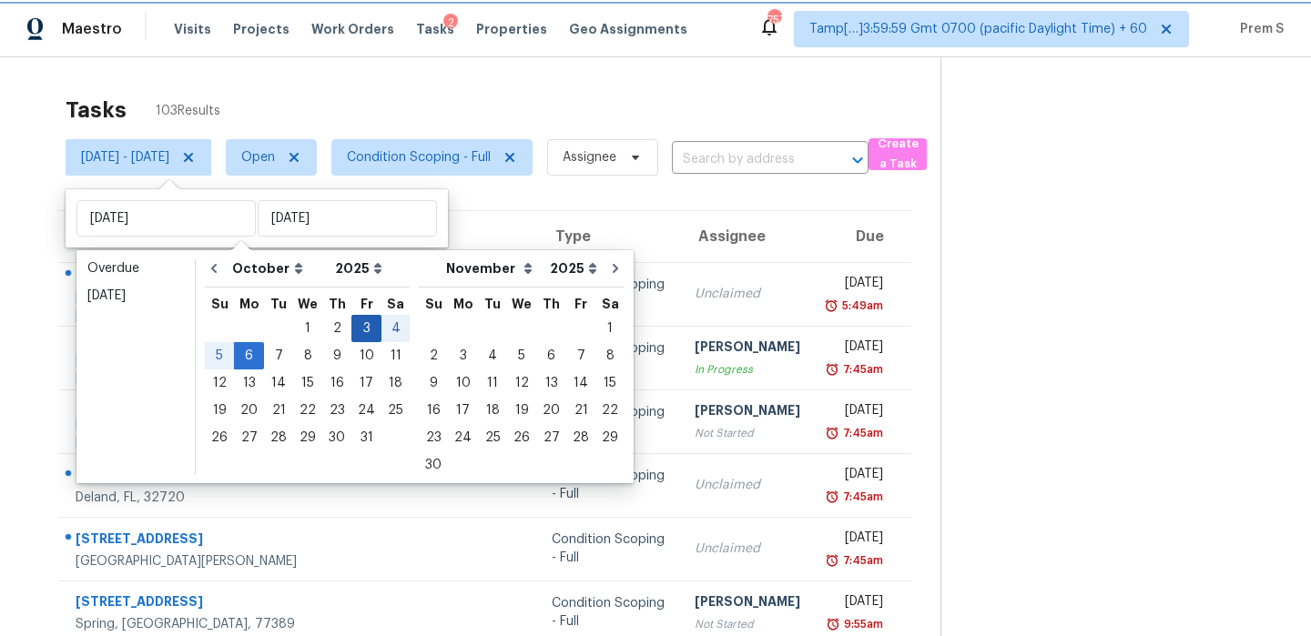
type input "[DATE]"
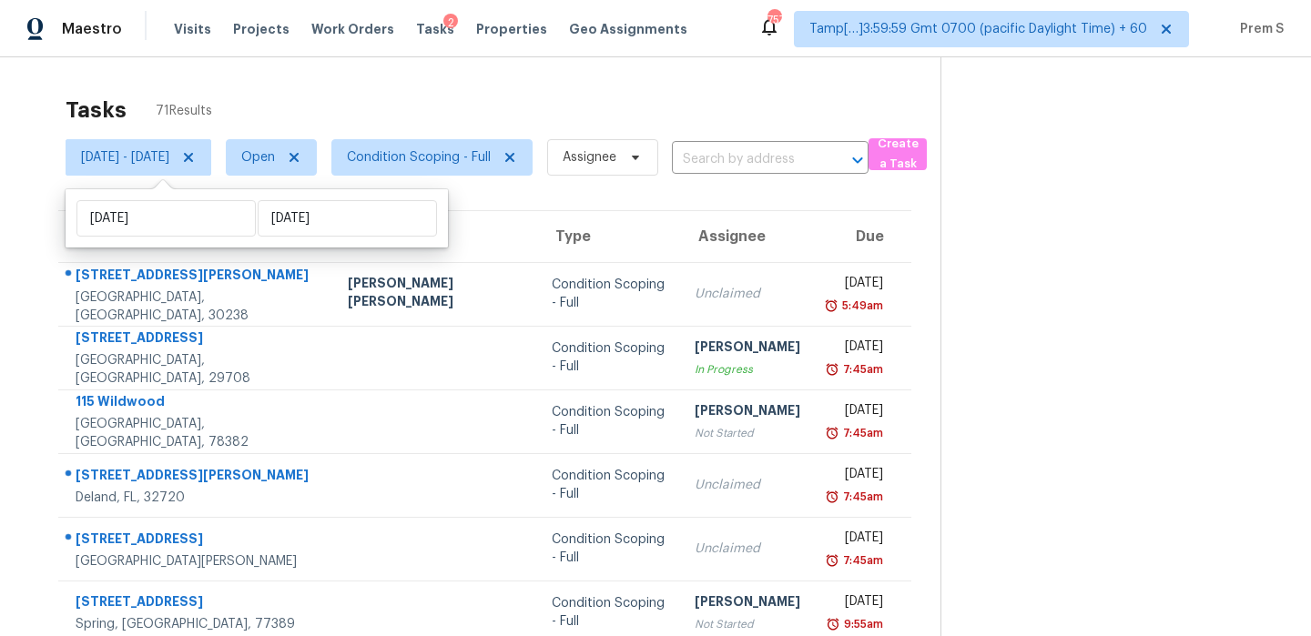
click at [626, 249] on th "Type" at bounding box center [608, 236] width 142 height 51
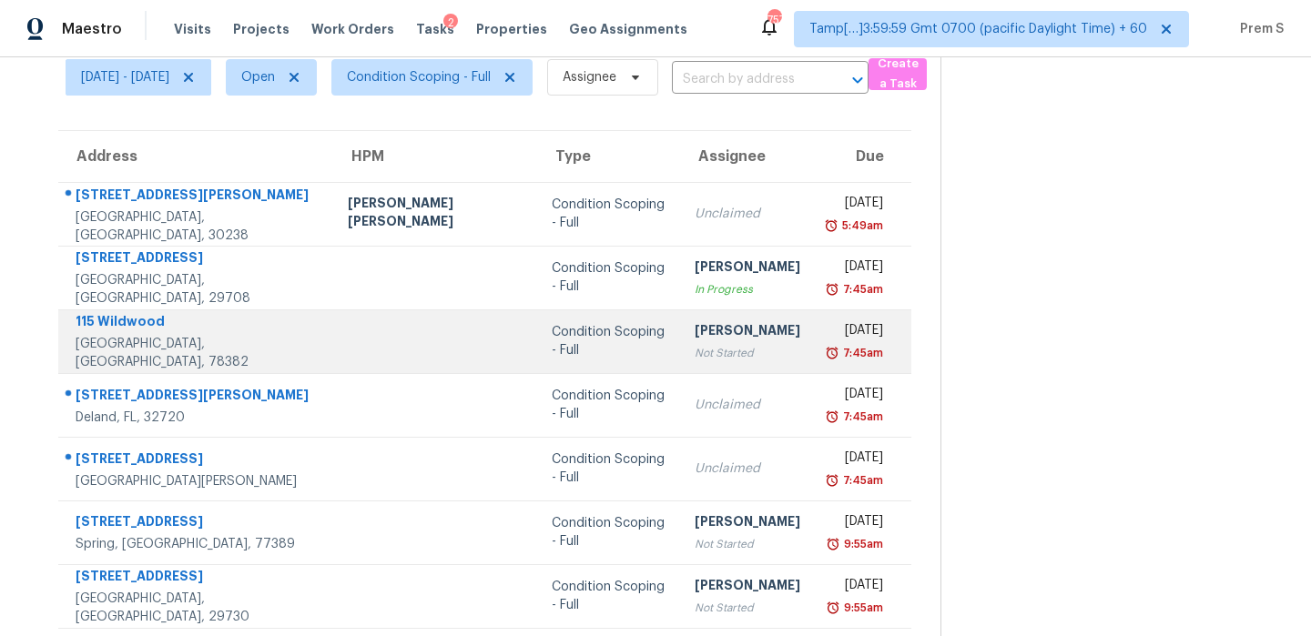
scroll to position [78, 0]
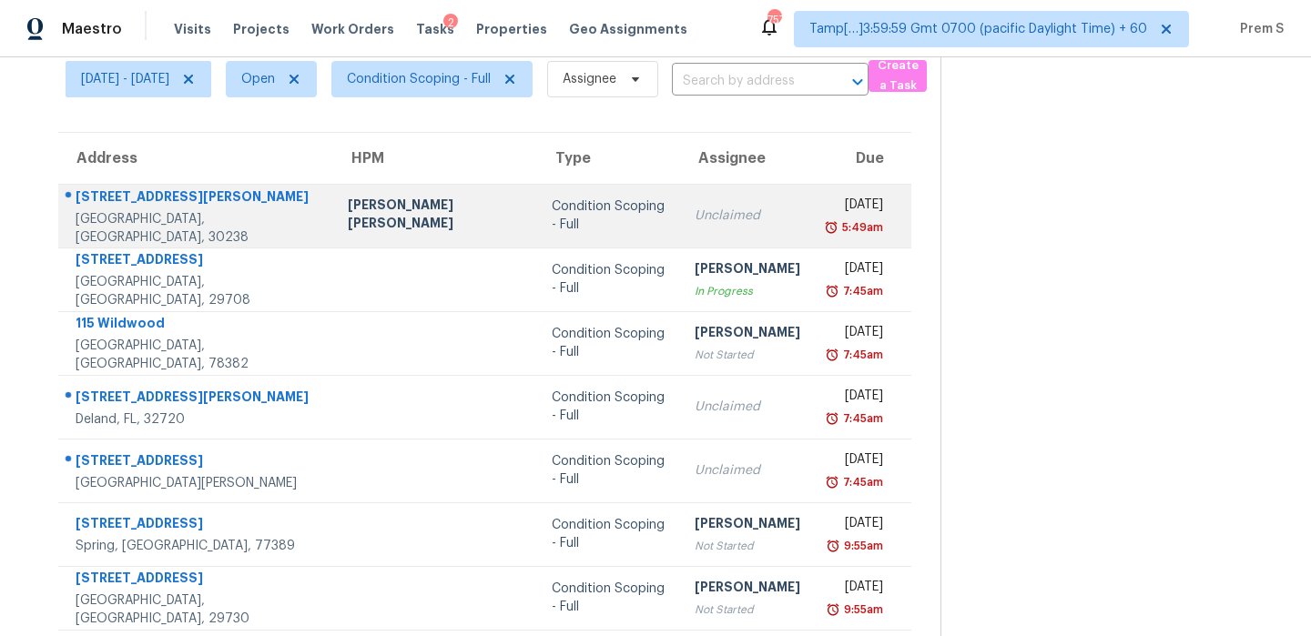
click at [632, 212] on td "Condition Scoping - Full" at bounding box center [608, 216] width 142 height 64
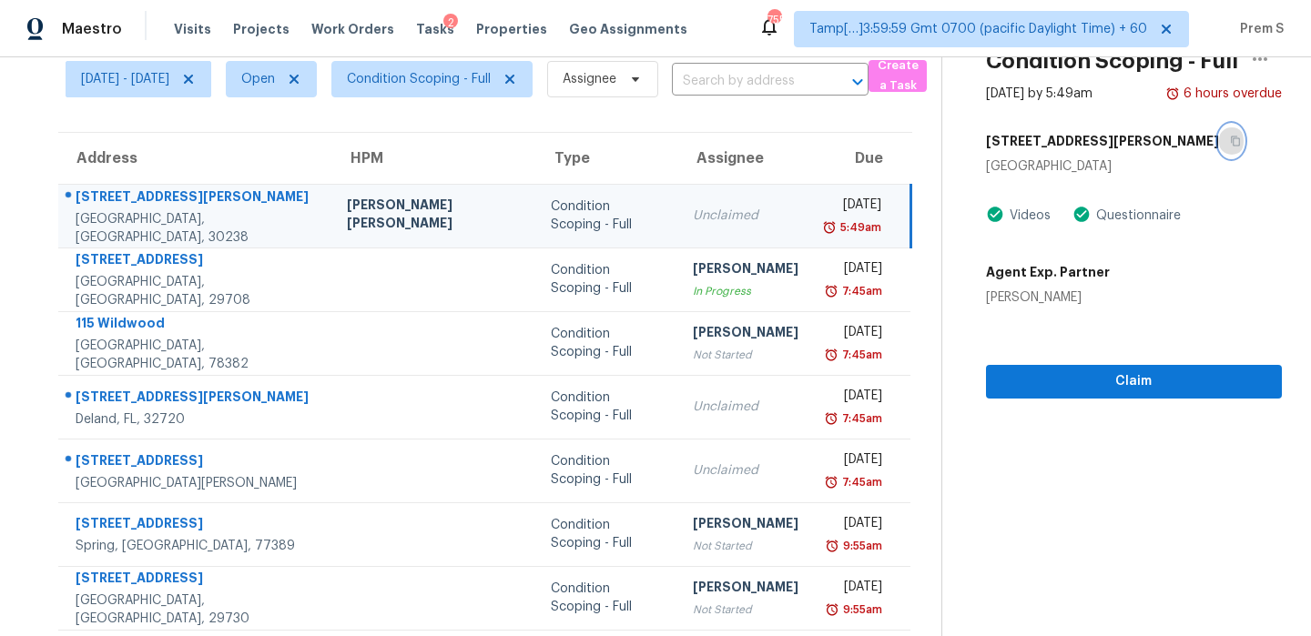
click at [1230, 138] on icon "button" at bounding box center [1235, 141] width 11 height 11
click at [1230, 144] on icon "button" at bounding box center [1235, 141] width 11 height 11
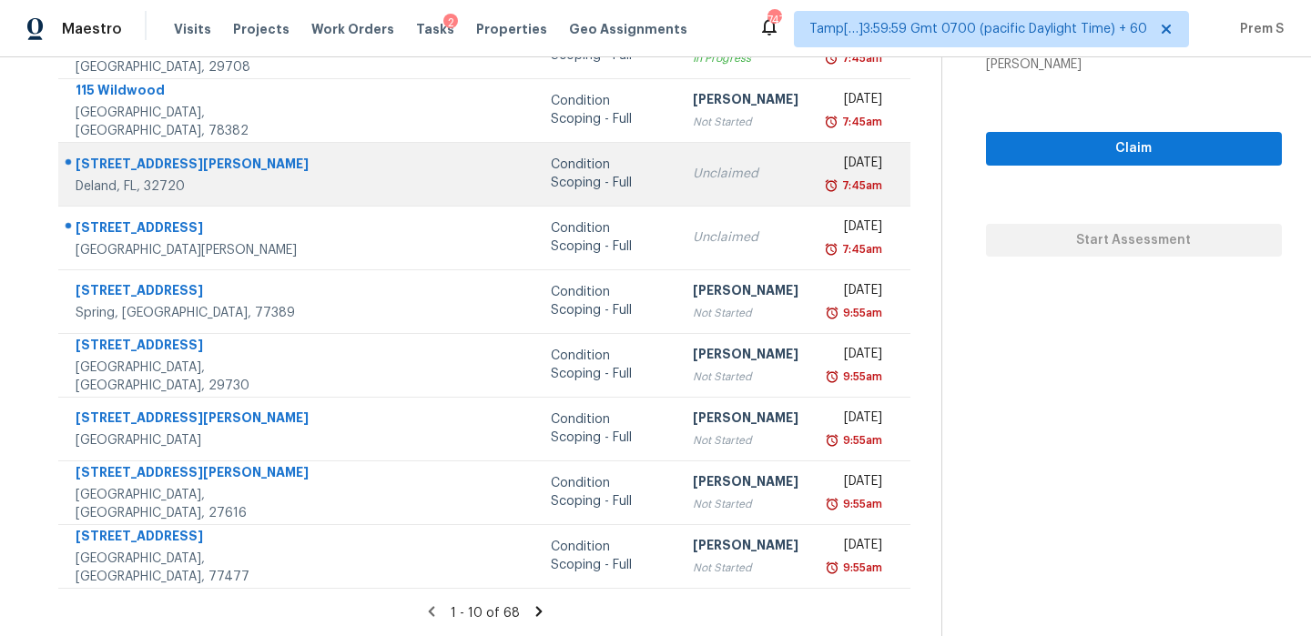
scroll to position [124, 0]
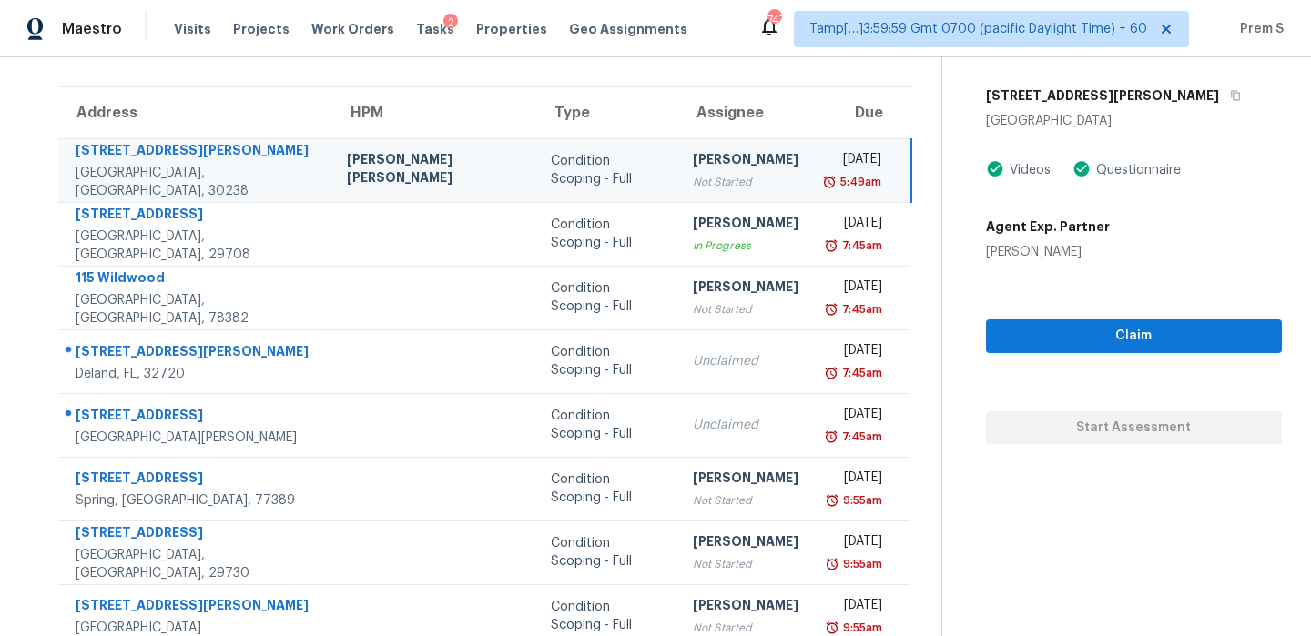
click at [693, 181] on div "Not Started" at bounding box center [746, 182] width 106 height 18
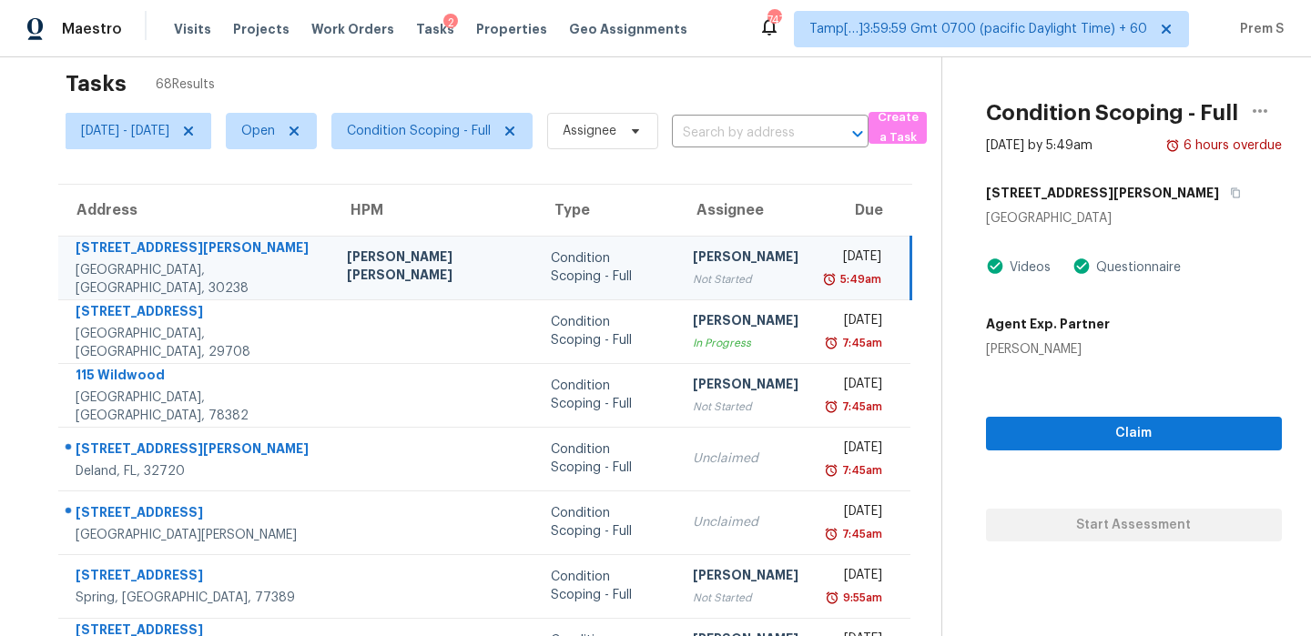
scroll to position [0, 0]
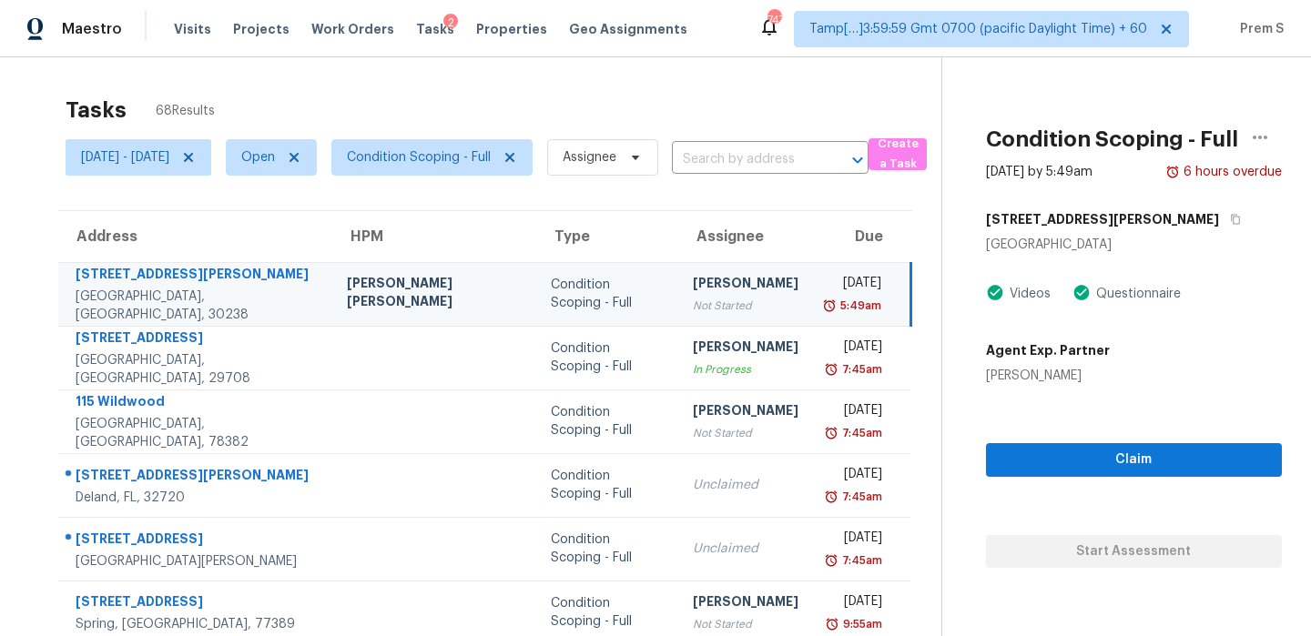
click at [720, 283] on div "[PERSON_NAME]" at bounding box center [746, 285] width 106 height 23
click at [1258, 133] on icon "button" at bounding box center [1260, 138] width 22 height 22
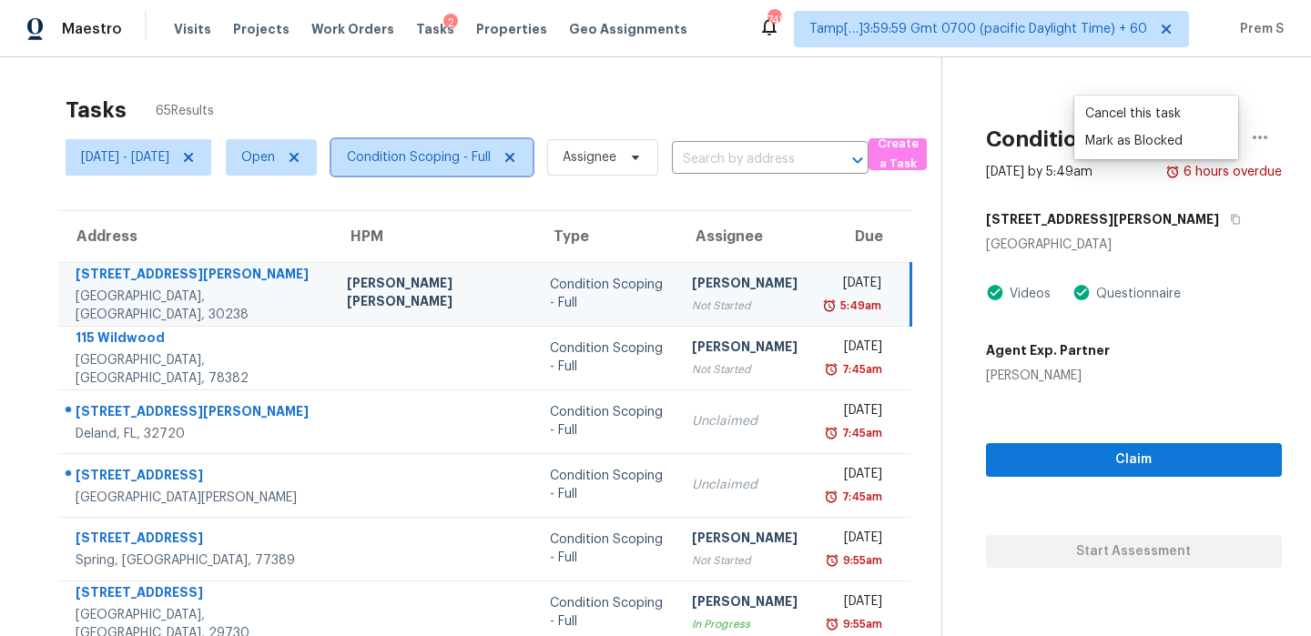
click at [469, 155] on span "Condition Scoping - Full" at bounding box center [419, 157] width 144 height 18
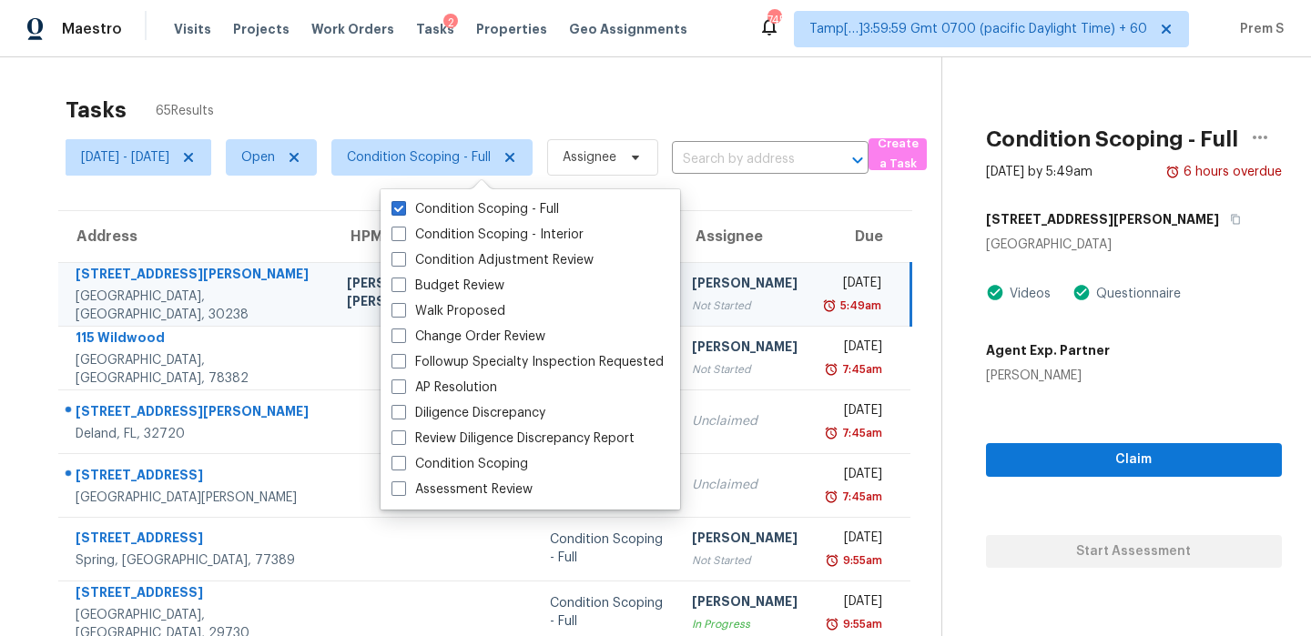
click at [453, 85] on div "Tasks 65 Results [DATE] - [DATE] Open Condition Scoping - Full Assignee ​ Creat…" at bounding box center [655, 502] width 1311 height 891
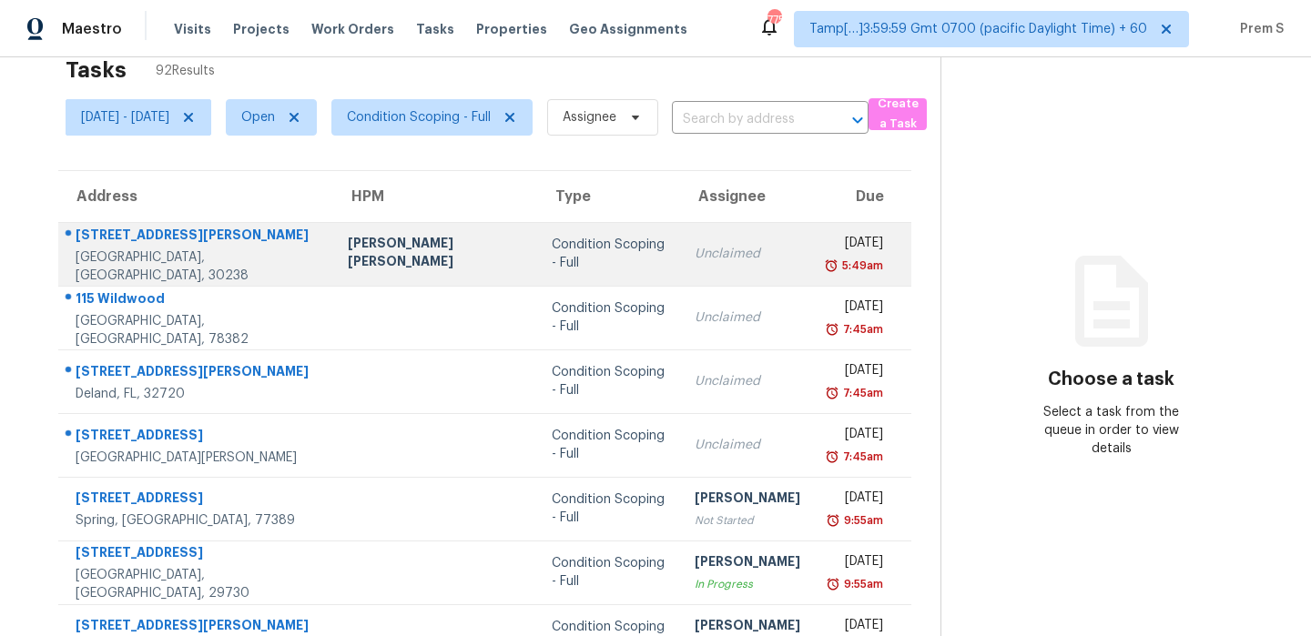
scroll to position [41, 0]
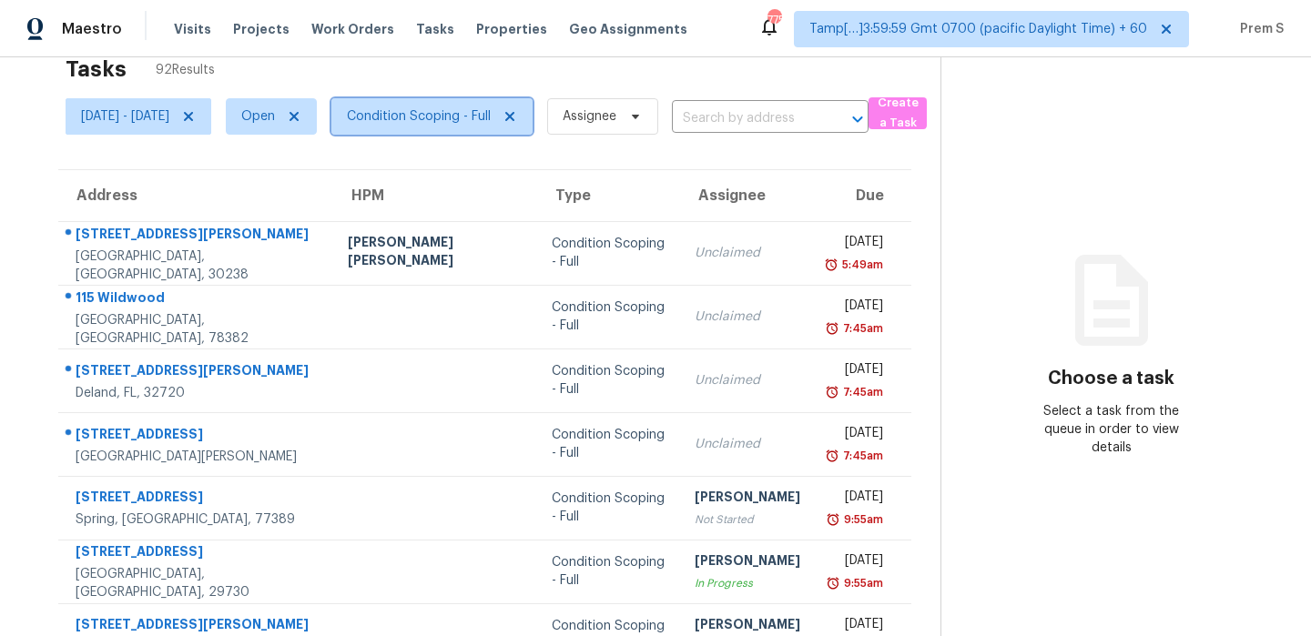
click at [462, 118] on span "Condition Scoping - Full" at bounding box center [419, 116] width 144 height 18
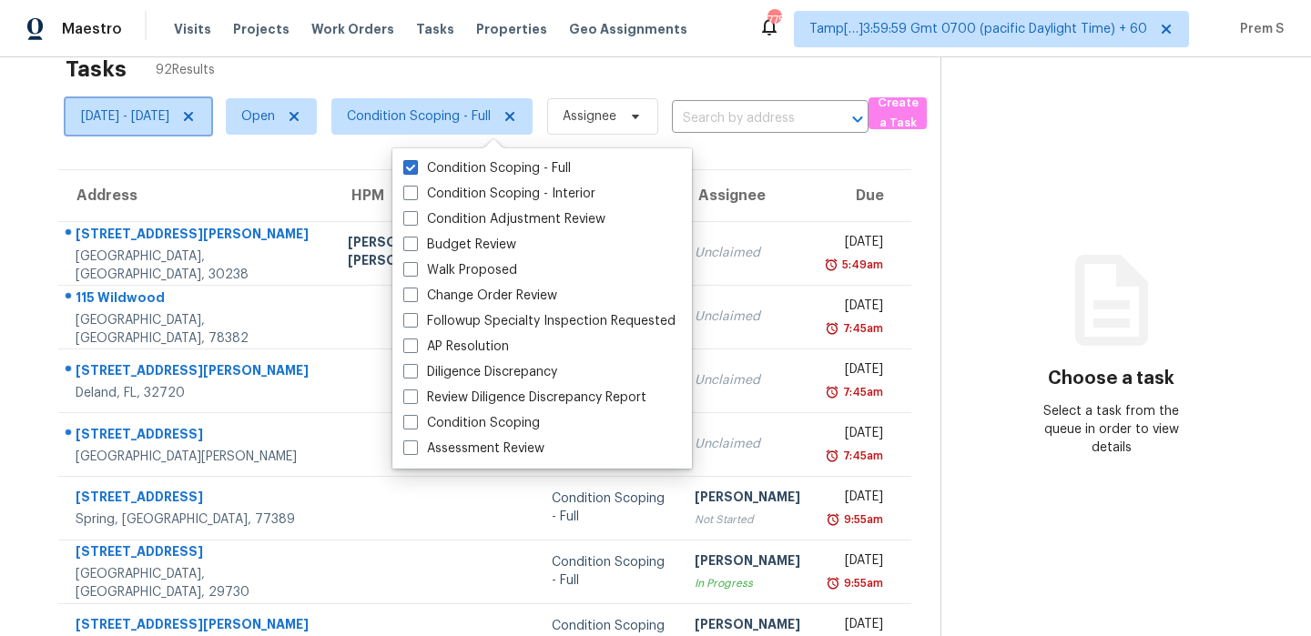
click at [159, 117] on span "[DATE] - [DATE]" at bounding box center [125, 116] width 88 height 18
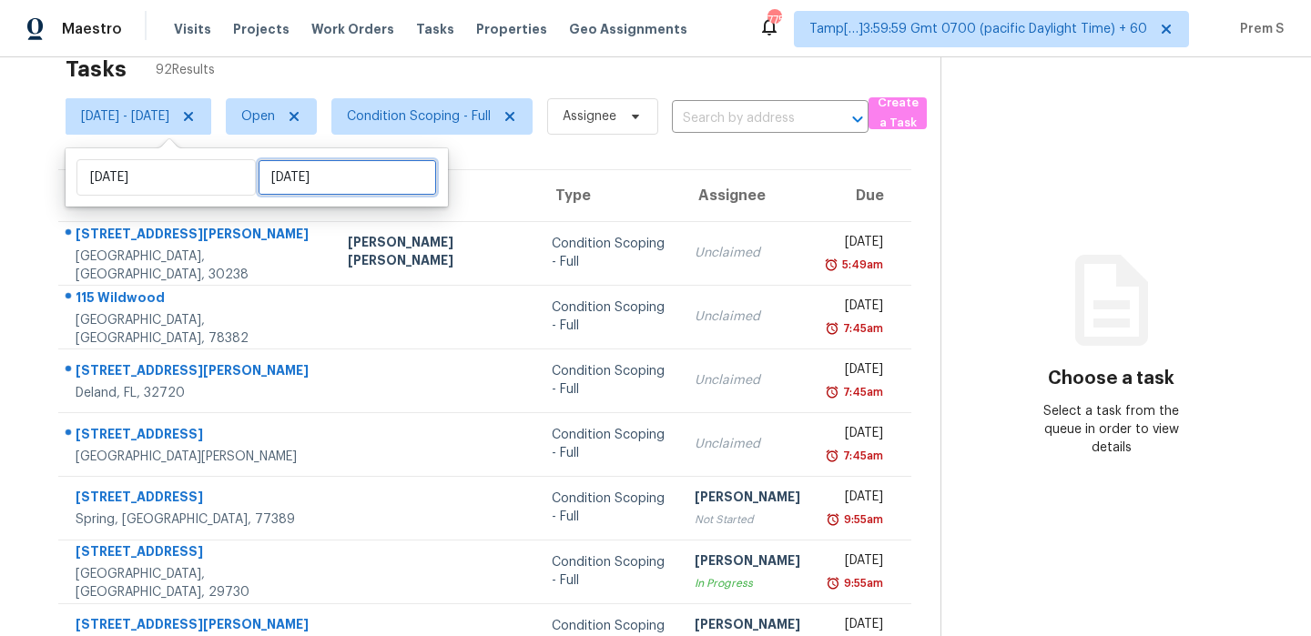
click at [320, 183] on input "[DATE]" at bounding box center [347, 177] width 179 height 36
select select "9"
select select "2025"
select select "10"
select select "2025"
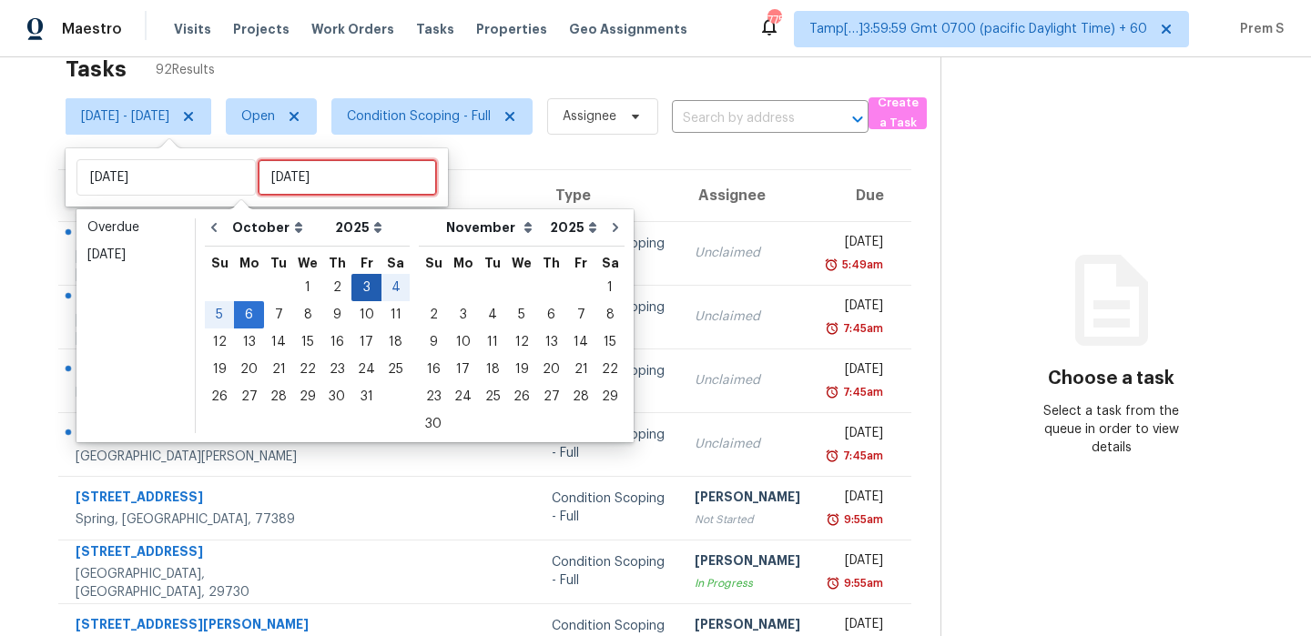
type input "[DATE]"
click at [361, 287] on div "3" at bounding box center [366, 287] width 30 height 25
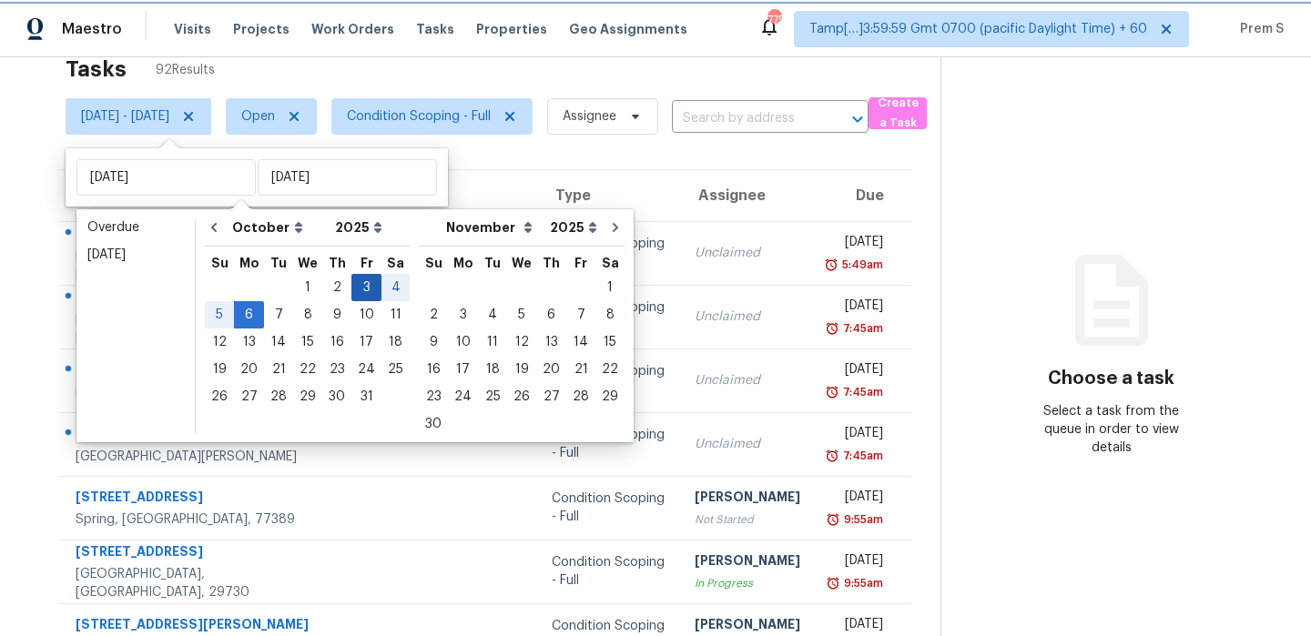
type input "[DATE]"
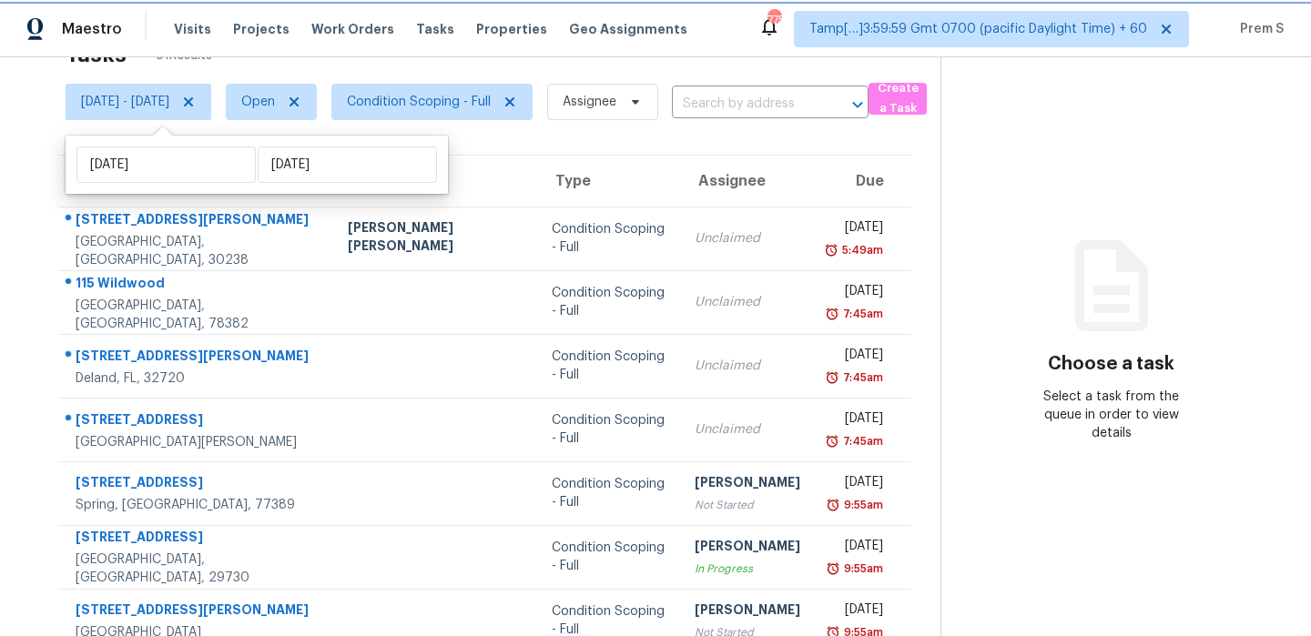
scroll to position [52, 0]
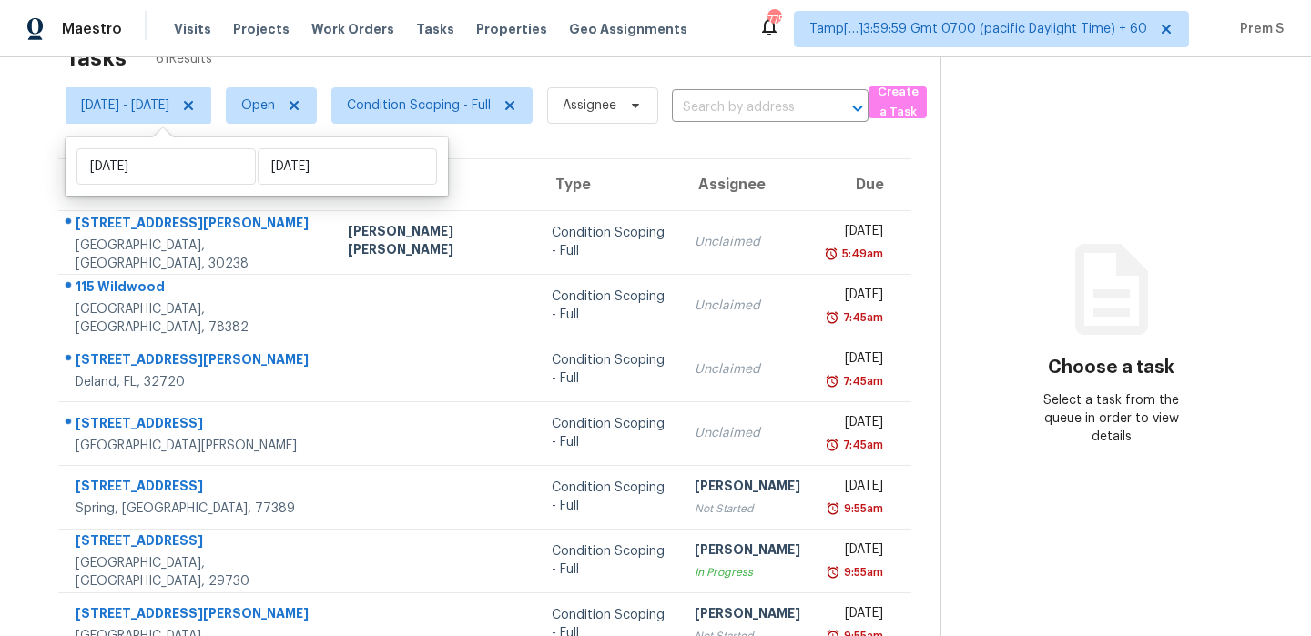
click at [544, 198] on th "Type" at bounding box center [608, 184] width 143 height 51
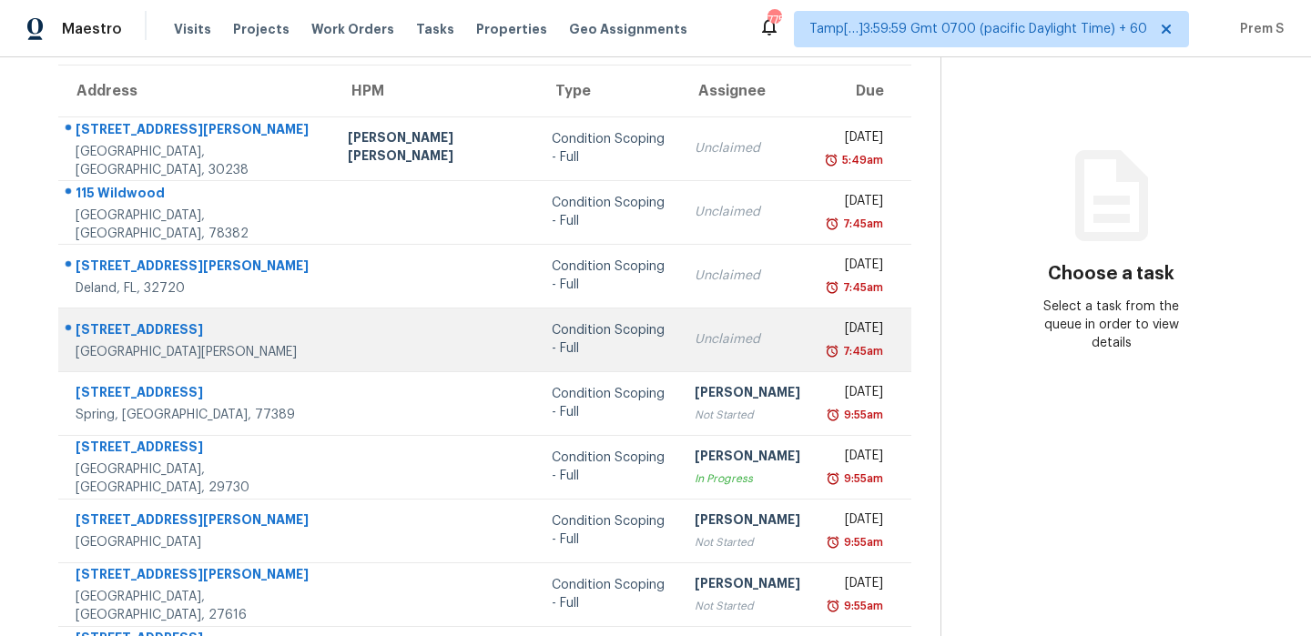
scroll to position [0, 0]
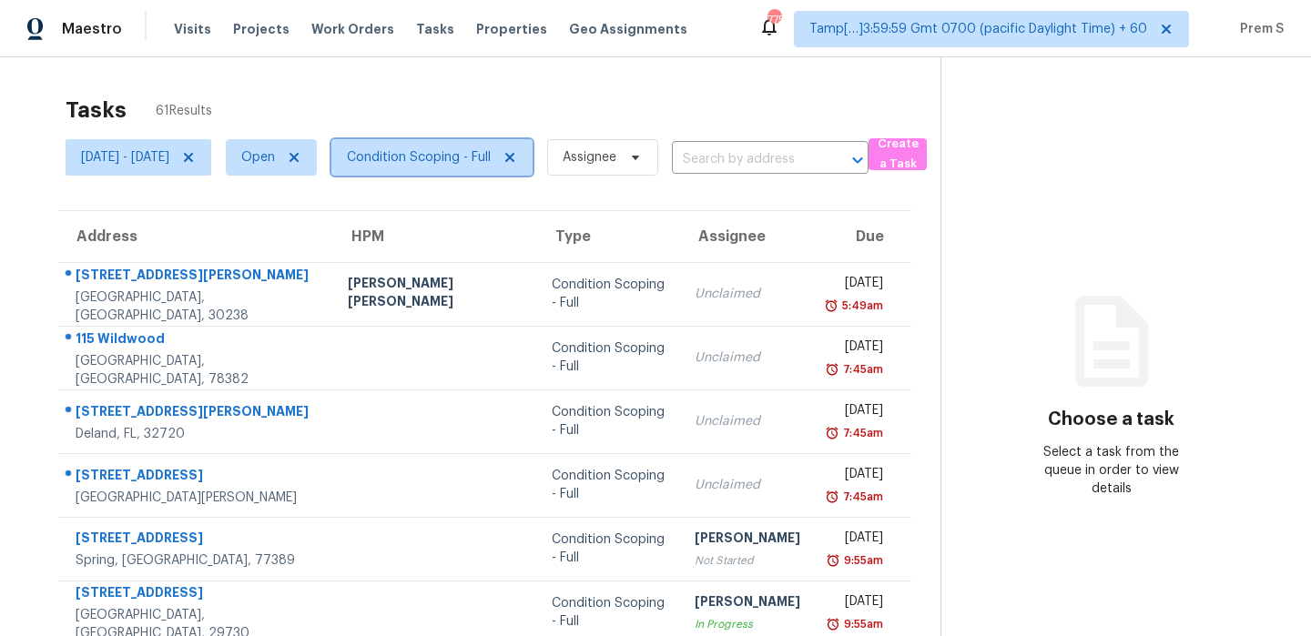
click at [443, 160] on span "Condition Scoping - Full" at bounding box center [419, 157] width 144 height 18
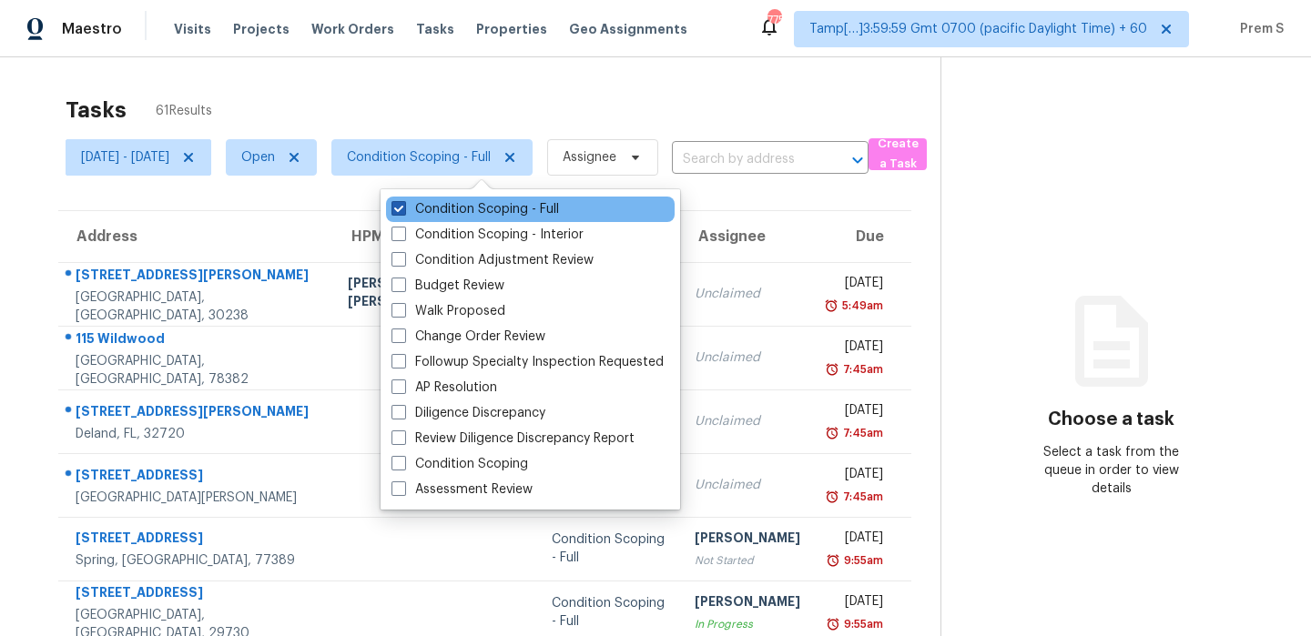
click at [462, 214] on label "Condition Scoping - Full" at bounding box center [475, 209] width 168 height 18
click at [403, 212] on input "Condition Scoping - Full" at bounding box center [397, 206] width 12 height 12
checkbox input "false"
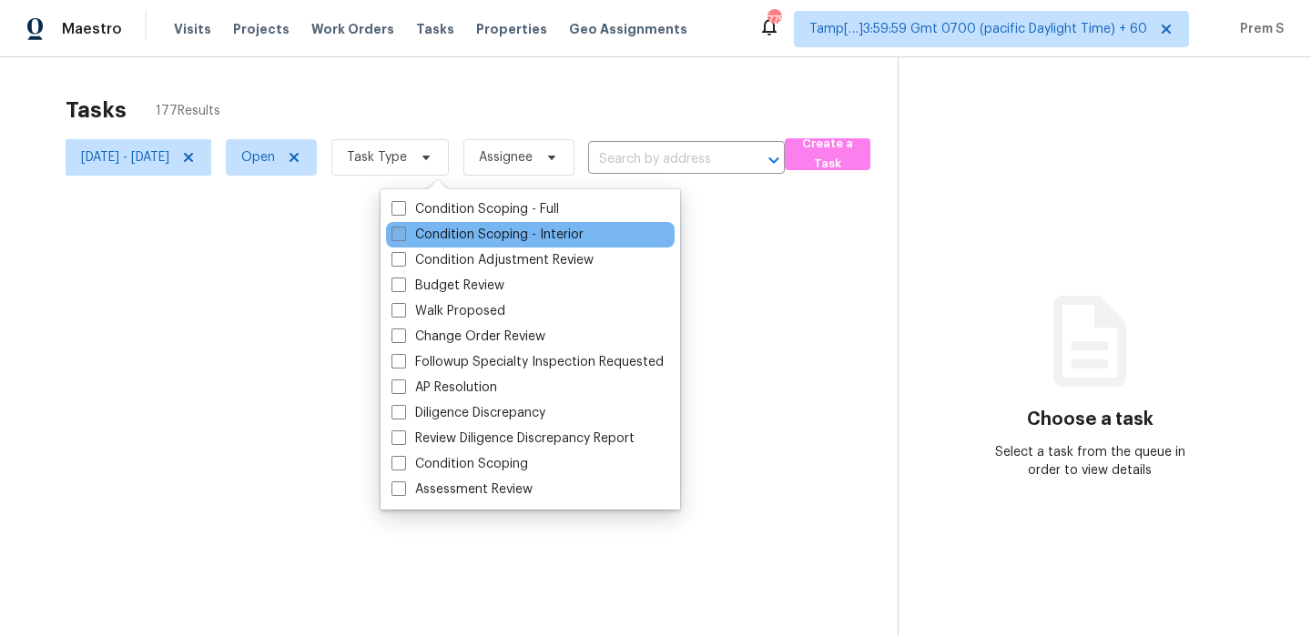
click at [442, 234] on label "Condition Scoping - Interior" at bounding box center [487, 235] width 192 height 18
click at [403, 234] on input "Condition Scoping - Interior" at bounding box center [397, 232] width 12 height 12
checkbox input "true"
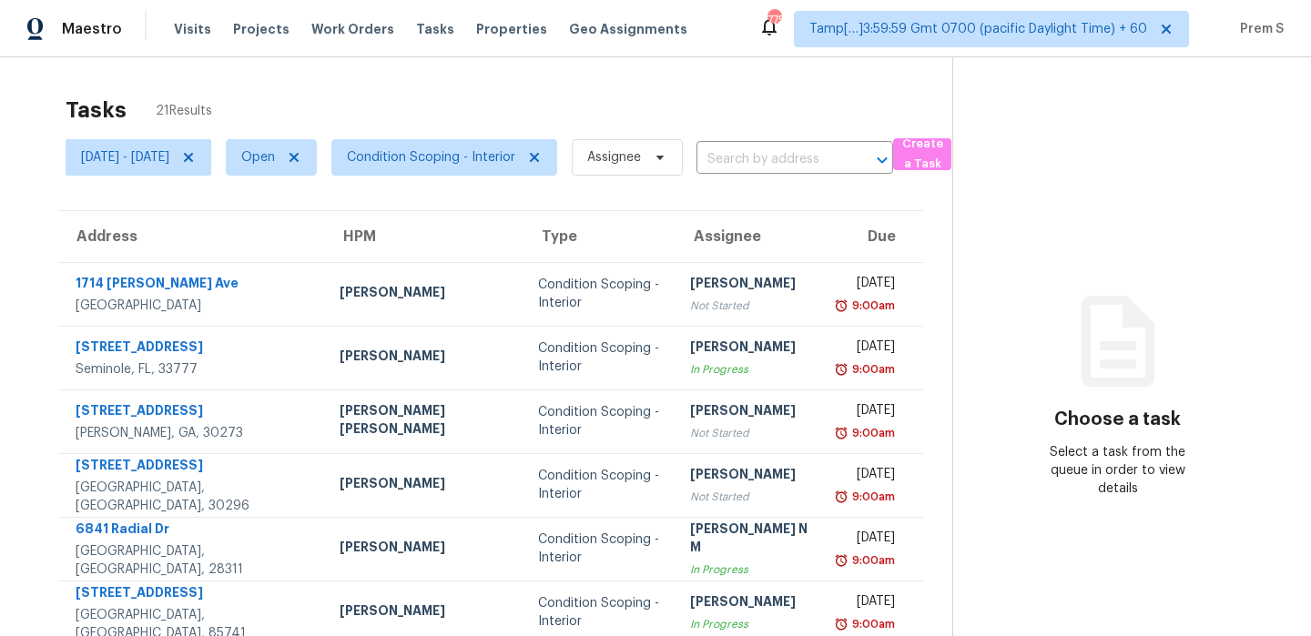
click at [826, 216] on th "Due" at bounding box center [874, 236] width 97 height 51
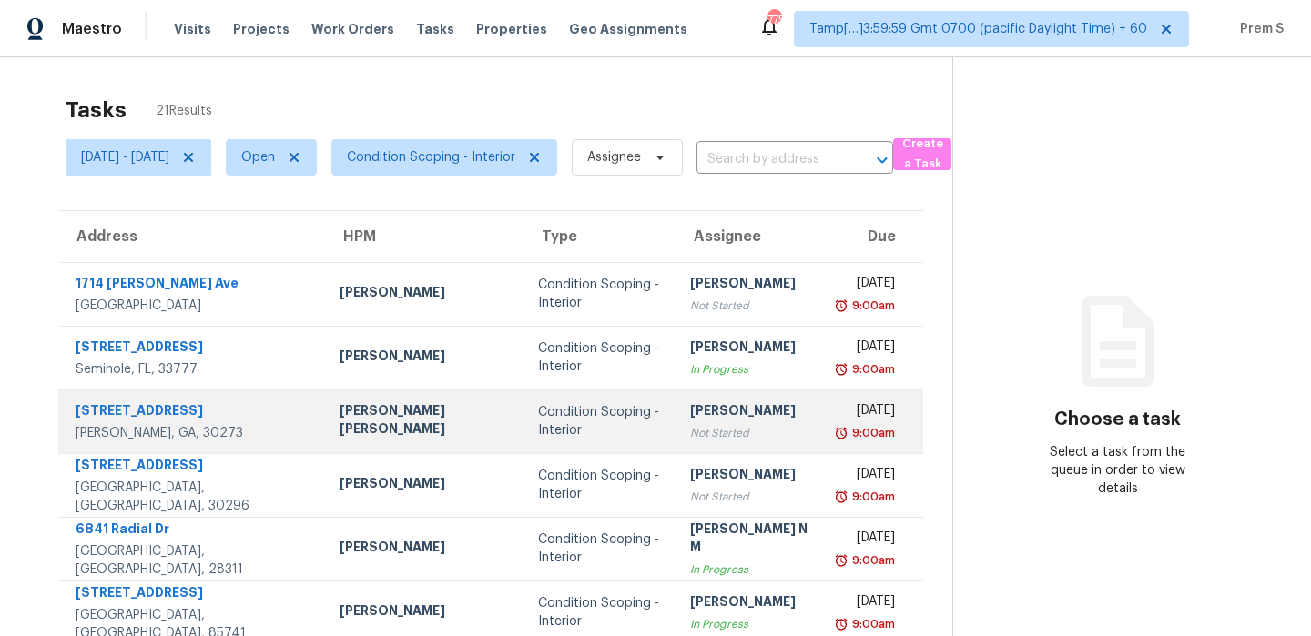
scroll to position [311, 0]
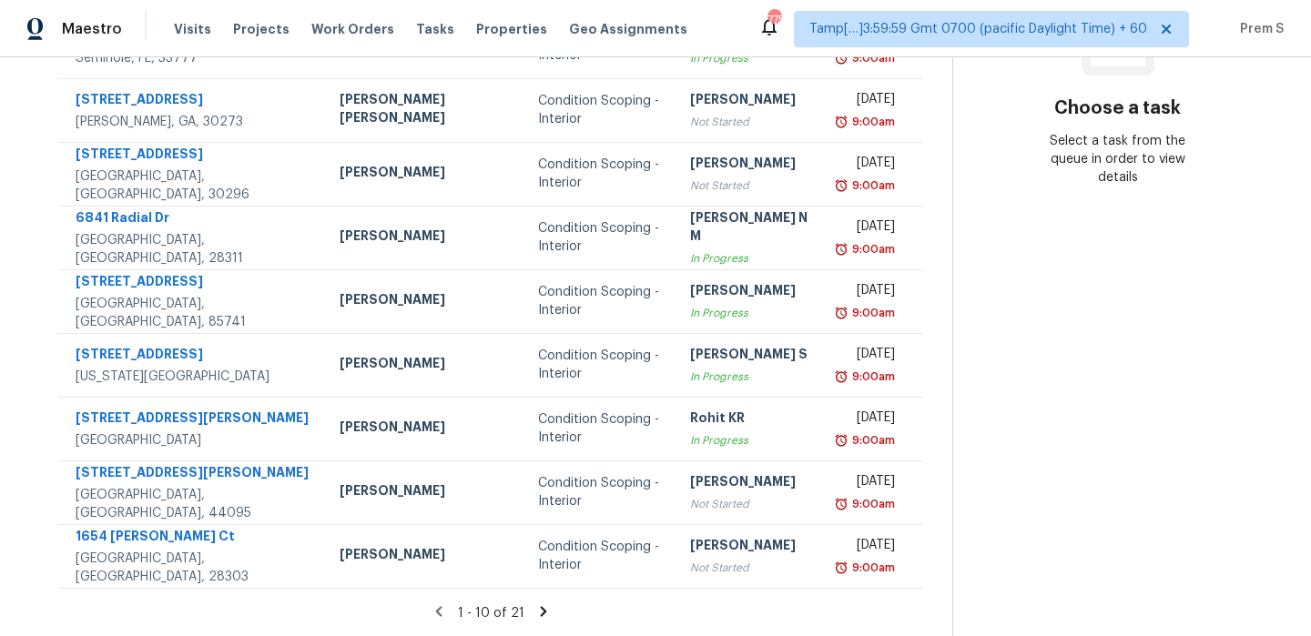
click at [535, 611] on icon at bounding box center [543, 612] width 16 height 16
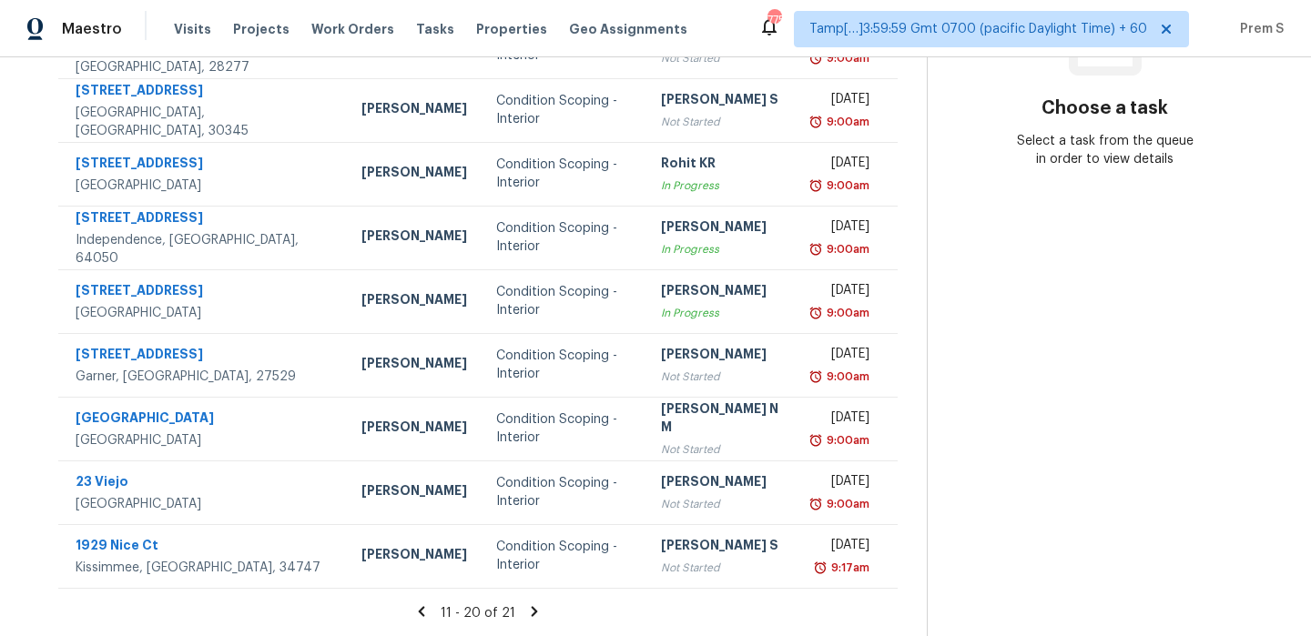
click at [538, 611] on icon at bounding box center [535, 611] width 6 height 10
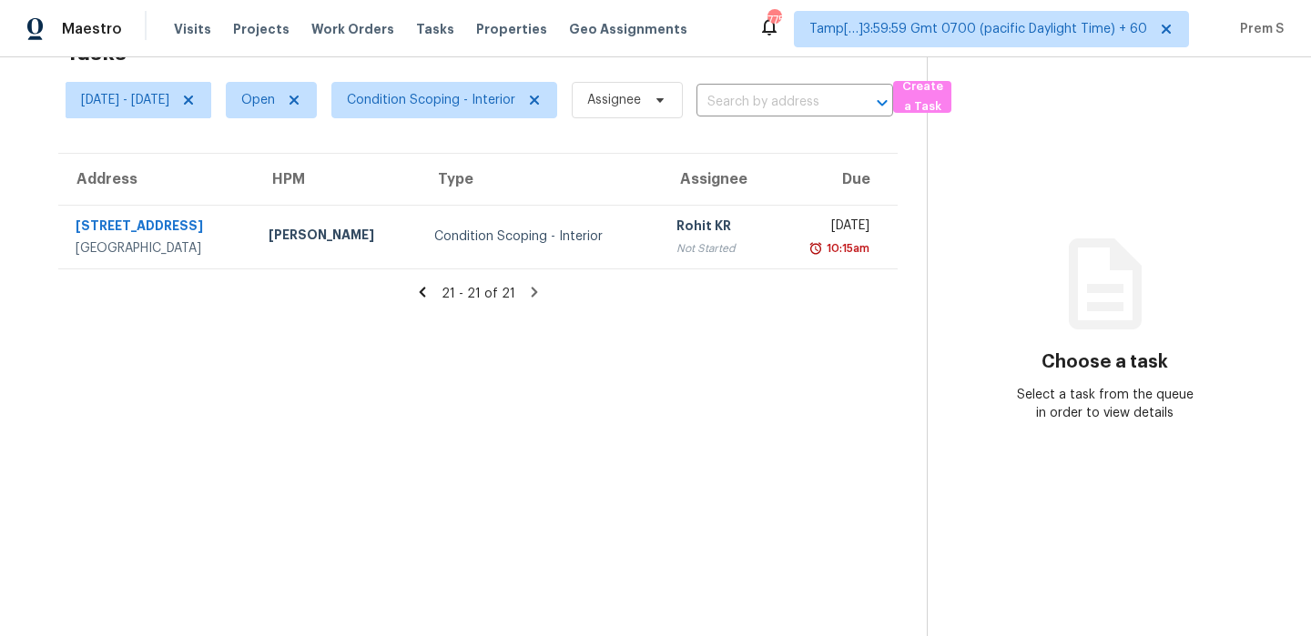
scroll to position [0, 0]
